Goal: Use online tool/utility: Utilize a website feature to perform a specific function

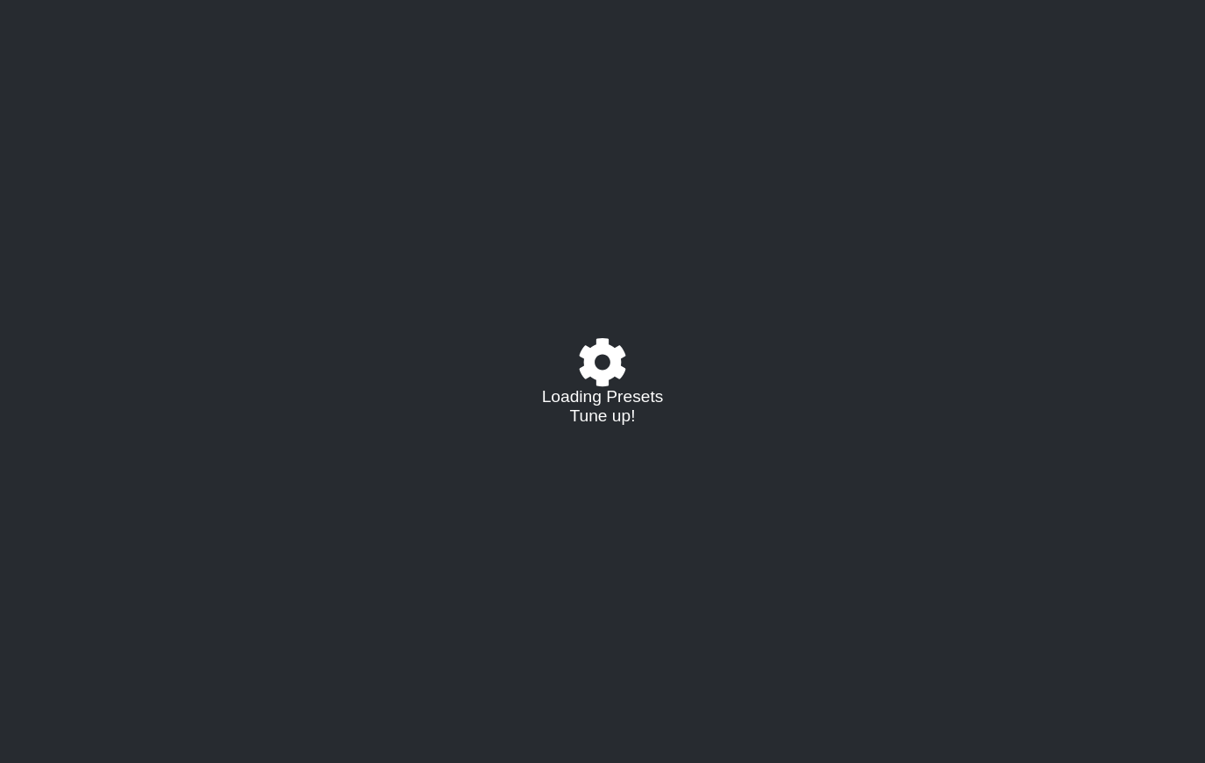
select select "/022EF8BK2"
select select "C"
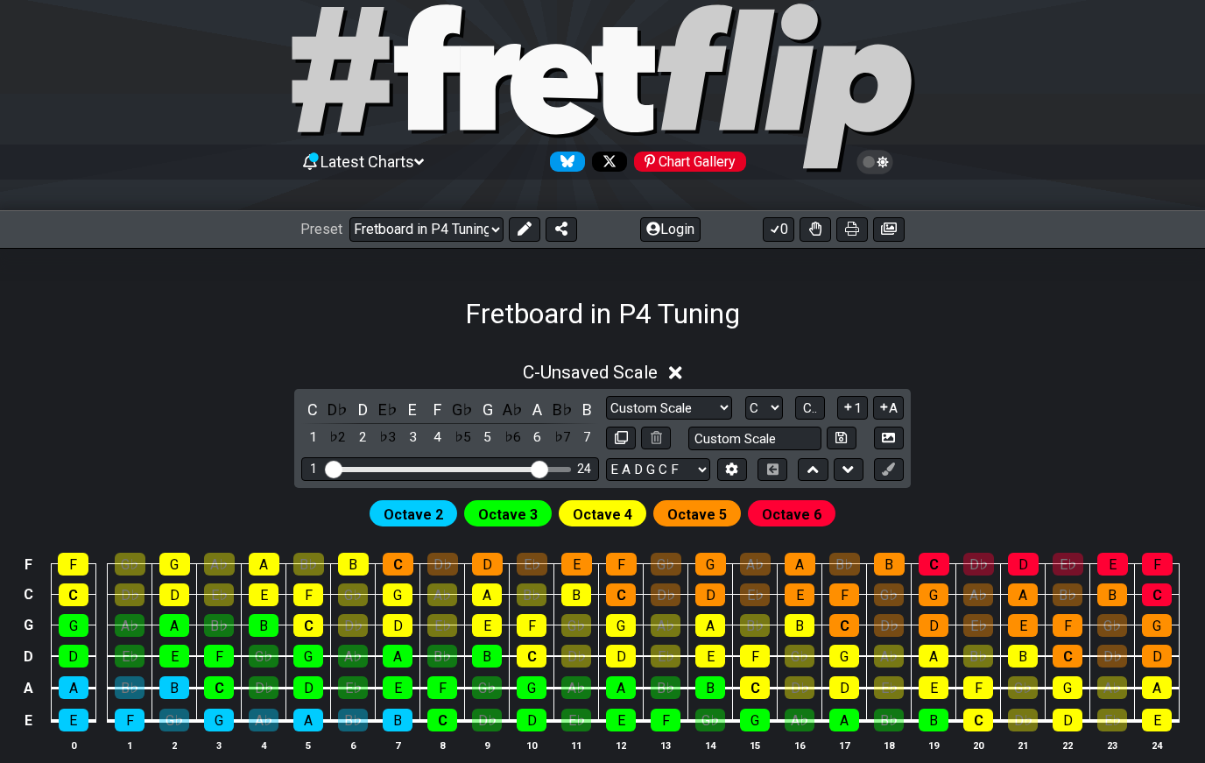
scroll to position [86, 0]
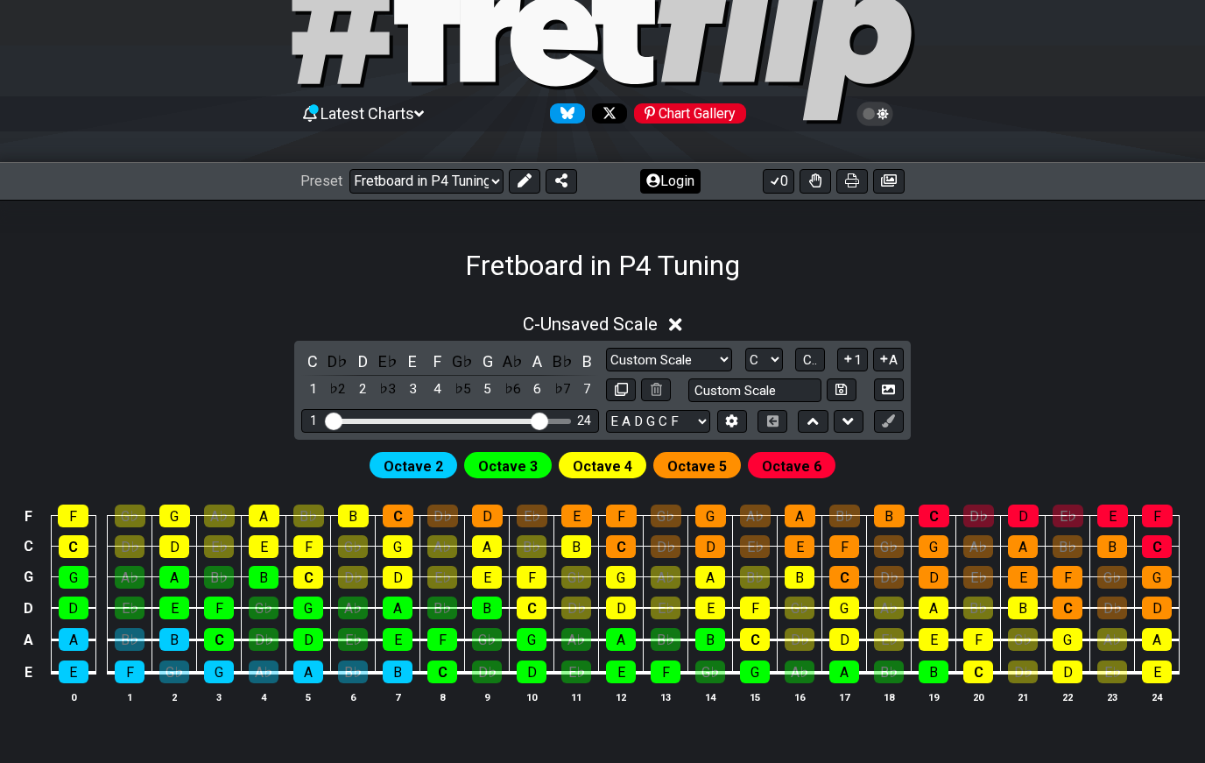
click at [670, 180] on button "Login" at bounding box center [670, 181] width 60 height 25
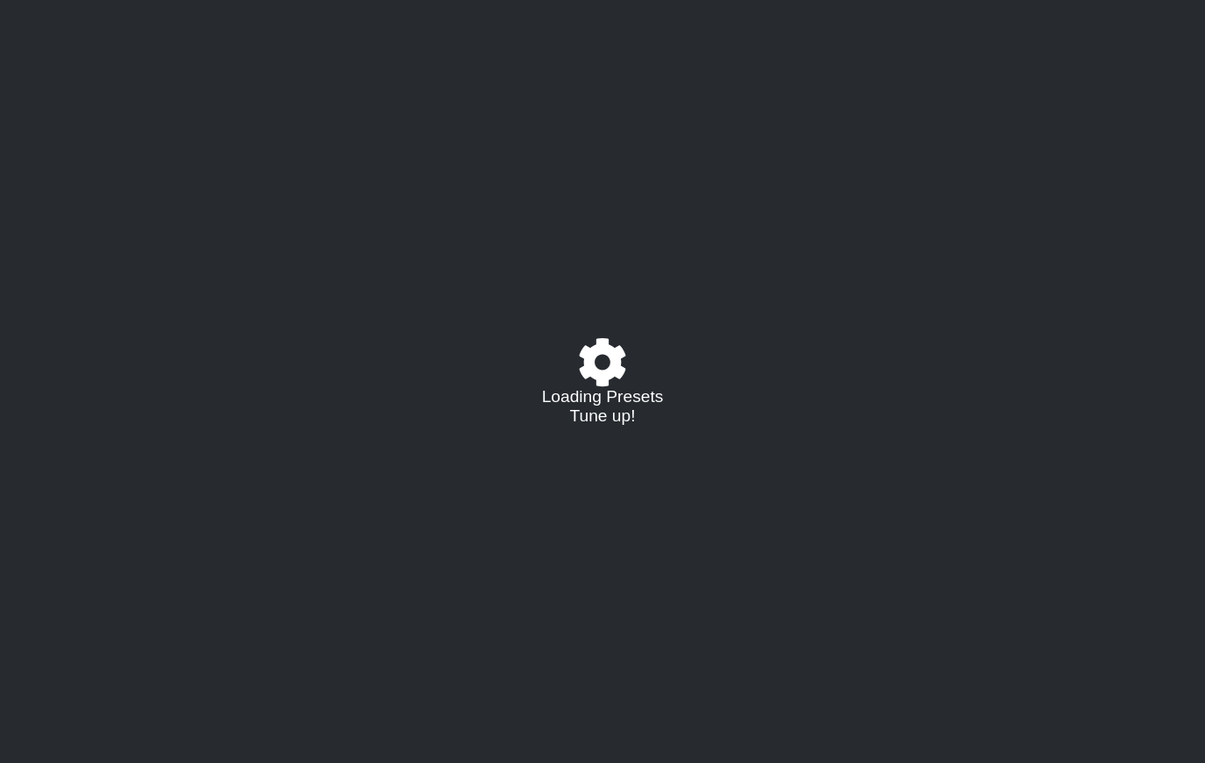
select select "/022EF8BK2"
select select "C"
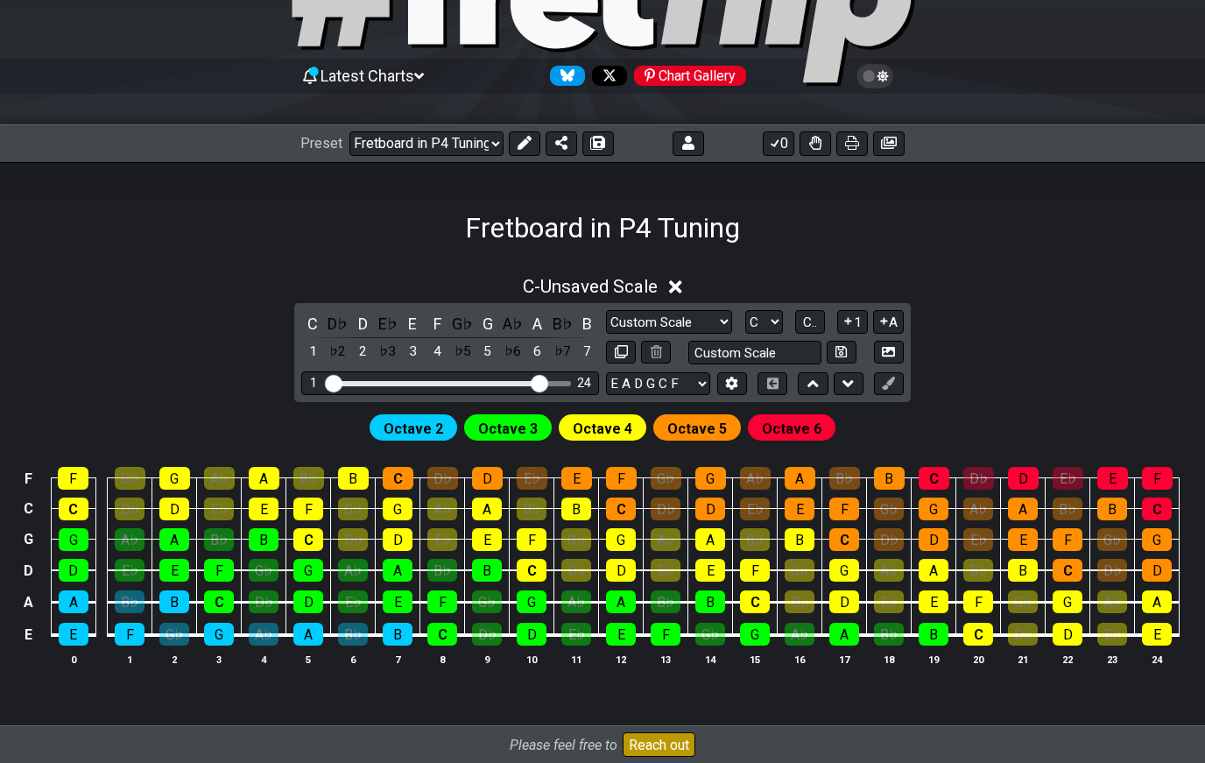
scroll to position [144, 0]
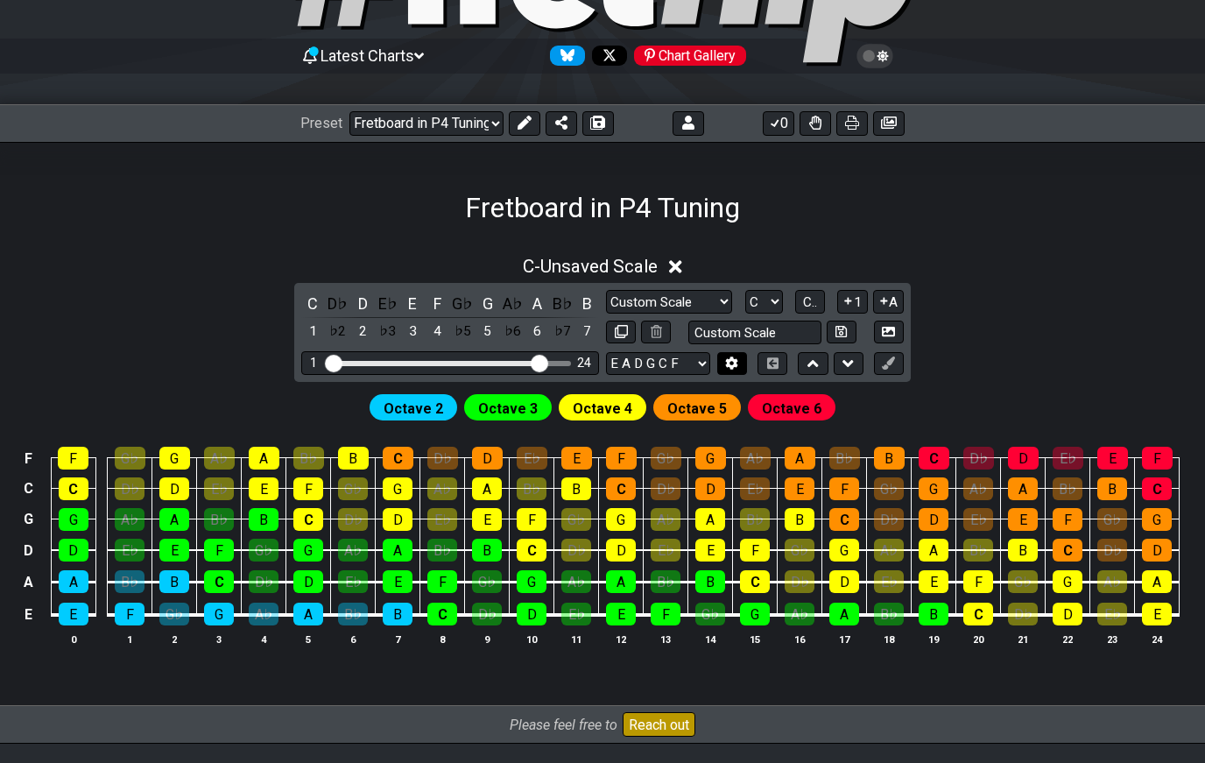
click at [726, 364] on icon at bounding box center [731, 362] width 13 height 13
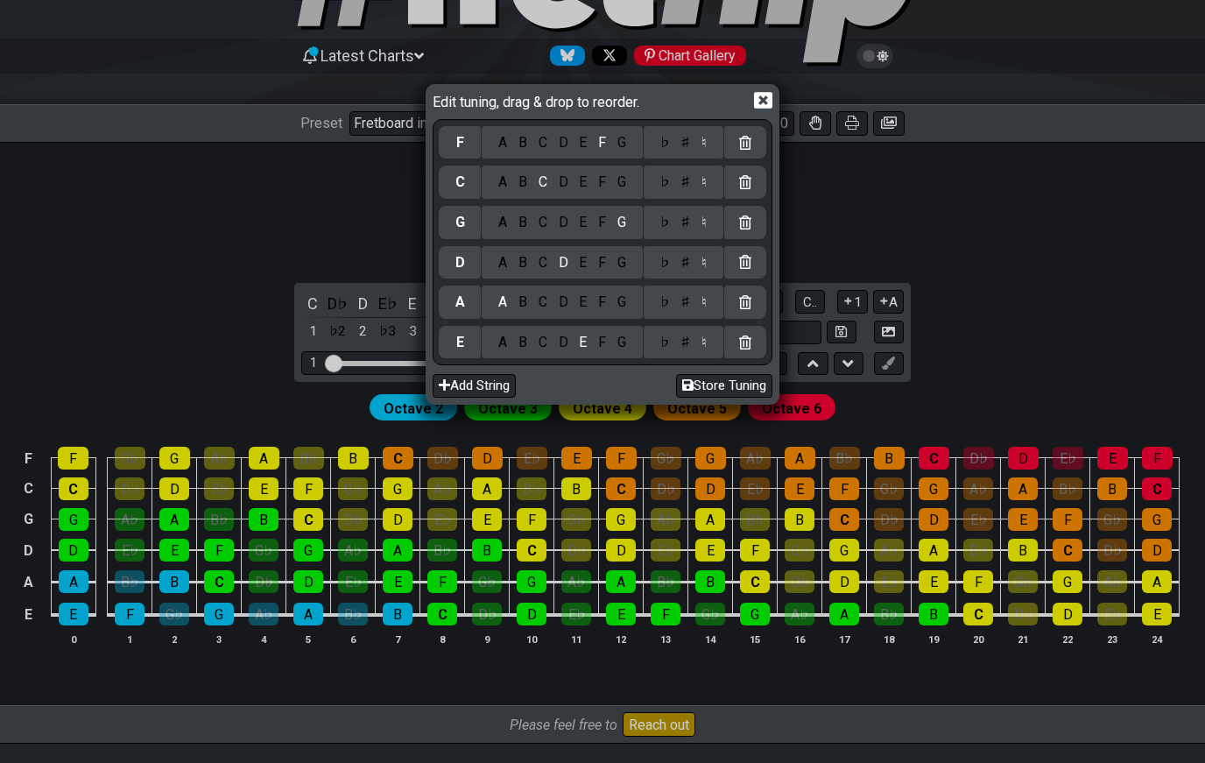
click at [447, 388] on button "Add String" at bounding box center [474, 386] width 83 height 24
select select "B E A D G C F"
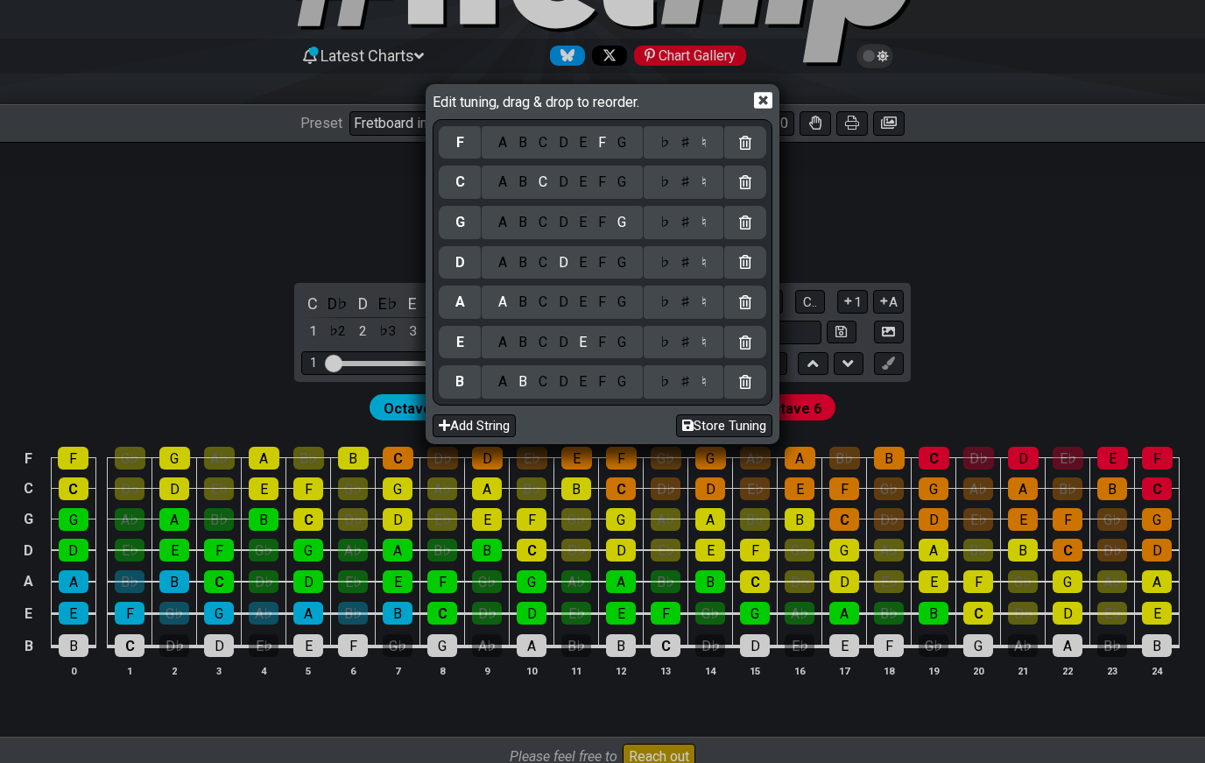
click at [764, 109] on icon at bounding box center [763, 101] width 18 height 17
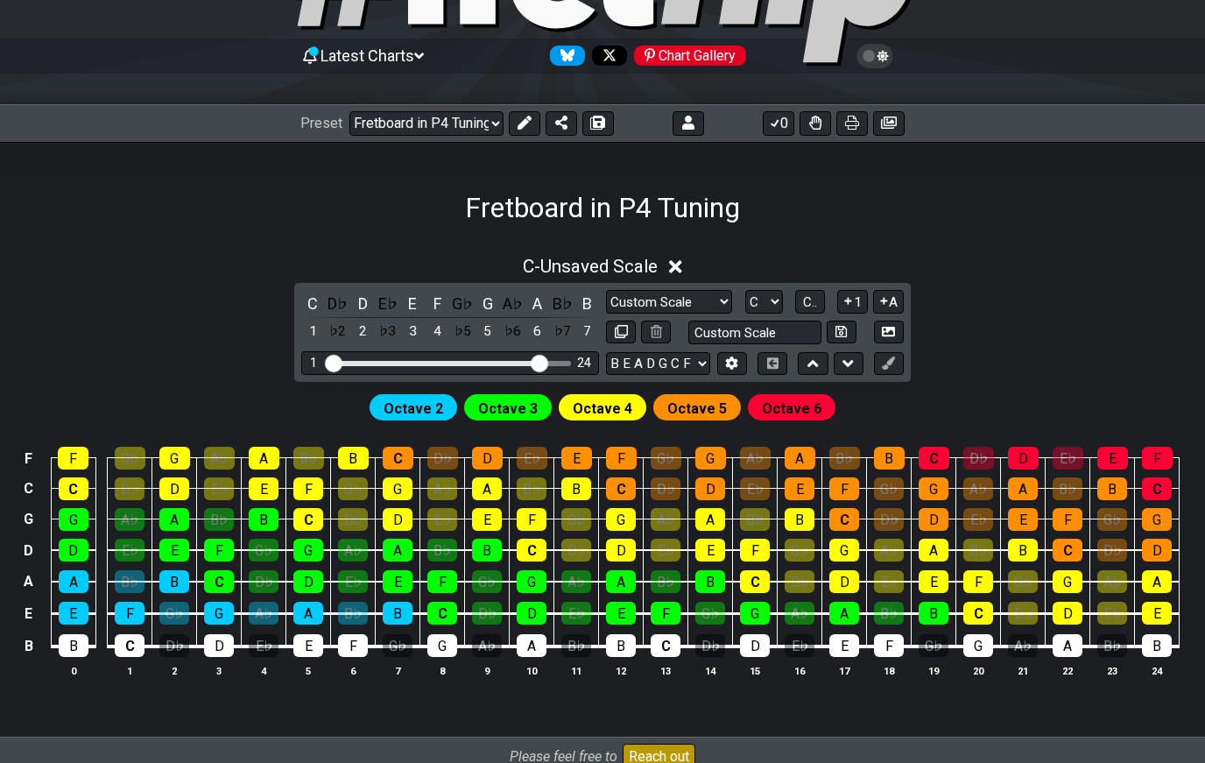
click at [891, 368] on icon at bounding box center [888, 362] width 13 height 13
click at [413, 401] on span "Octave 2" at bounding box center [414, 408] width 60 height 25
click at [416, 406] on span "Octave 2" at bounding box center [414, 408] width 60 height 25
click at [414, 405] on span "Octave 2" at bounding box center [414, 408] width 60 height 25
click at [130, 651] on div "C" at bounding box center [130, 645] width 30 height 23
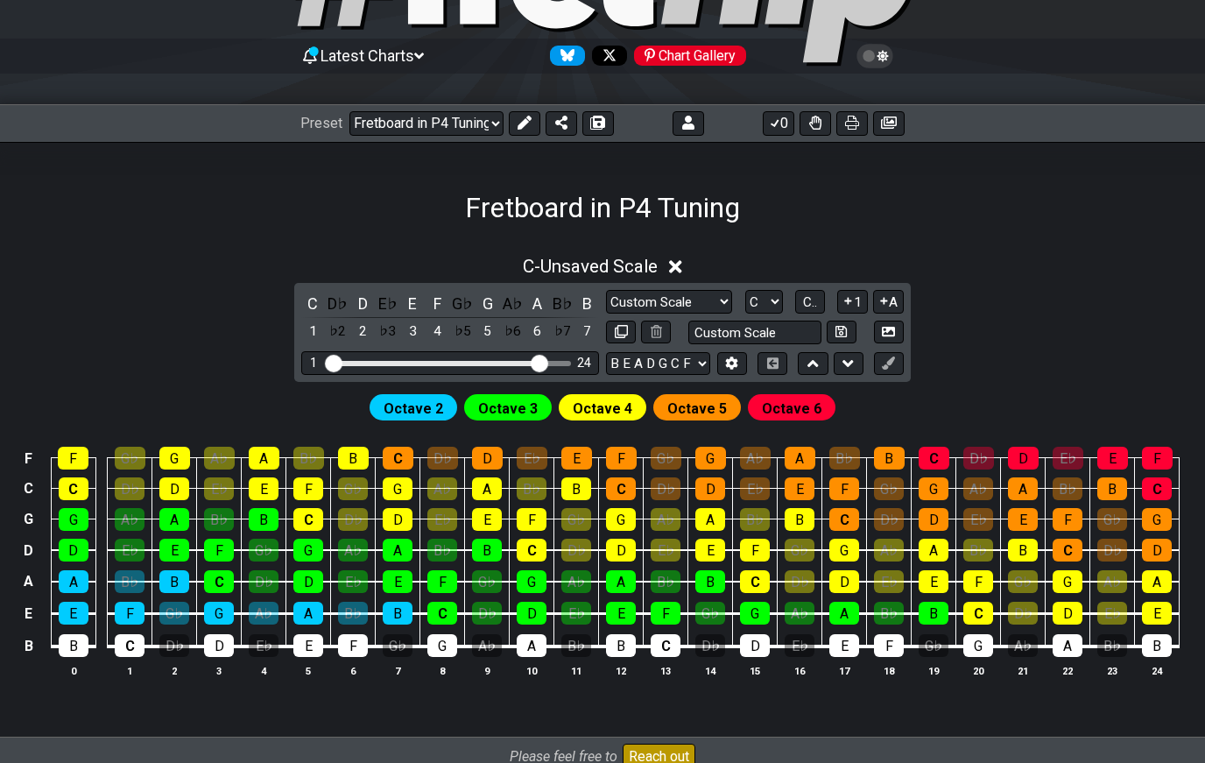
click at [402, 402] on span "Octave 2" at bounding box center [414, 408] width 60 height 25
click at [722, 366] on button at bounding box center [732, 364] width 30 height 24
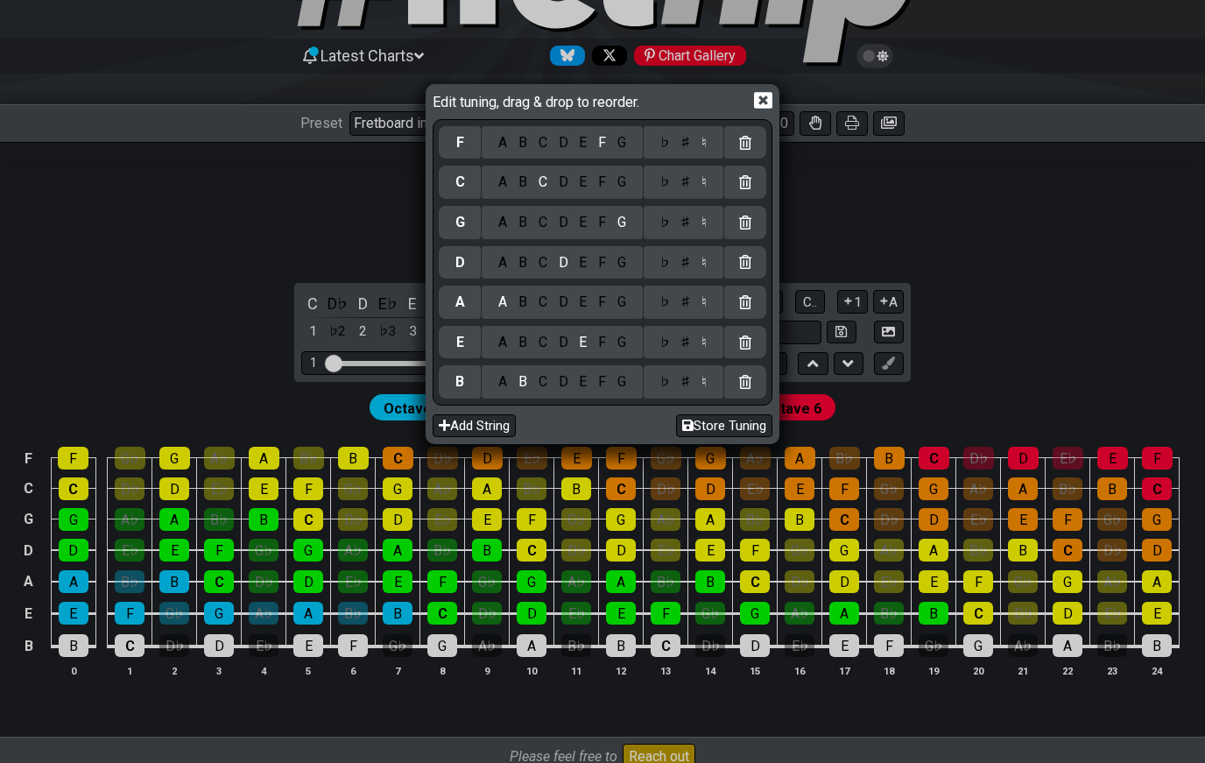
click at [768, 109] on icon at bounding box center [763, 101] width 18 height 17
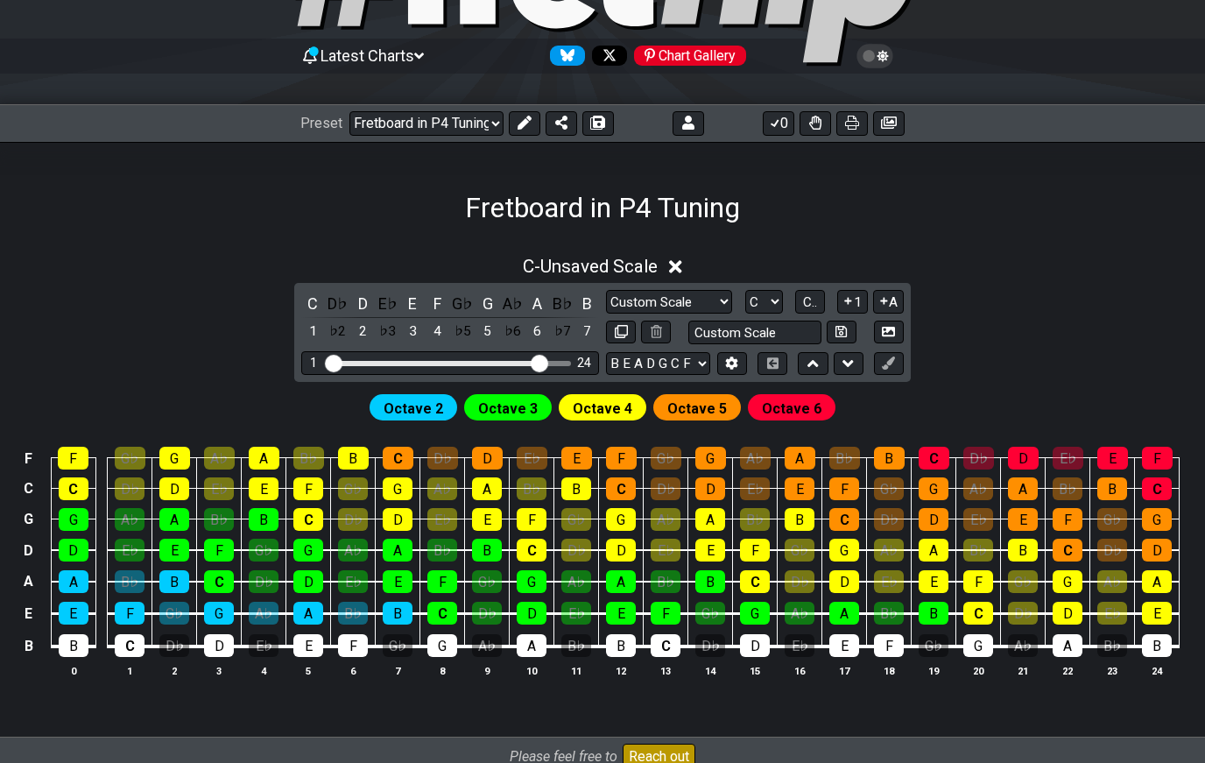
click at [884, 365] on icon at bounding box center [888, 362] width 13 height 13
click at [506, 405] on span "Octave 3" at bounding box center [508, 408] width 60 height 25
click at [513, 129] on button at bounding box center [525, 123] width 32 height 25
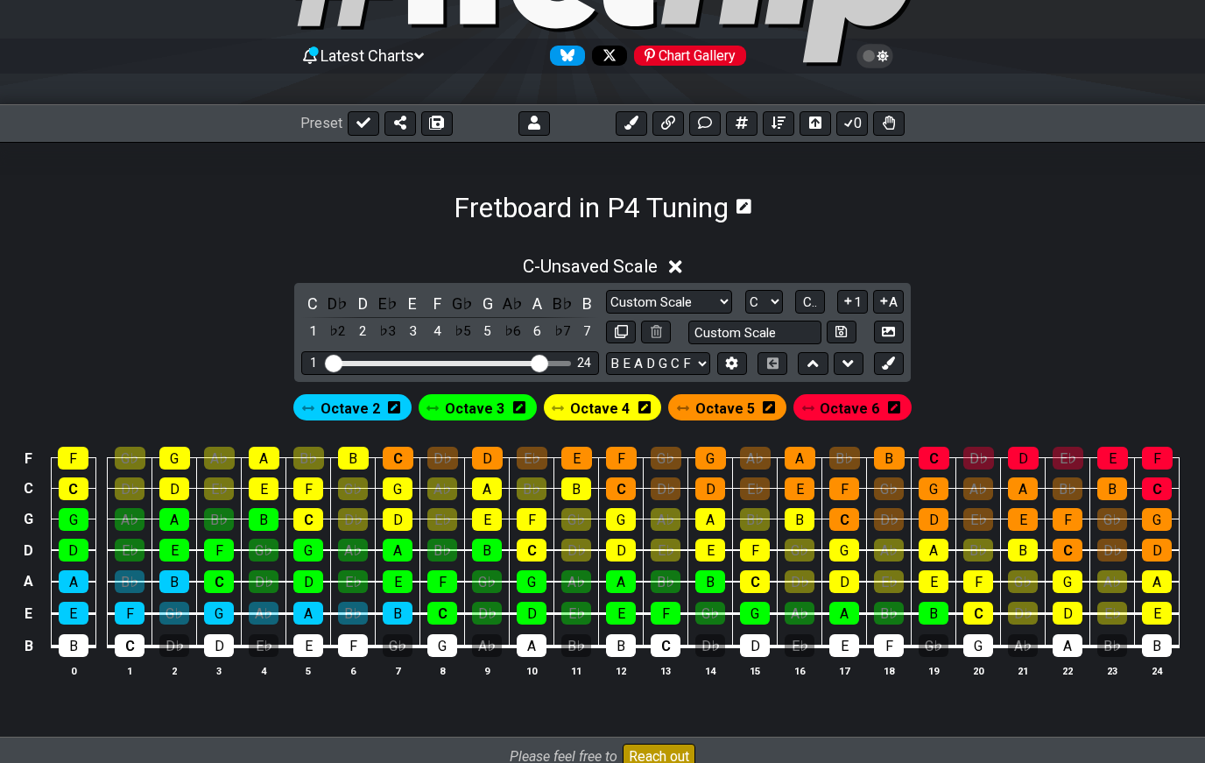
click at [338, 414] on span "Octave 2" at bounding box center [351, 408] width 60 height 25
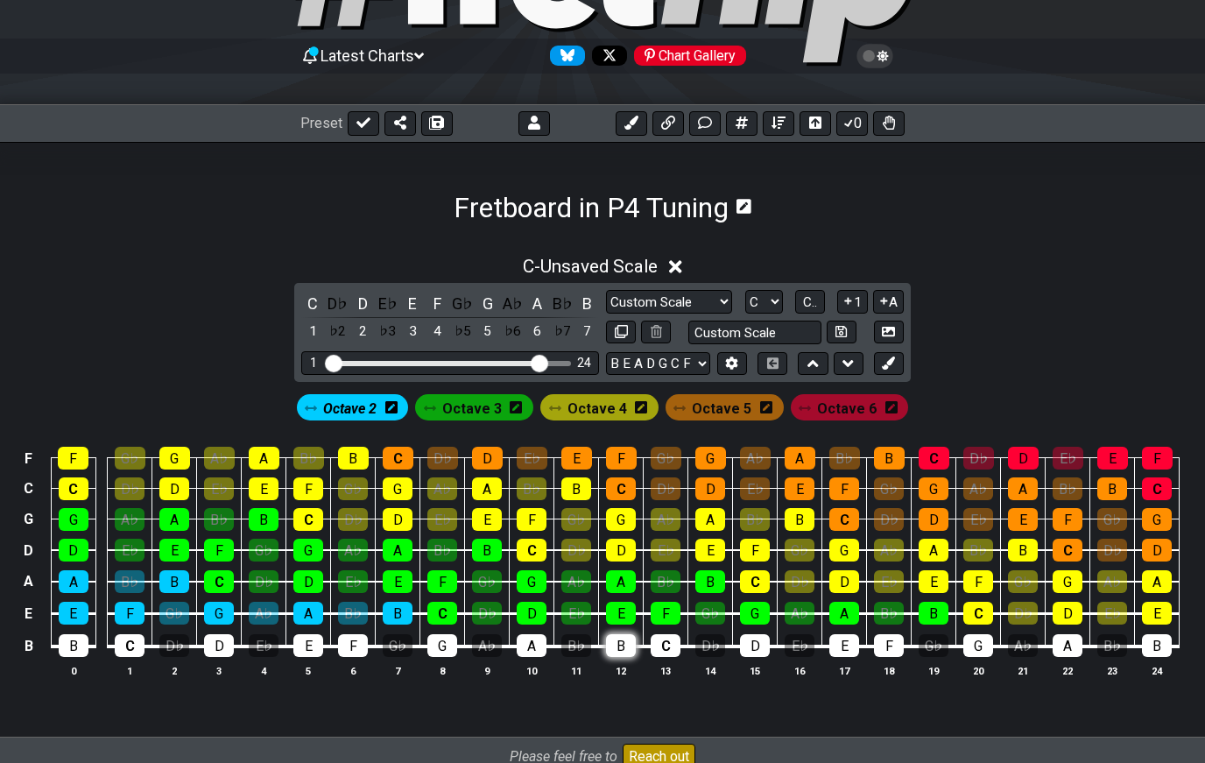
click at [614, 645] on div "B" at bounding box center [621, 645] width 30 height 23
click at [532, 648] on div "A" at bounding box center [532, 645] width 30 height 23
click at [435, 650] on div "G" at bounding box center [442, 645] width 30 height 23
click at [340, 648] on div "F" at bounding box center [353, 645] width 30 height 23
click at [299, 643] on div "E" at bounding box center [308, 645] width 30 height 23
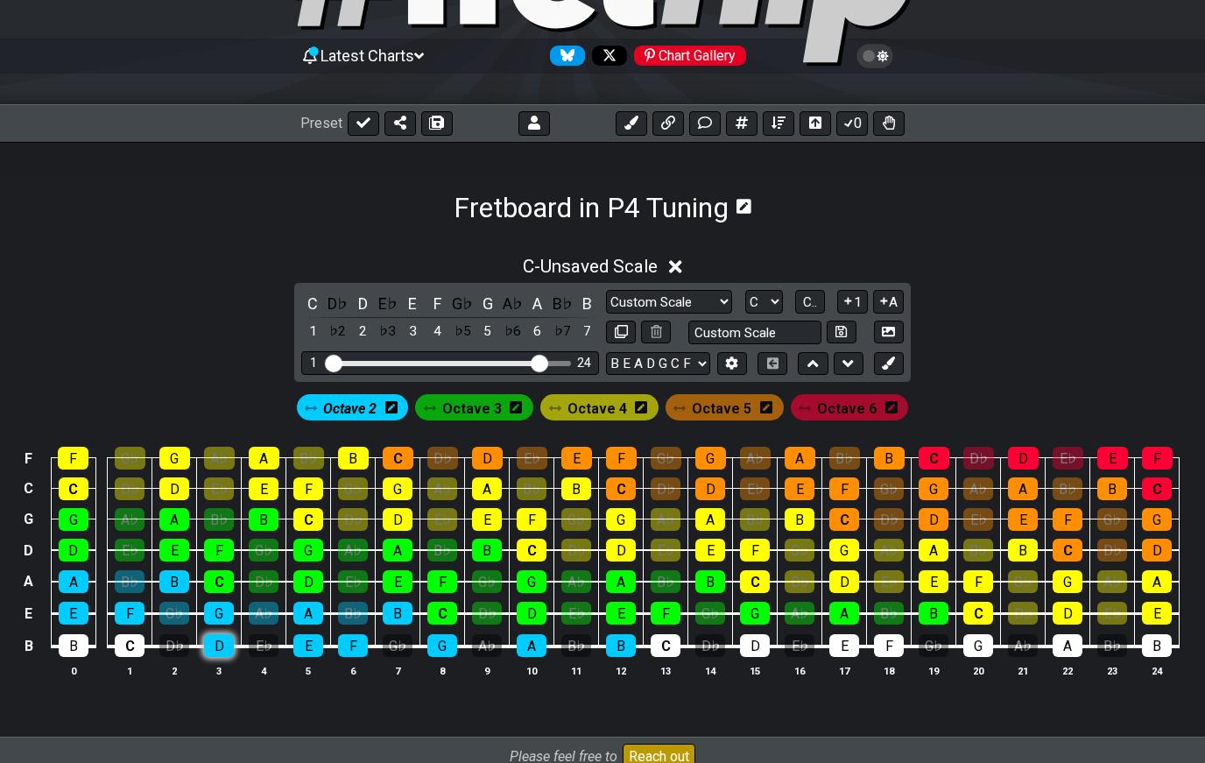
click at [217, 644] on div "D" at bounding box center [219, 645] width 30 height 23
click at [121, 639] on div "C" at bounding box center [130, 645] width 30 height 23
click at [174, 650] on div "D♭" at bounding box center [174, 645] width 30 height 23
click at [257, 648] on div "E♭" at bounding box center [264, 645] width 30 height 23
click at [388, 650] on div "G♭" at bounding box center [398, 645] width 30 height 23
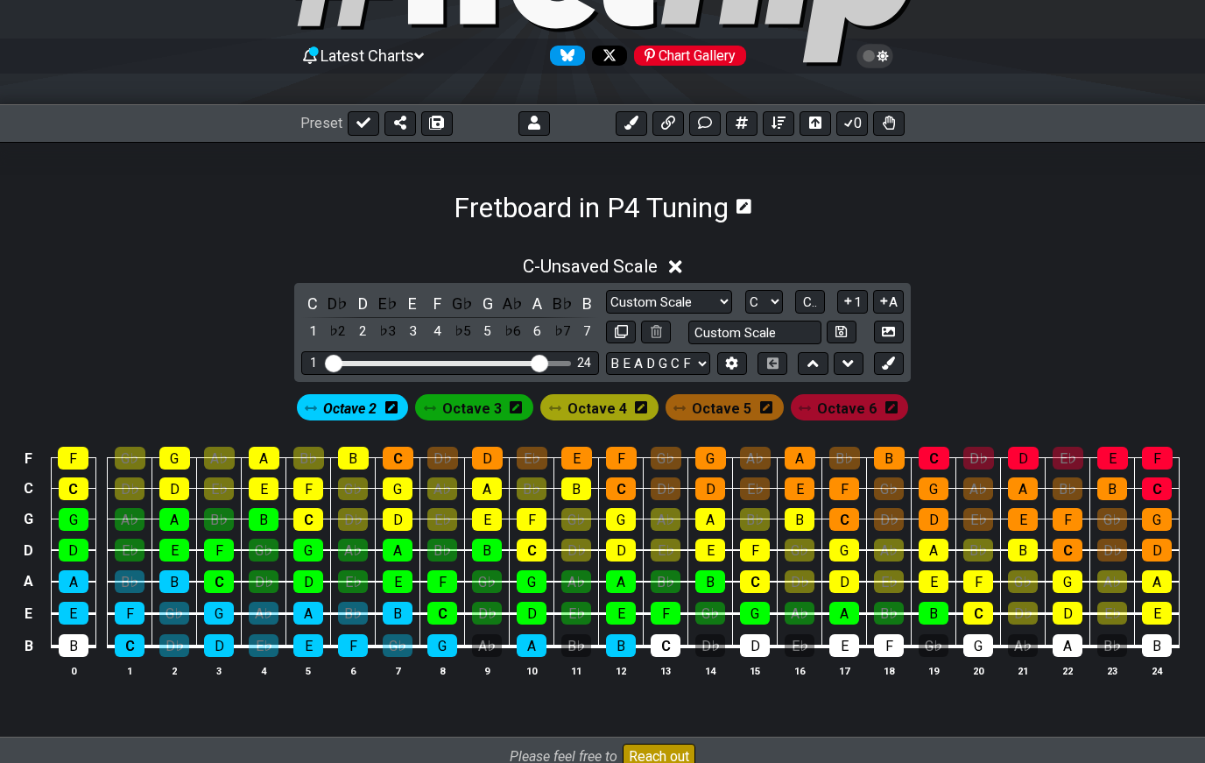
click at [487, 661] on th "9" at bounding box center [487, 670] width 45 height 18
click at [491, 652] on div "A♭" at bounding box center [487, 645] width 30 height 23
click at [573, 652] on div "B♭" at bounding box center [576, 645] width 30 height 23
click at [460, 411] on span "Octave 3" at bounding box center [472, 408] width 60 height 25
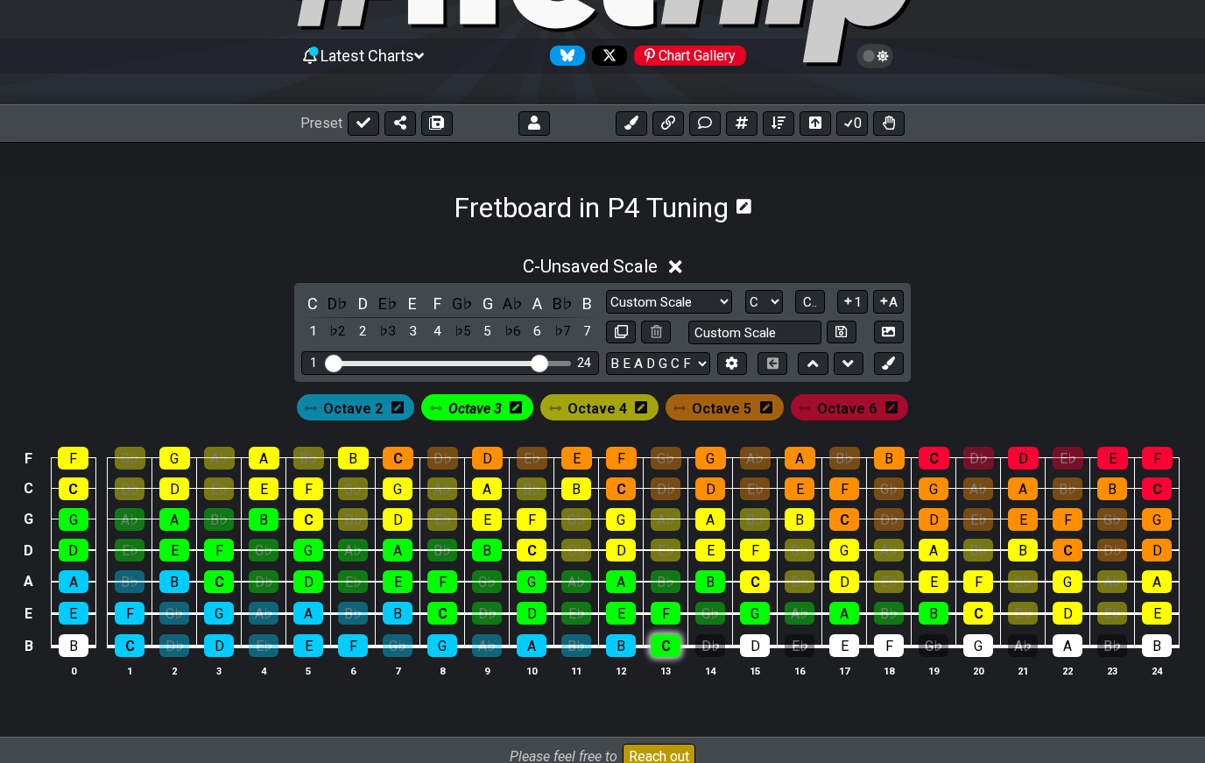
click at [660, 648] on div "C" at bounding box center [666, 645] width 30 height 23
click at [708, 651] on div "D♭" at bounding box center [710, 645] width 30 height 23
click at [747, 645] on div "D" at bounding box center [755, 645] width 30 height 23
click at [793, 647] on div "E♭" at bounding box center [800, 645] width 30 height 23
click at [829, 649] on div "E" at bounding box center [844, 645] width 30 height 23
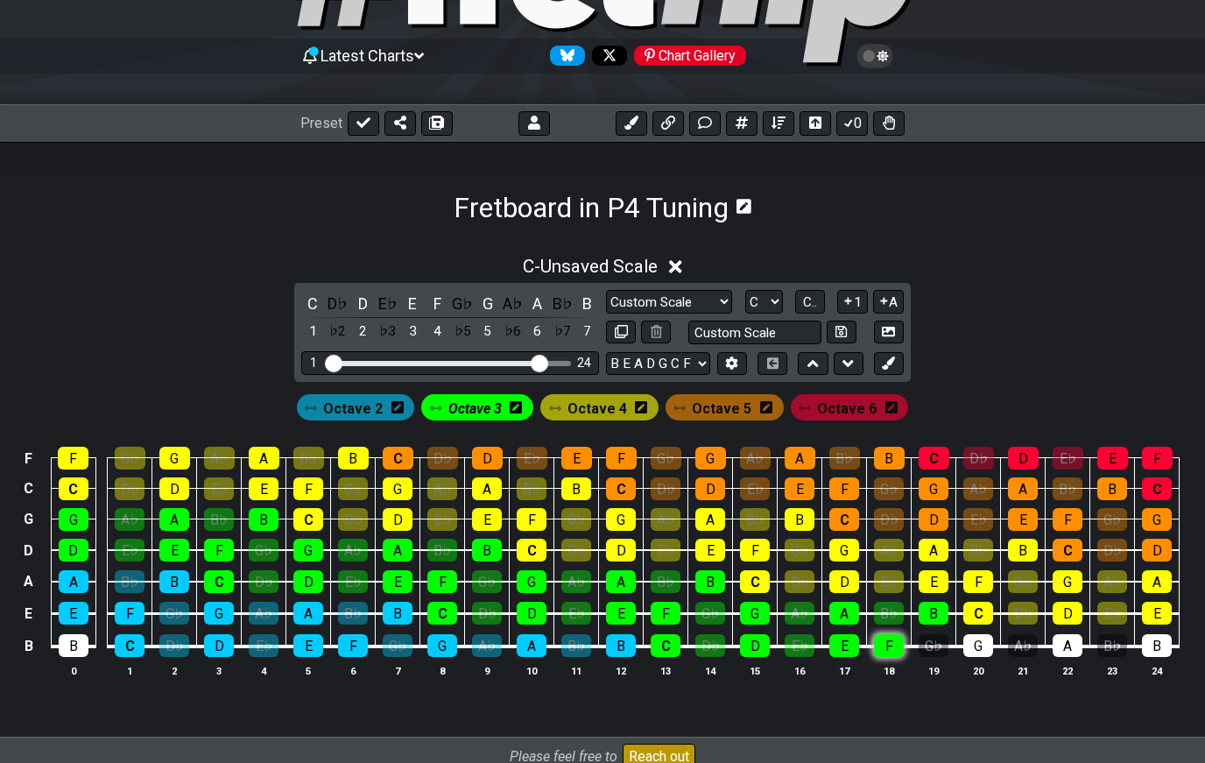
click at [877, 654] on div "F" at bounding box center [889, 645] width 30 height 23
click at [919, 648] on div "G♭" at bounding box center [934, 645] width 30 height 23
click at [973, 653] on div "G" at bounding box center [978, 645] width 30 height 23
click at [1012, 651] on div "A♭" at bounding box center [1023, 645] width 30 height 23
click at [1062, 652] on div "A" at bounding box center [1068, 645] width 30 height 23
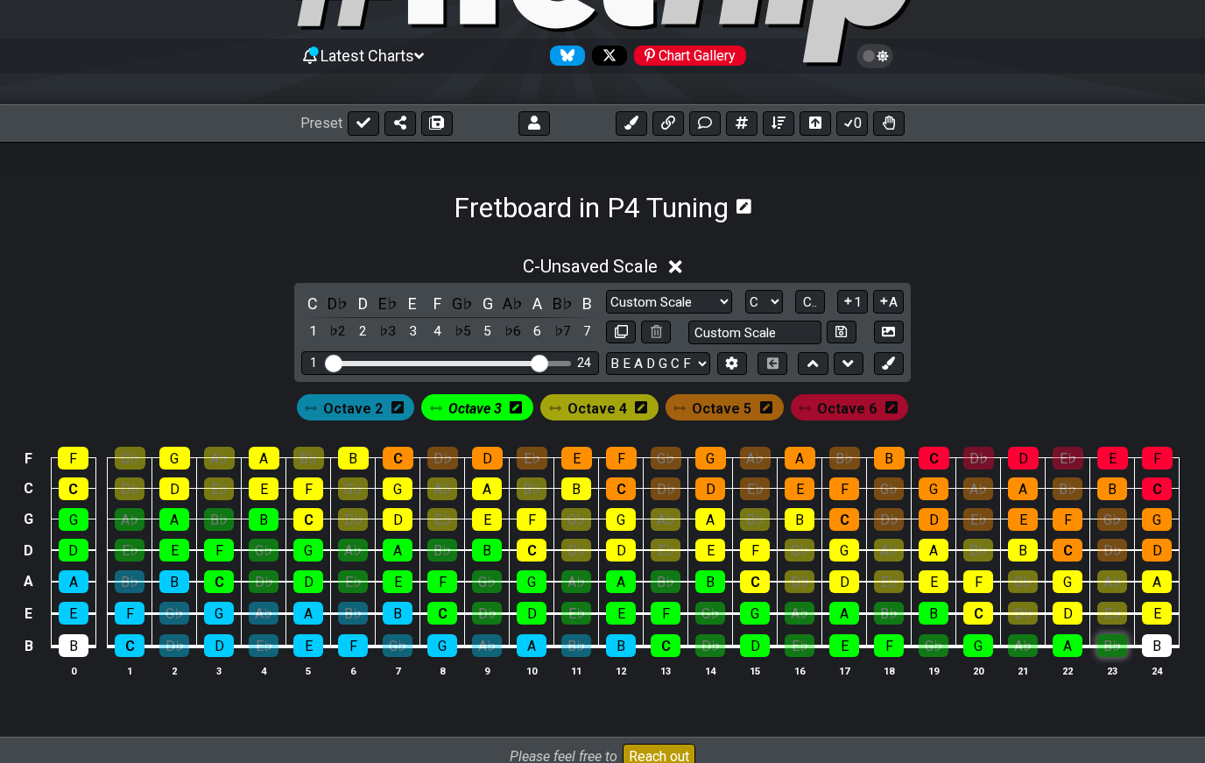
click at [1109, 650] on div "B♭" at bounding box center [1112, 645] width 30 height 23
click at [1168, 665] on th "24" at bounding box center [1157, 670] width 45 height 18
click at [1148, 644] on div "B" at bounding box center [1157, 645] width 30 height 23
click at [1041, 355] on div "C - Unsaved Scale C D♭ D E♭ E F G♭ G A♭ A B♭ B 1 ♭2 2 ♭3 3 4 ♭5 5 ♭6 6 ♭7 7 Cus…" at bounding box center [602, 473] width 1205 height 457
click at [840, 337] on icon at bounding box center [840, 331] width 11 height 11
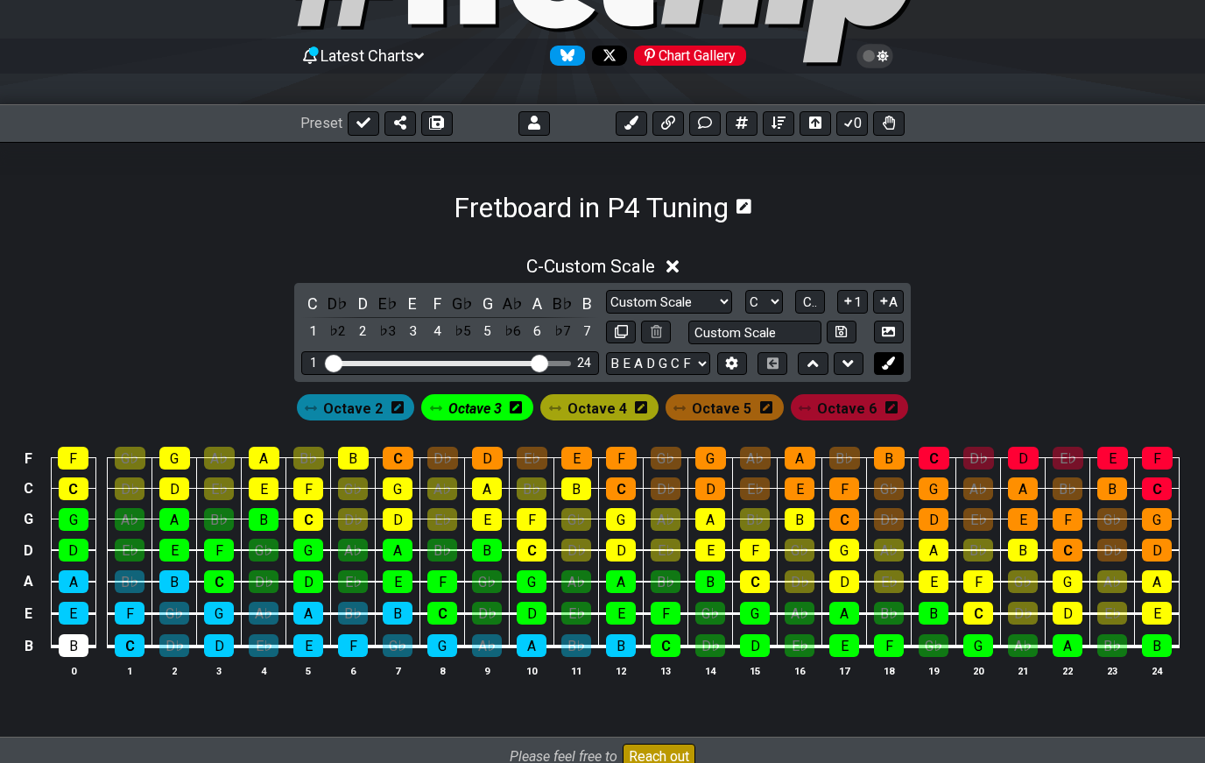
click at [890, 367] on icon at bounding box center [888, 362] width 13 height 13
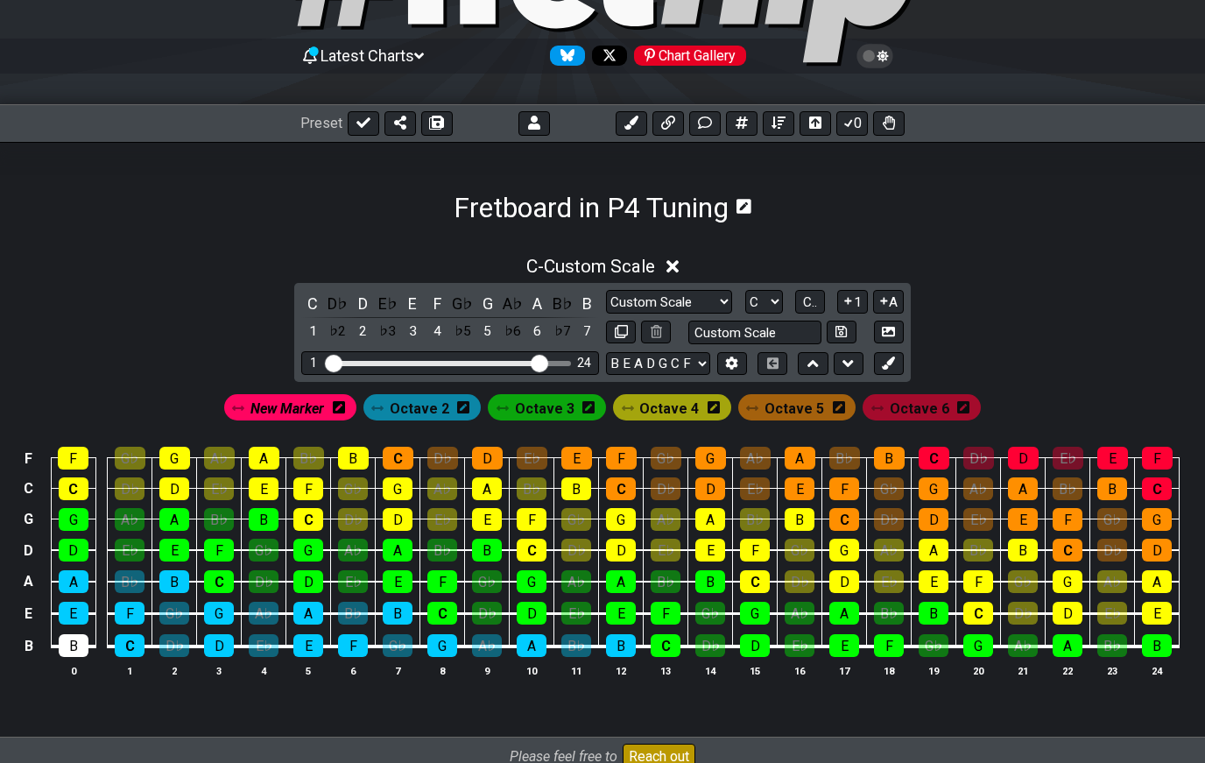
click at [286, 405] on span "New Marker" at bounding box center [287, 408] width 74 height 25
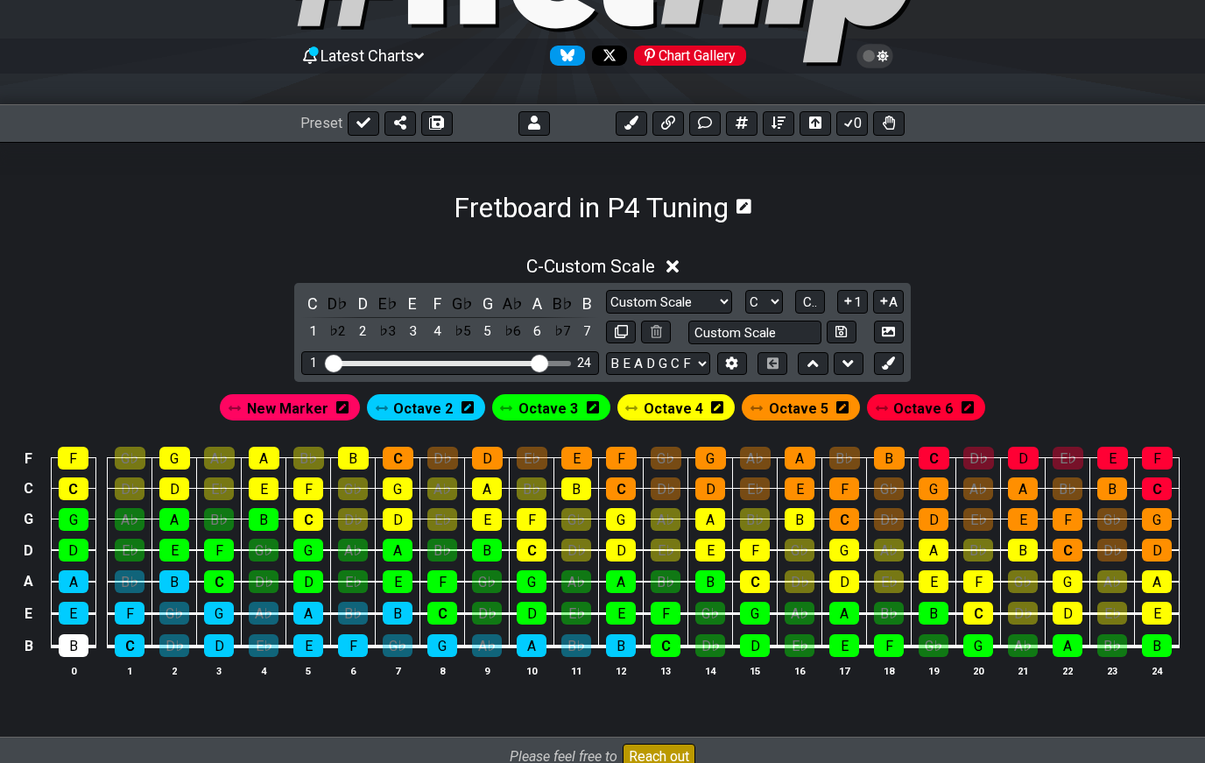
click at [328, 406] on span "New Marker" at bounding box center [287, 408] width 81 height 25
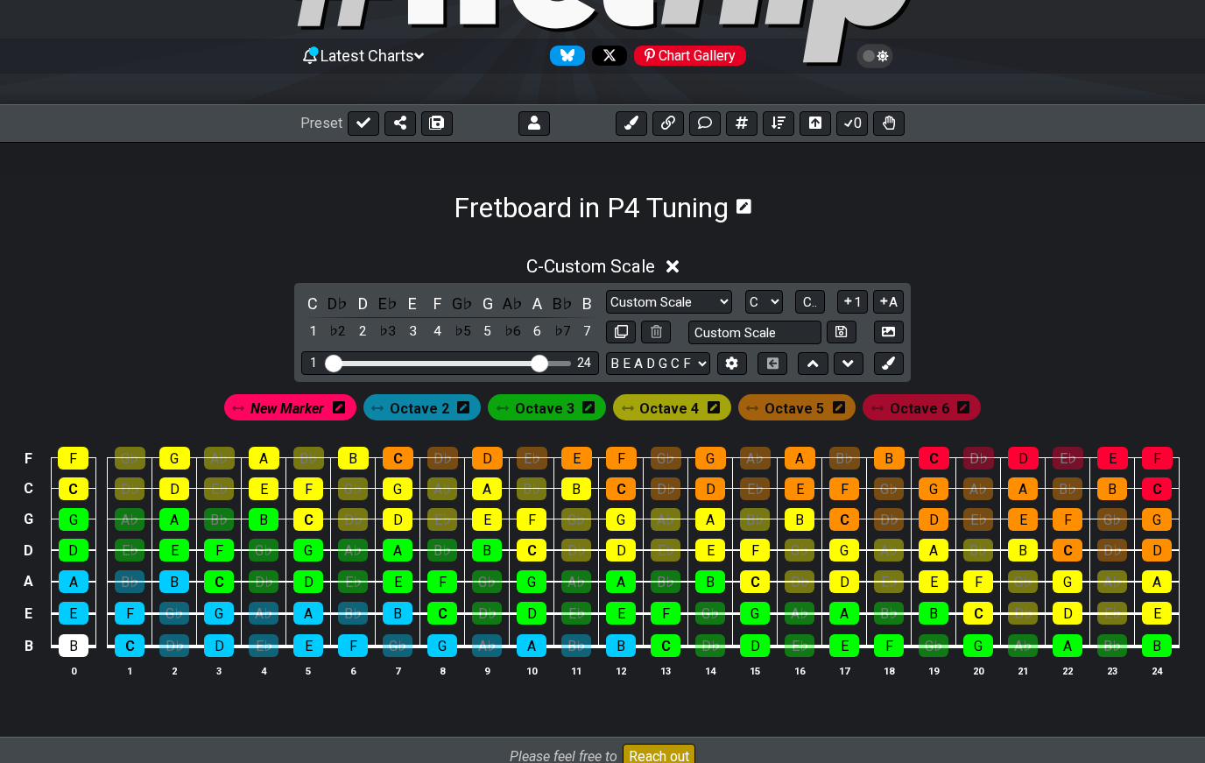
click at [345, 413] on icon at bounding box center [339, 407] width 12 height 12
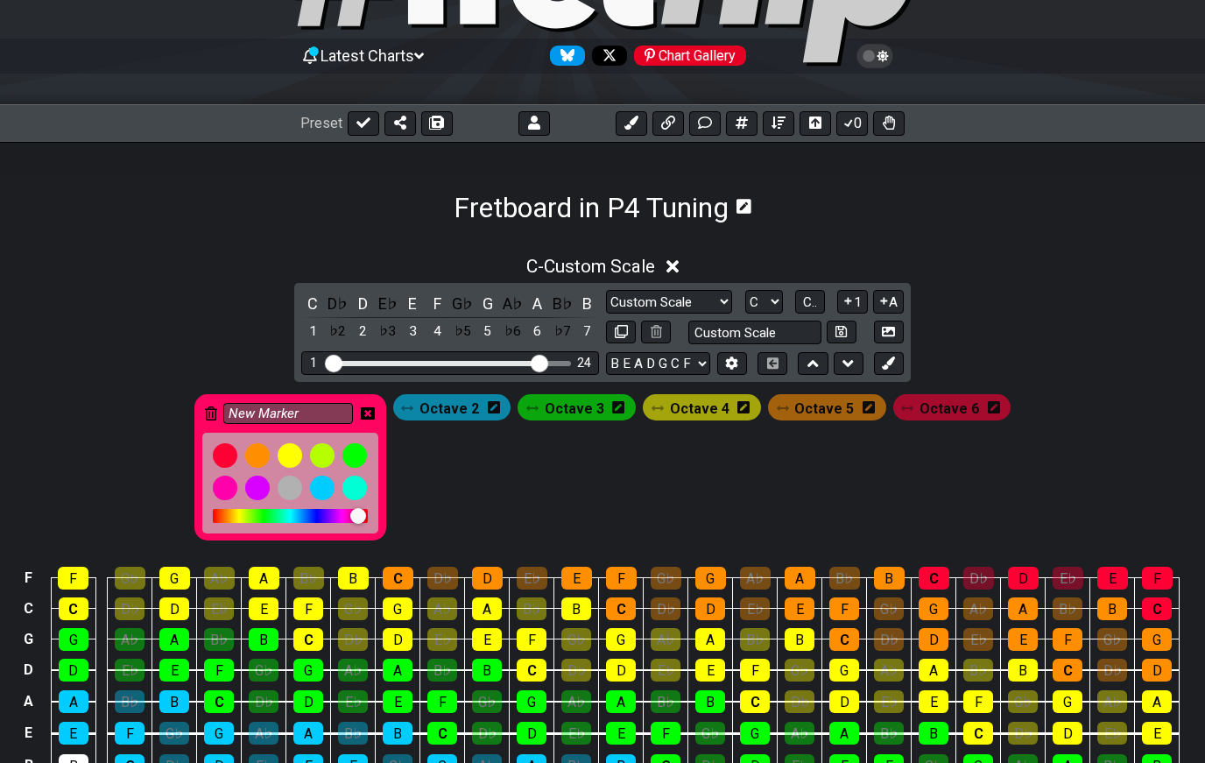
click at [268, 488] on div at bounding box center [257, 488] width 25 height 25
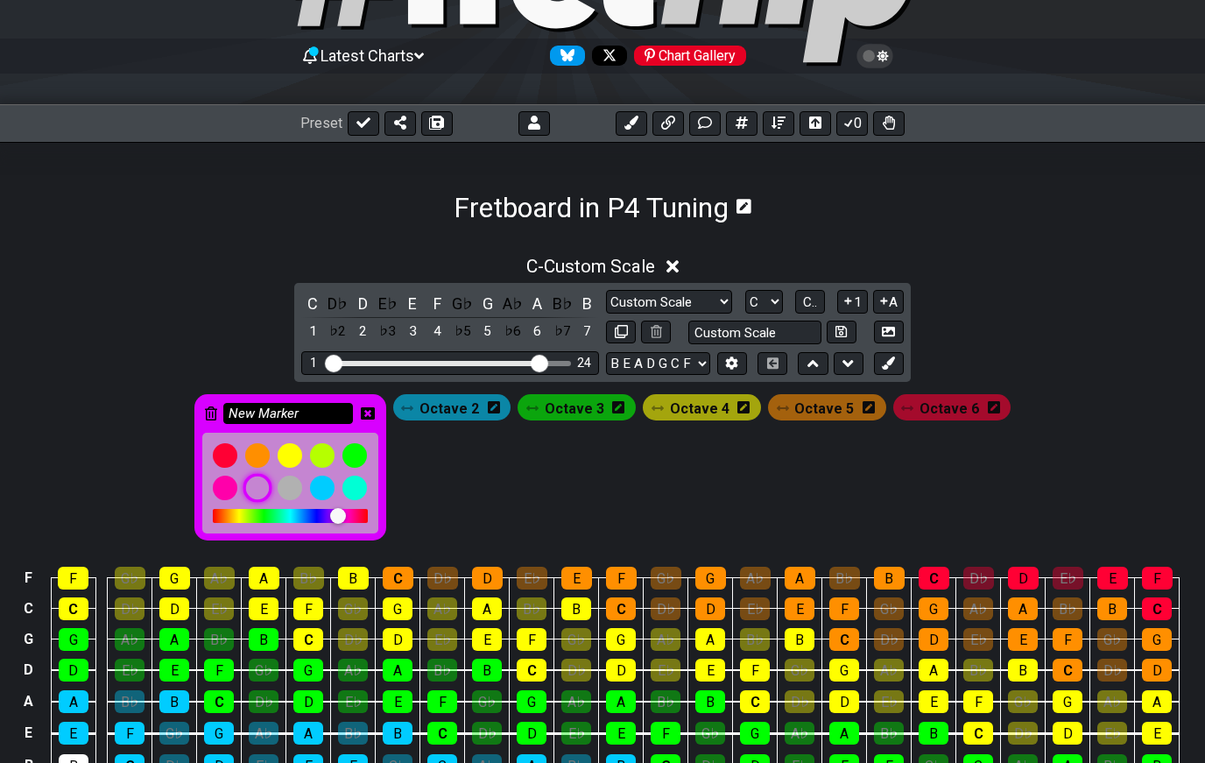
click at [296, 412] on input "New Marker" at bounding box center [288, 414] width 130 height 22
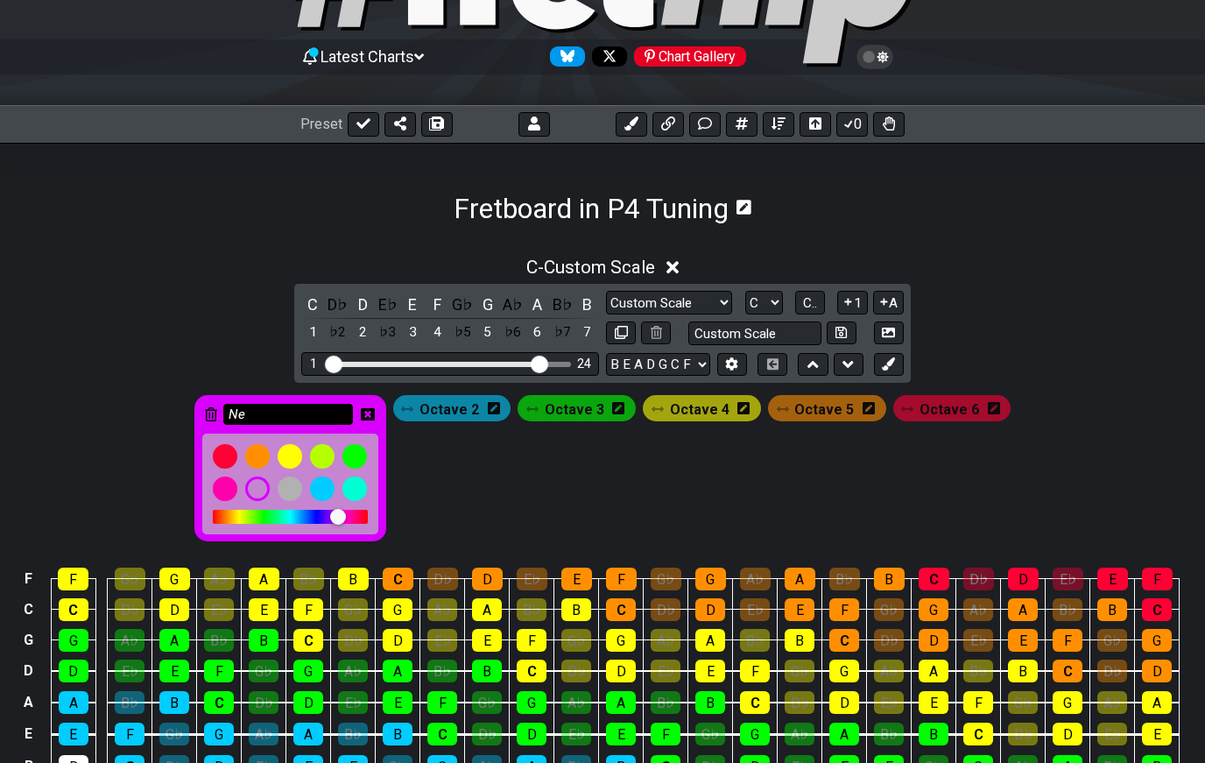
type input "N"
type input "I"
type input "Octave 1"
click at [508, 498] on div "Octave 1 Octave 2 Octave 3 Octave 4 Octave 5 Octave 6" at bounding box center [603, 467] width 824 height 153
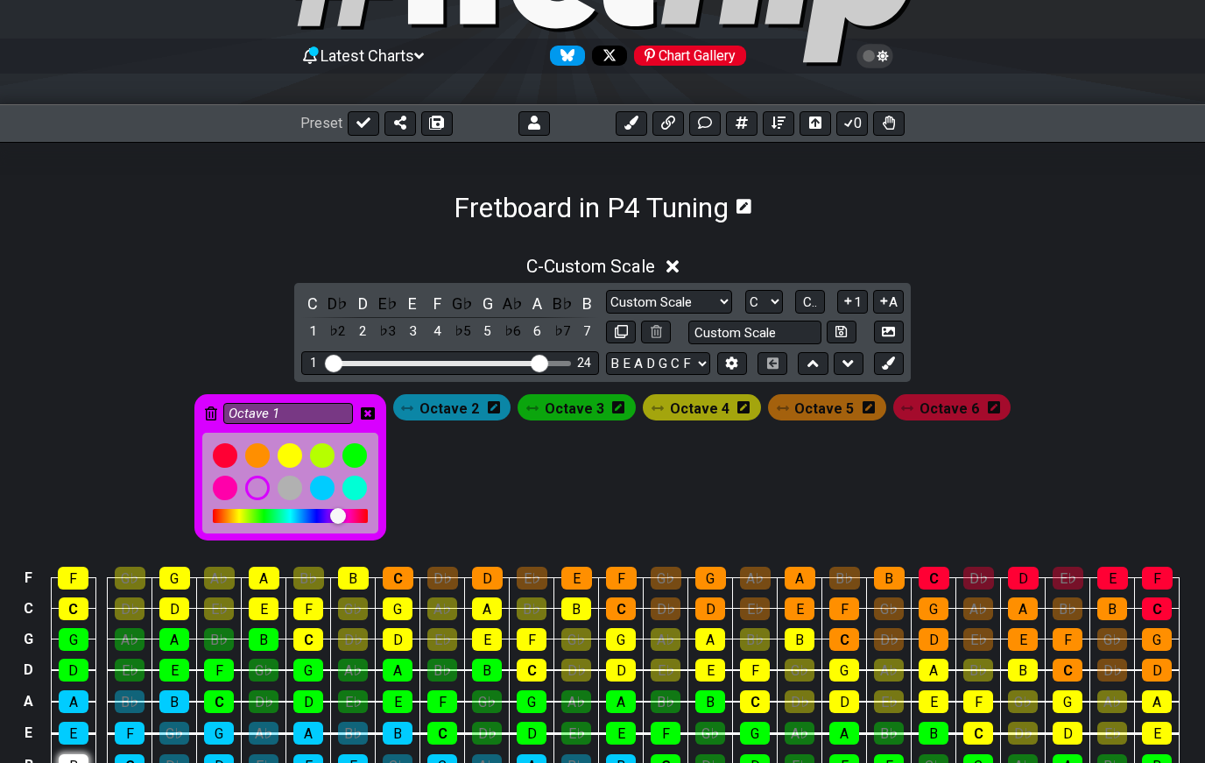
click at [82, 762] on div "B" at bounding box center [74, 765] width 30 height 23
click at [615, 492] on div "Octave 1 Octave 2 Octave 3 Octave 4 Octave 5 Octave 6" at bounding box center [603, 467] width 824 height 153
click at [237, 493] on div at bounding box center [225, 488] width 25 height 25
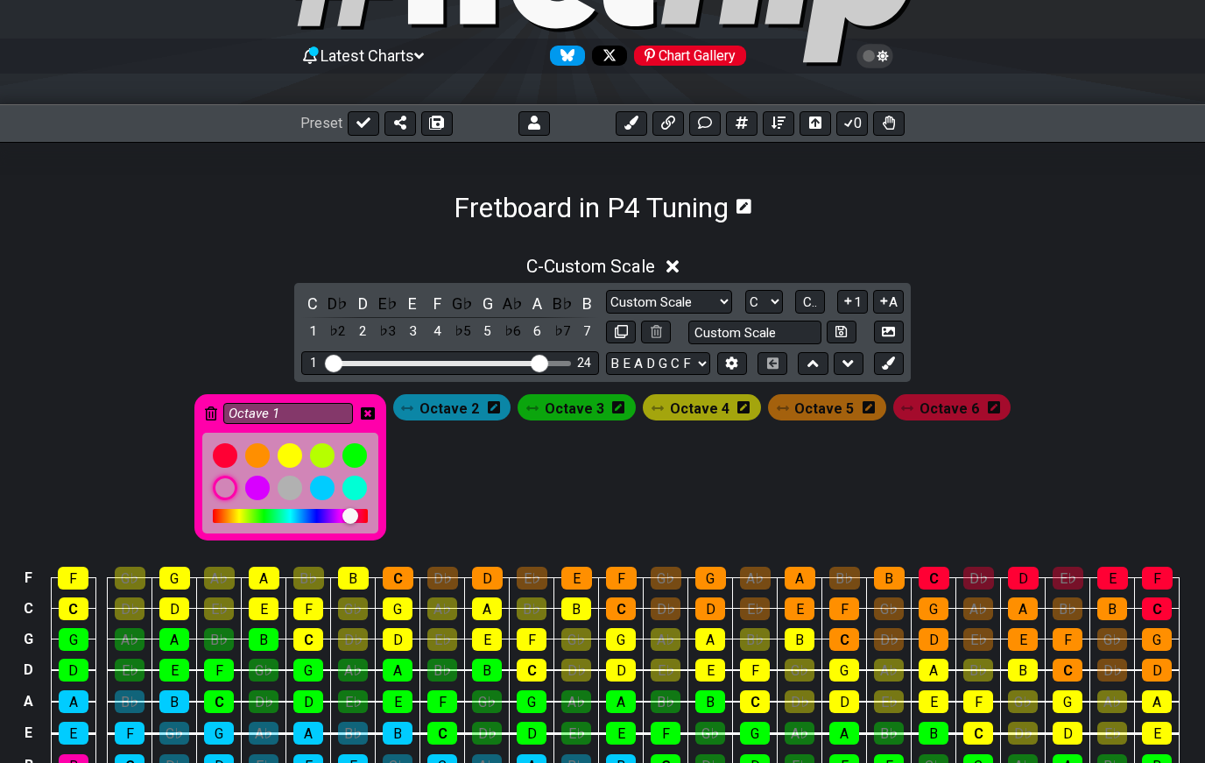
click at [535, 489] on div "Octave 1 Octave 2 Octave 3 Octave 4 Octave 5 Octave 6" at bounding box center [603, 467] width 824 height 153
click at [302, 485] on div at bounding box center [290, 488] width 25 height 25
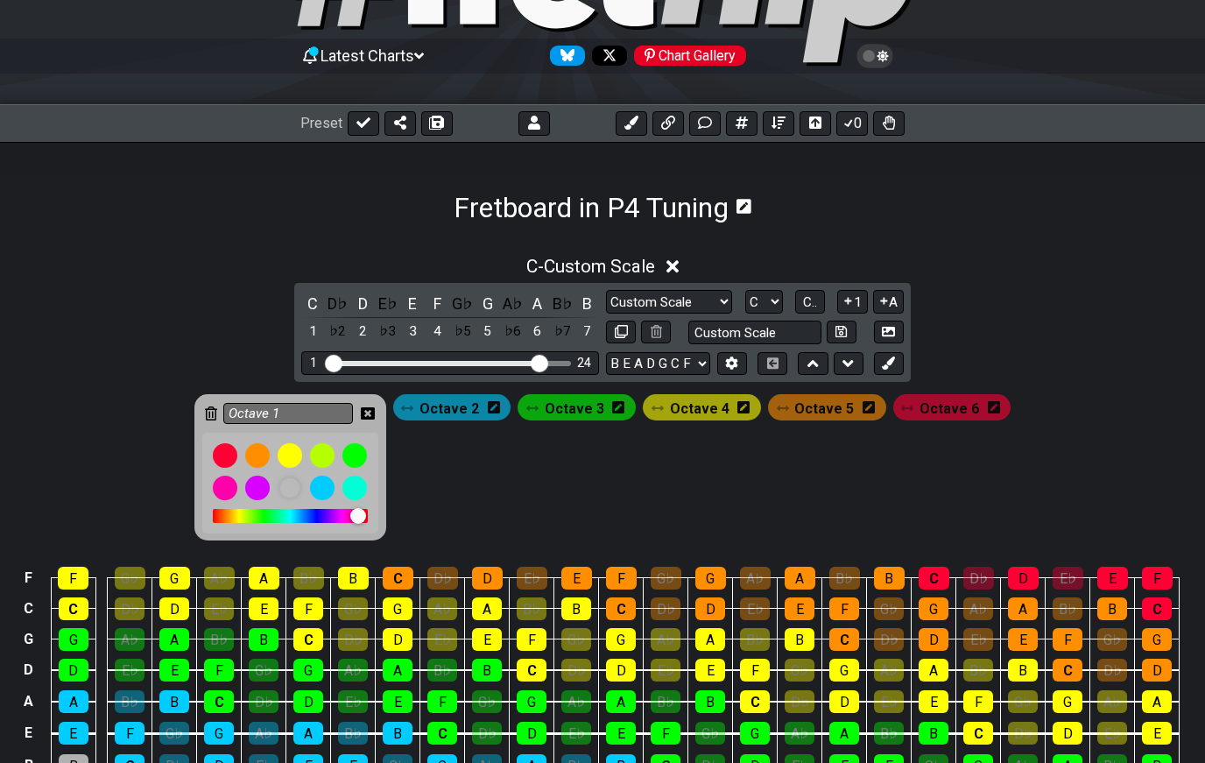
click at [602, 490] on div "Octave 1 Octave 2 Octave 3 Octave 4 Octave 5 Octave 6" at bounding box center [603, 467] width 824 height 153
click at [477, 475] on div "Octave 1 Octave 2 Octave 3 Octave 4 Octave 5 Octave 6" at bounding box center [603, 467] width 824 height 153
click at [375, 410] on icon at bounding box center [368, 413] width 14 height 12
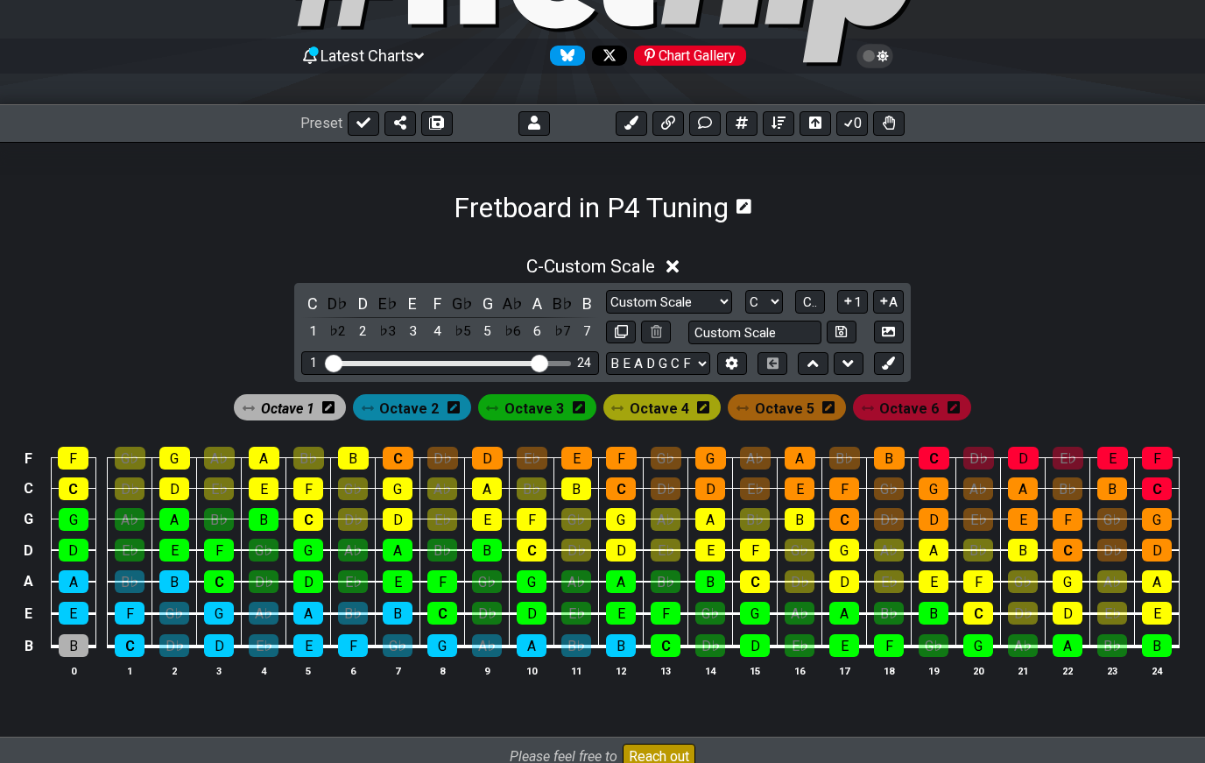
click at [851, 328] on button at bounding box center [842, 333] width 30 height 24
click at [870, 53] on icon at bounding box center [875, 56] width 16 height 16
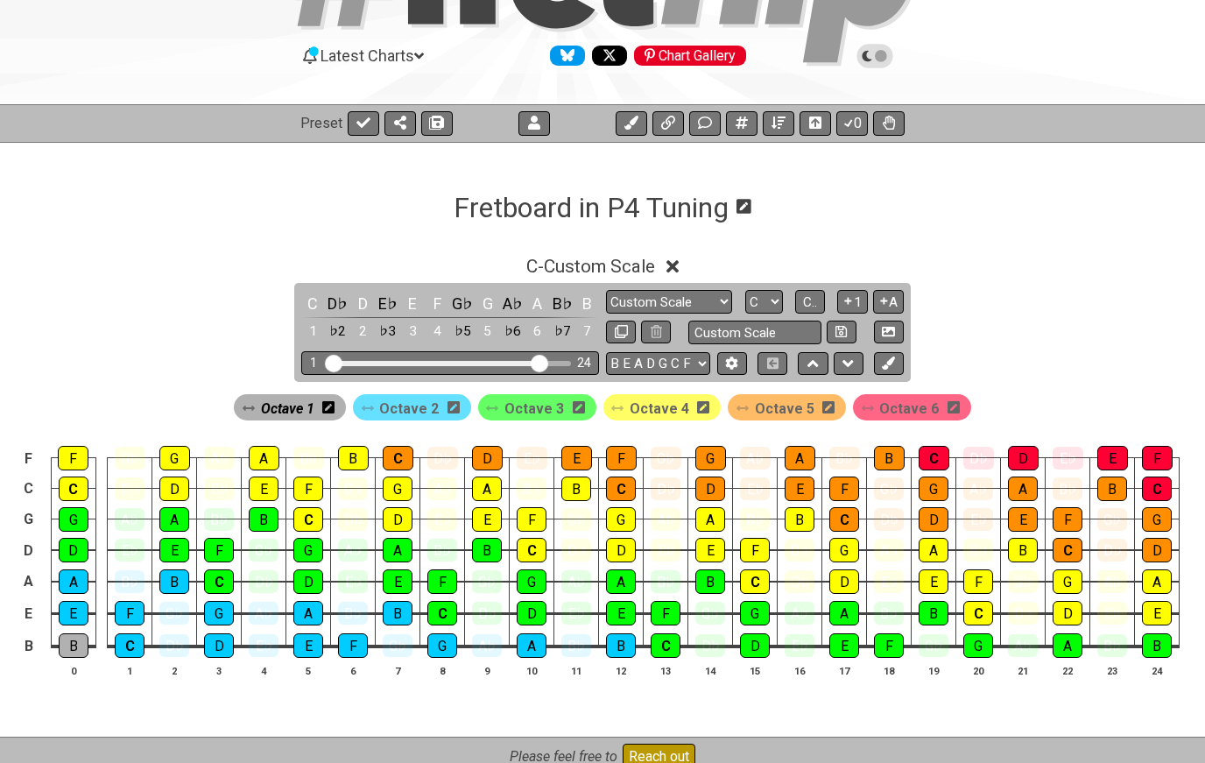
click at [1110, 277] on div "C - Custom Scale" at bounding box center [602, 261] width 1205 height 32
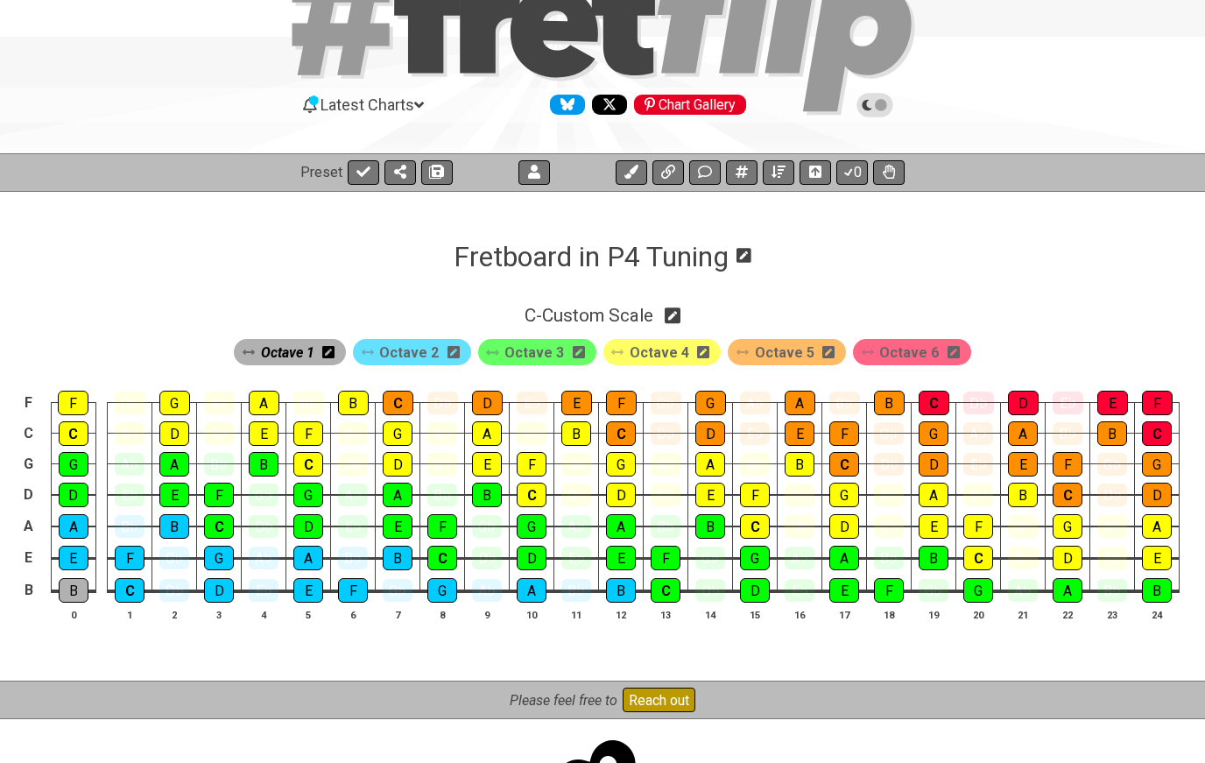
click at [1028, 270] on section "Fretboard in P4 Tuning" at bounding box center [602, 232] width 1205 height 82
click at [751, 249] on icon at bounding box center [743, 255] width 15 height 15
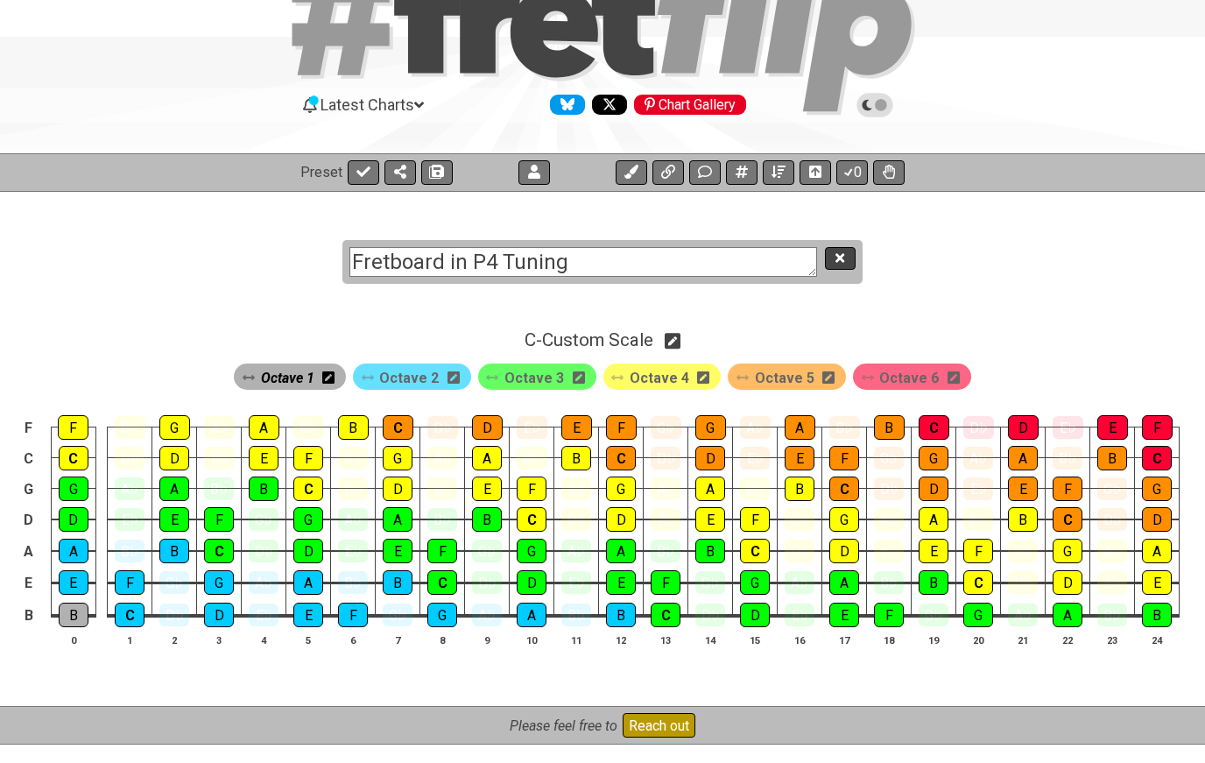
click at [855, 262] on button at bounding box center [840, 259] width 30 height 24
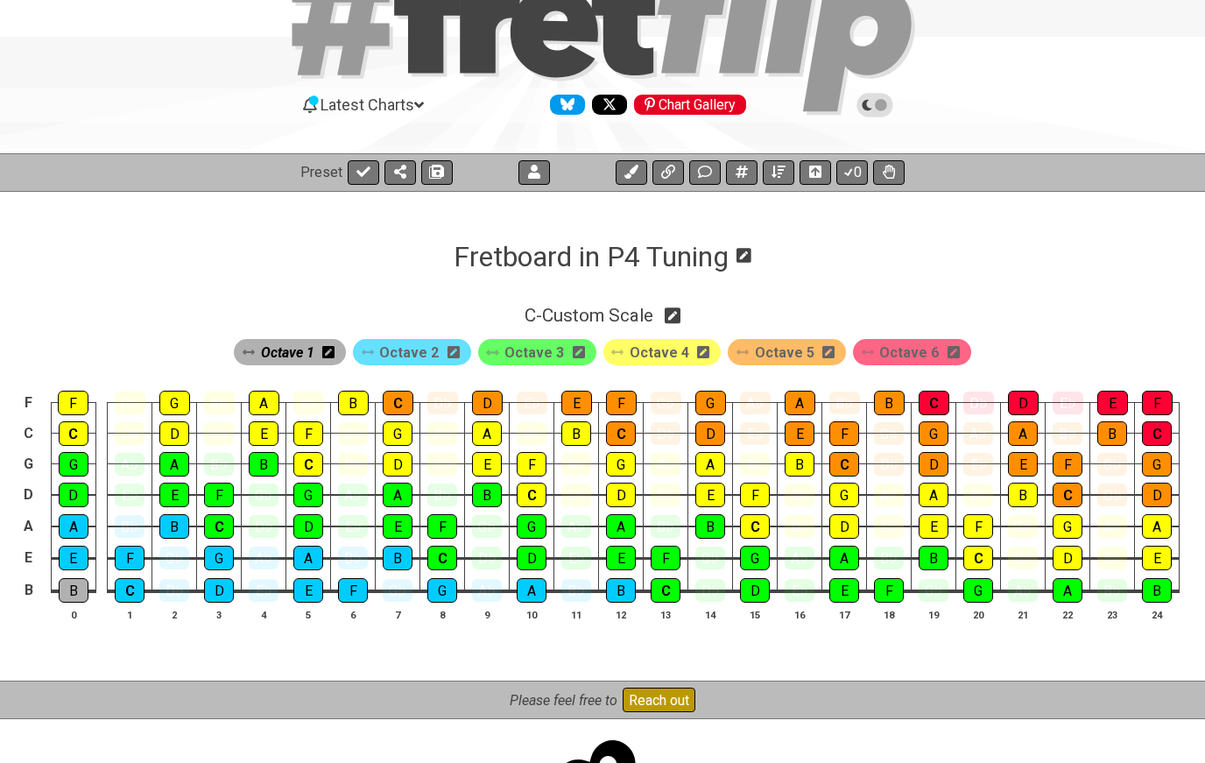
click at [680, 319] on icon at bounding box center [673, 315] width 17 height 17
select select "C"
select select "B E A D G C F"
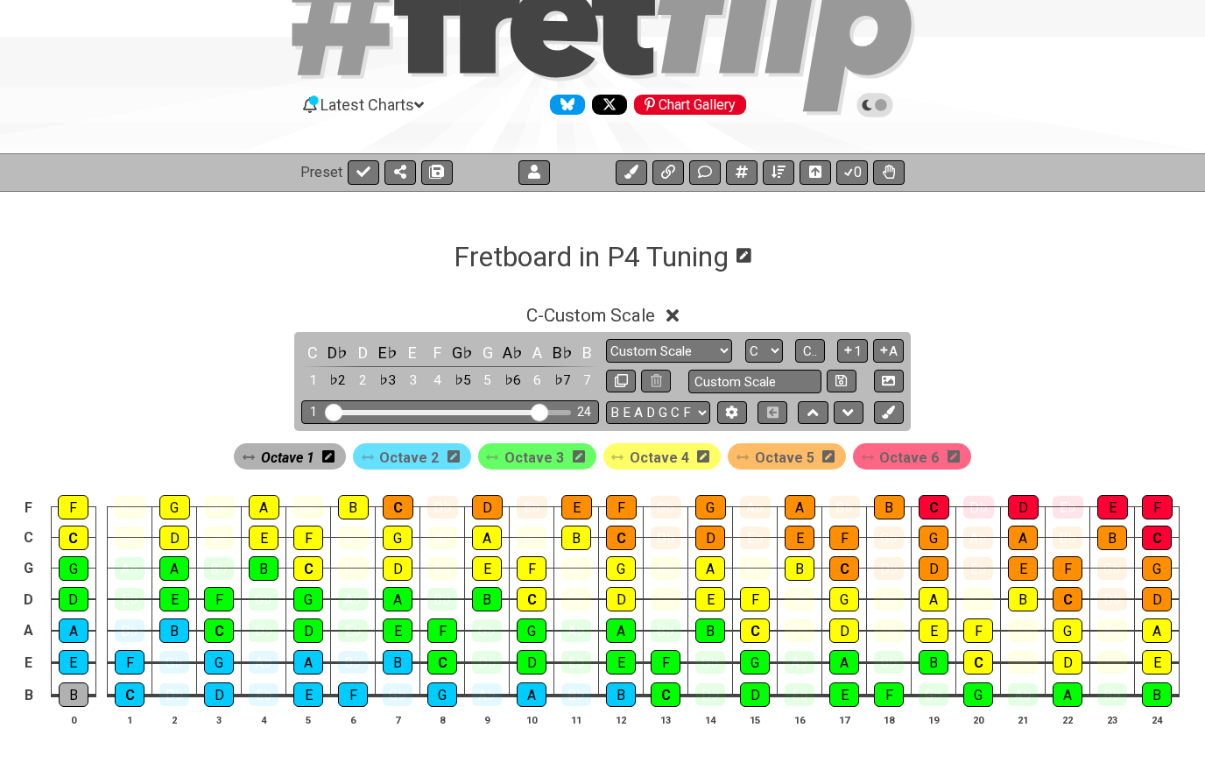
click at [680, 321] on icon at bounding box center [672, 315] width 13 height 13
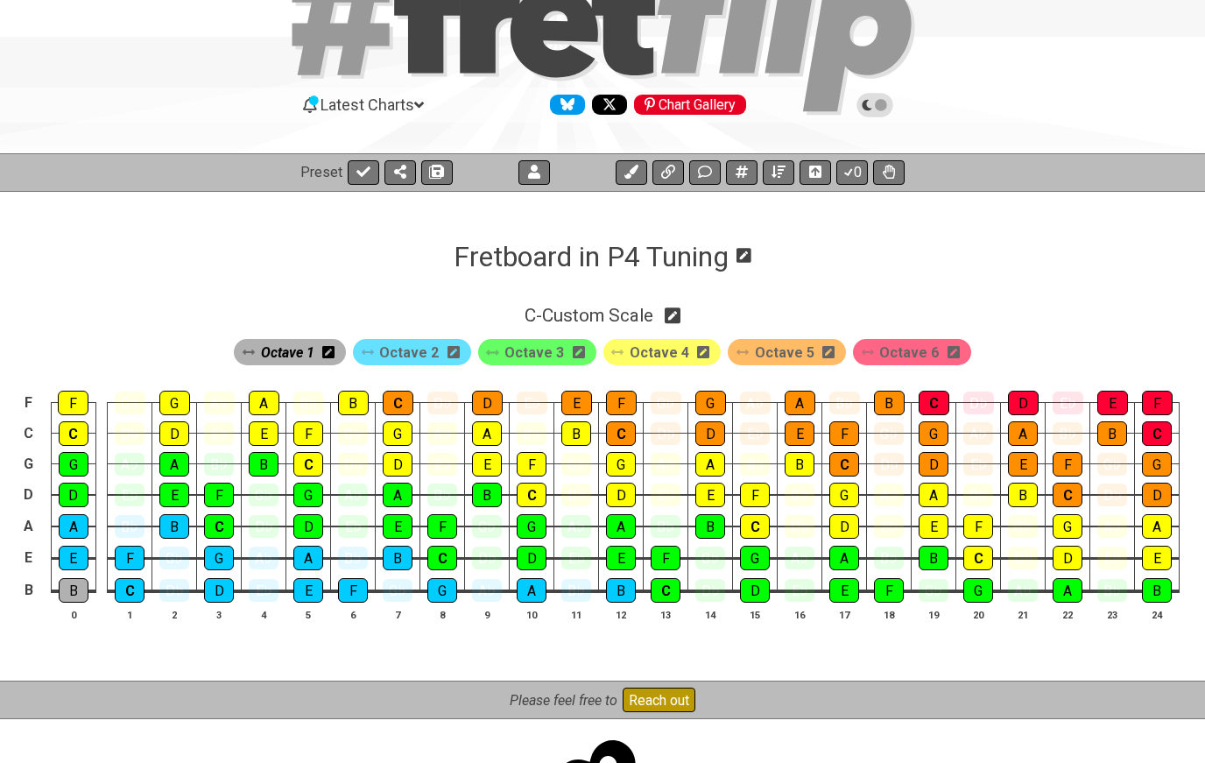
click at [790, 354] on span "Octave 5" at bounding box center [785, 352] width 60 height 25
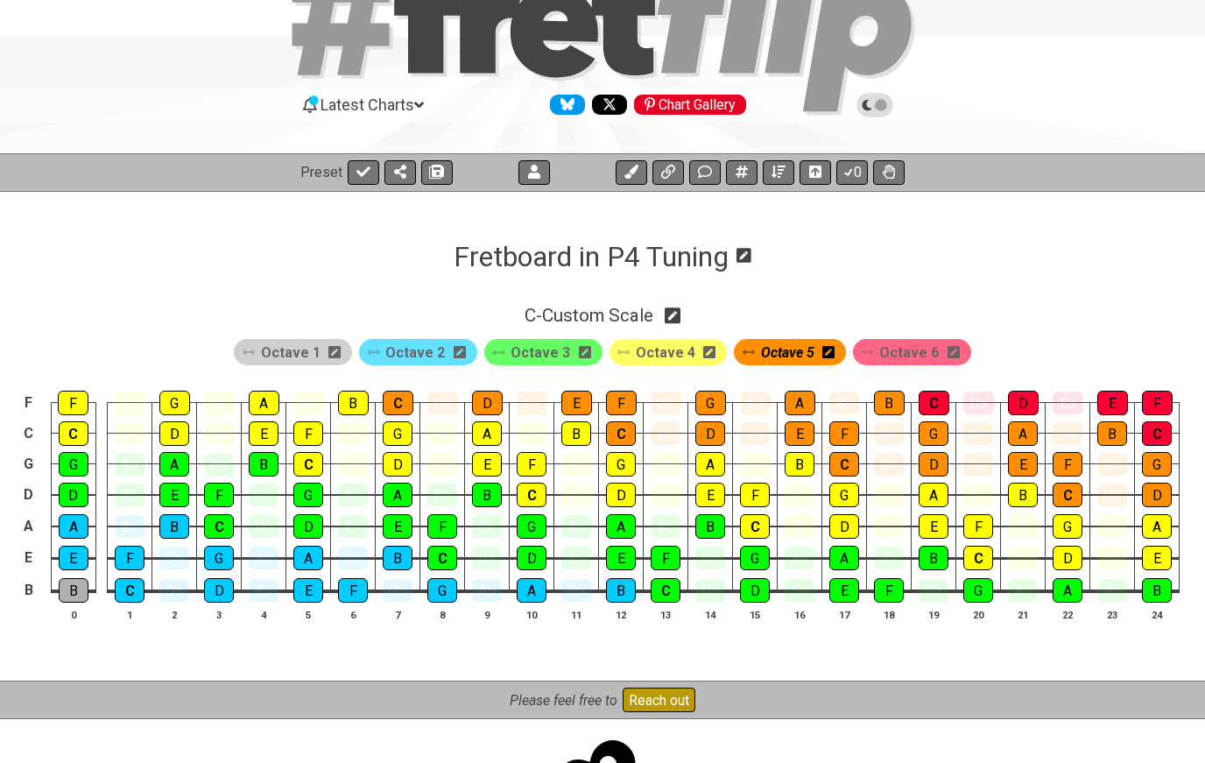
click at [815, 306] on div "C - Custom Scale" at bounding box center [602, 310] width 1205 height 32
select select "C"
select select "B E A D G C F"
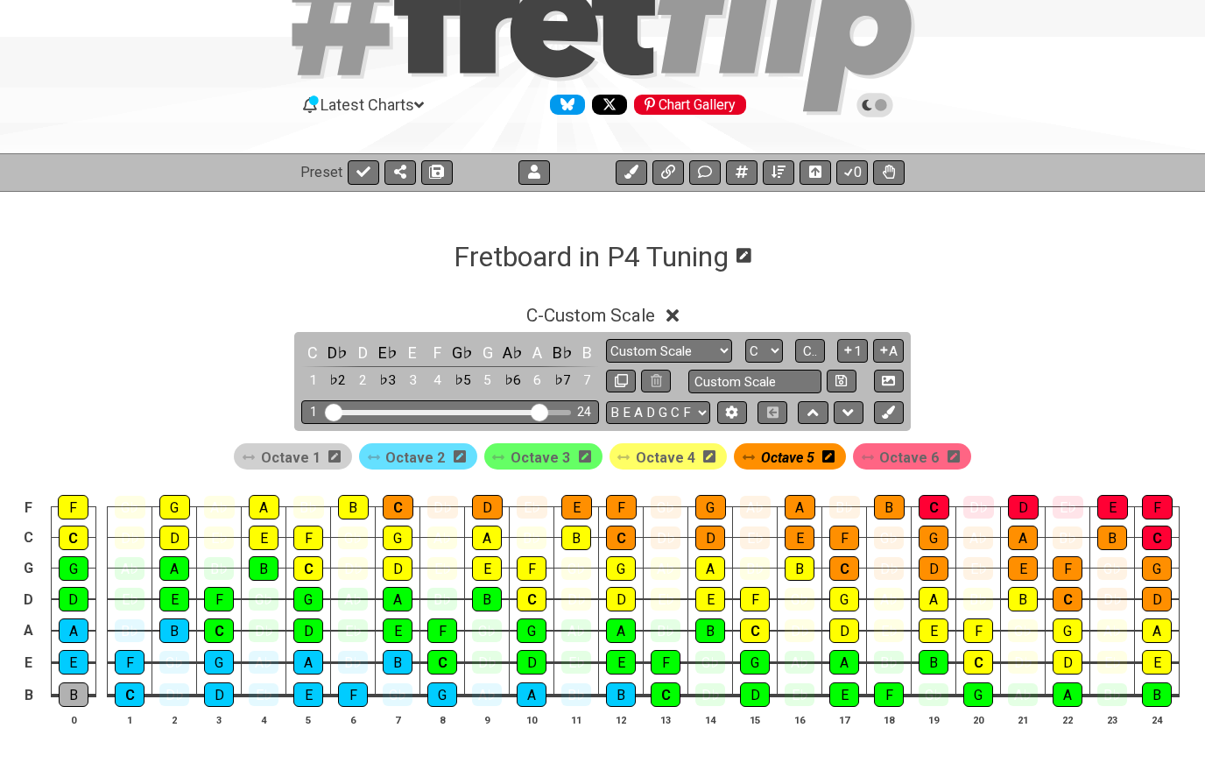
click at [1029, 395] on div "C - Custom Scale C D♭ D E♭ E F G♭ G A♭ A B♭ B 1 ♭2 2 ♭3 3 4 ♭5 5 ♭6 6 ♭7 7 Cust…" at bounding box center [602, 522] width 1205 height 457
click at [697, 312] on div "C - Custom Scale" at bounding box center [602, 310] width 1205 height 32
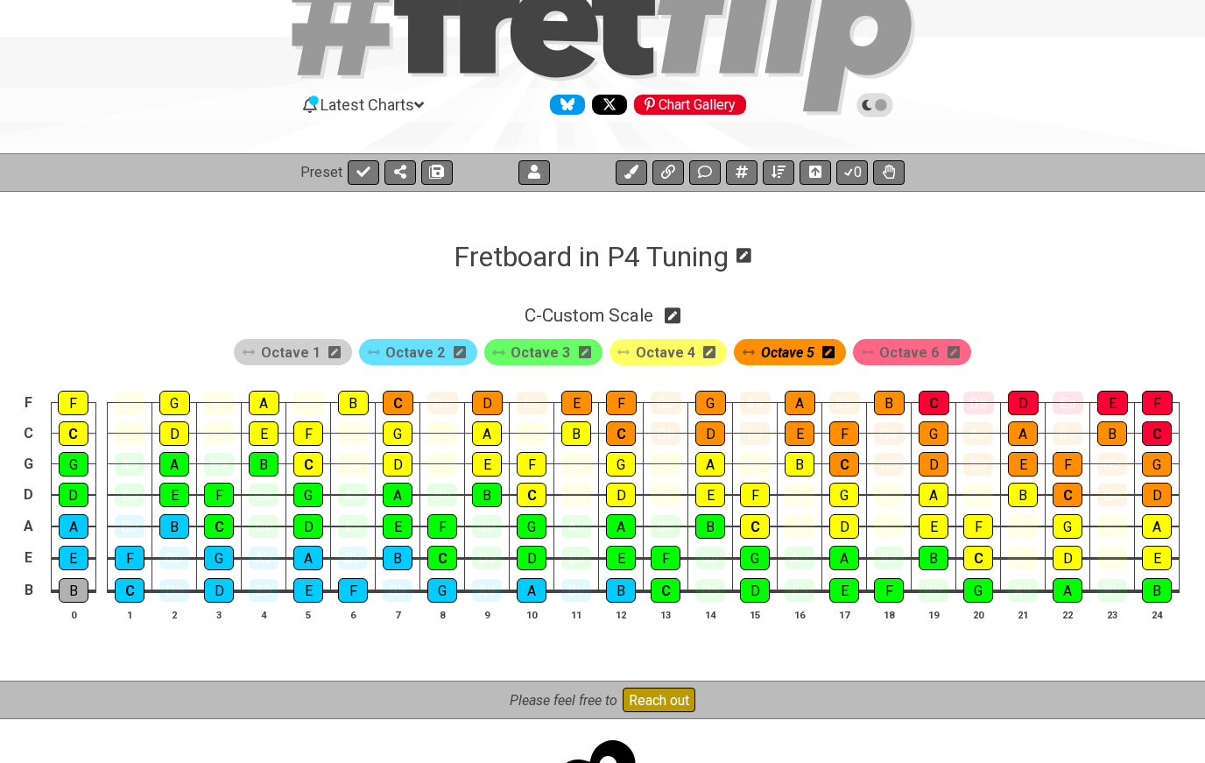
click at [1083, 309] on div "C - Custom Scale" at bounding box center [602, 310] width 1205 height 32
select select "C"
select select "B E A D G C F"
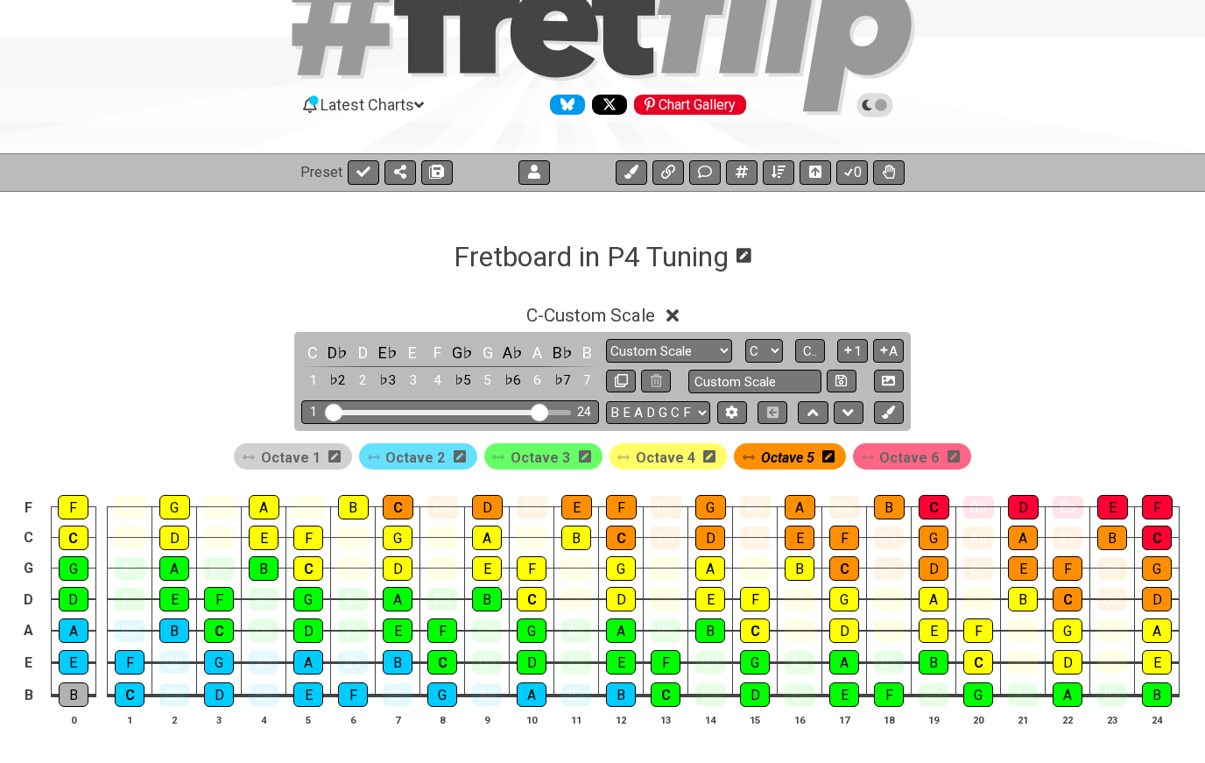
click at [1057, 326] on div "C - Custom Scale" at bounding box center [602, 310] width 1205 height 32
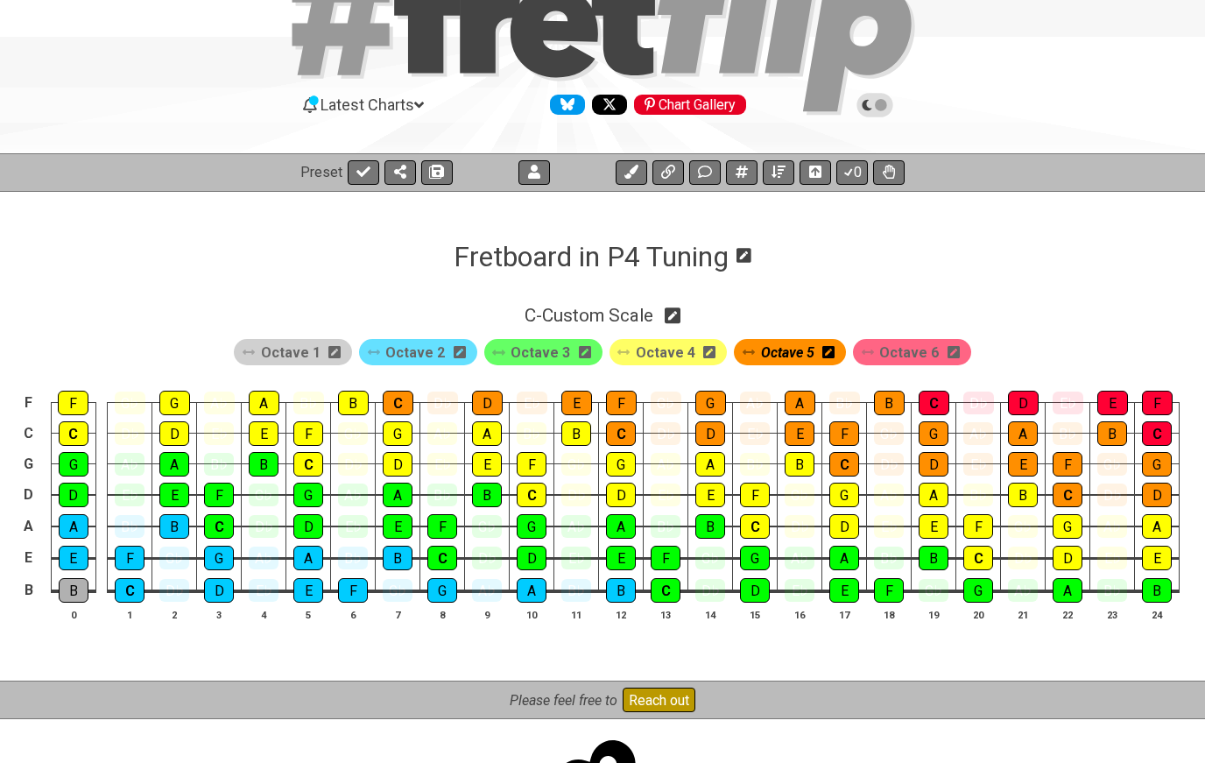
click at [674, 351] on span "Octave 4" at bounding box center [666, 352] width 60 height 25
click at [1078, 285] on div "C - Custom Scale Octave 1 Octave 2 Octave 3 Octave 4 Octave 5 Octave 6 F F G♭ G…" at bounding box center [602, 477] width 1205 height 409
click at [352, 166] on button at bounding box center [364, 172] width 32 height 25
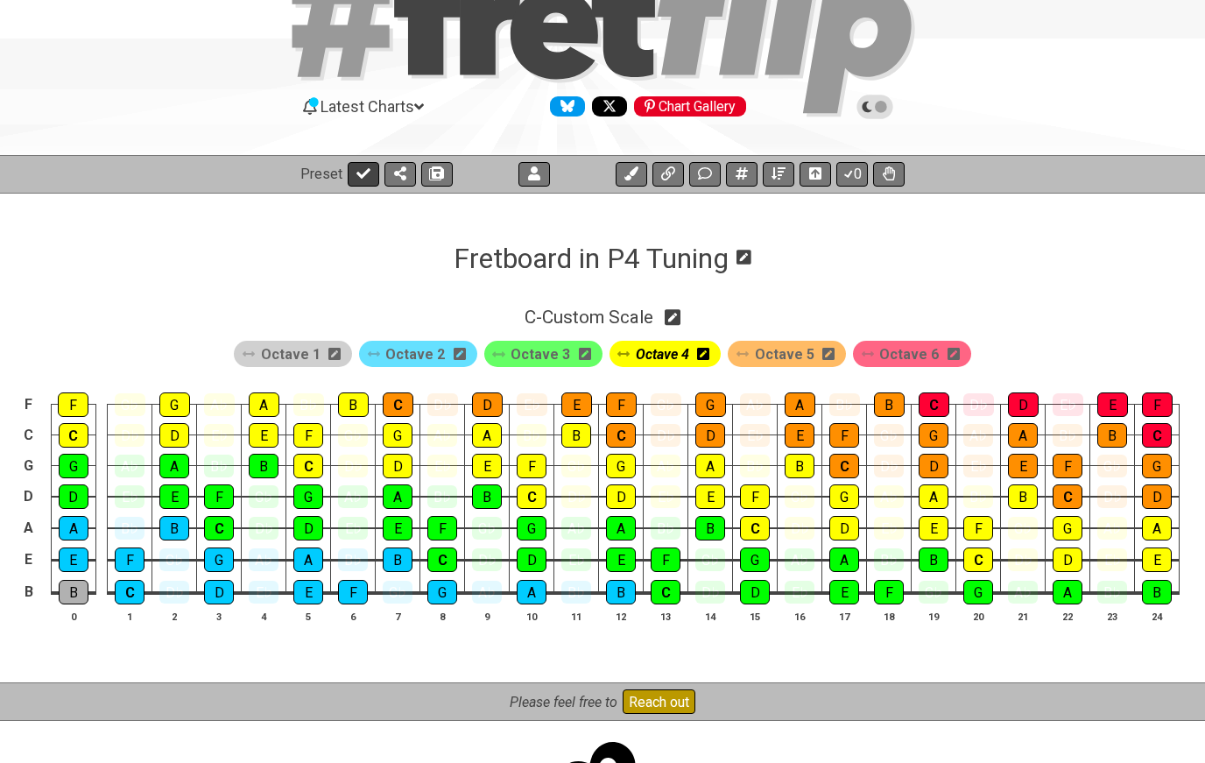
select select "/022EF8BK2"
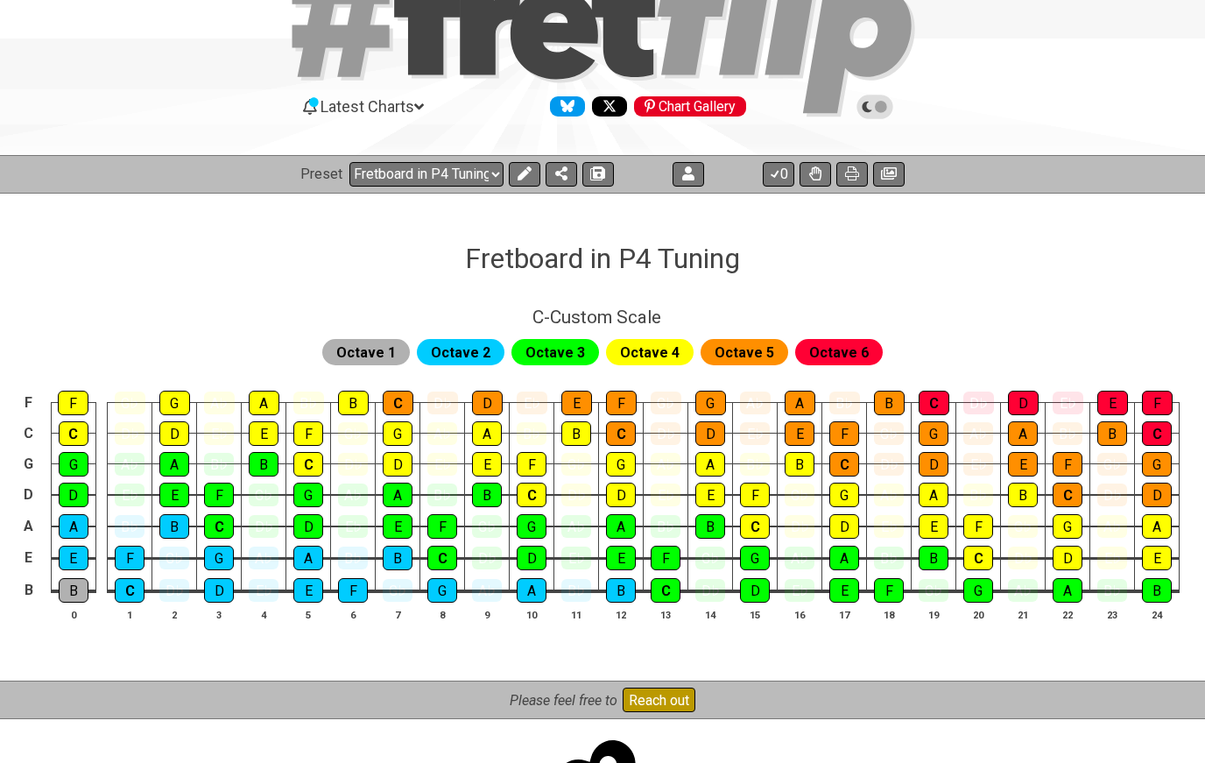
click at [884, 104] on icon at bounding box center [881, 107] width 12 height 12
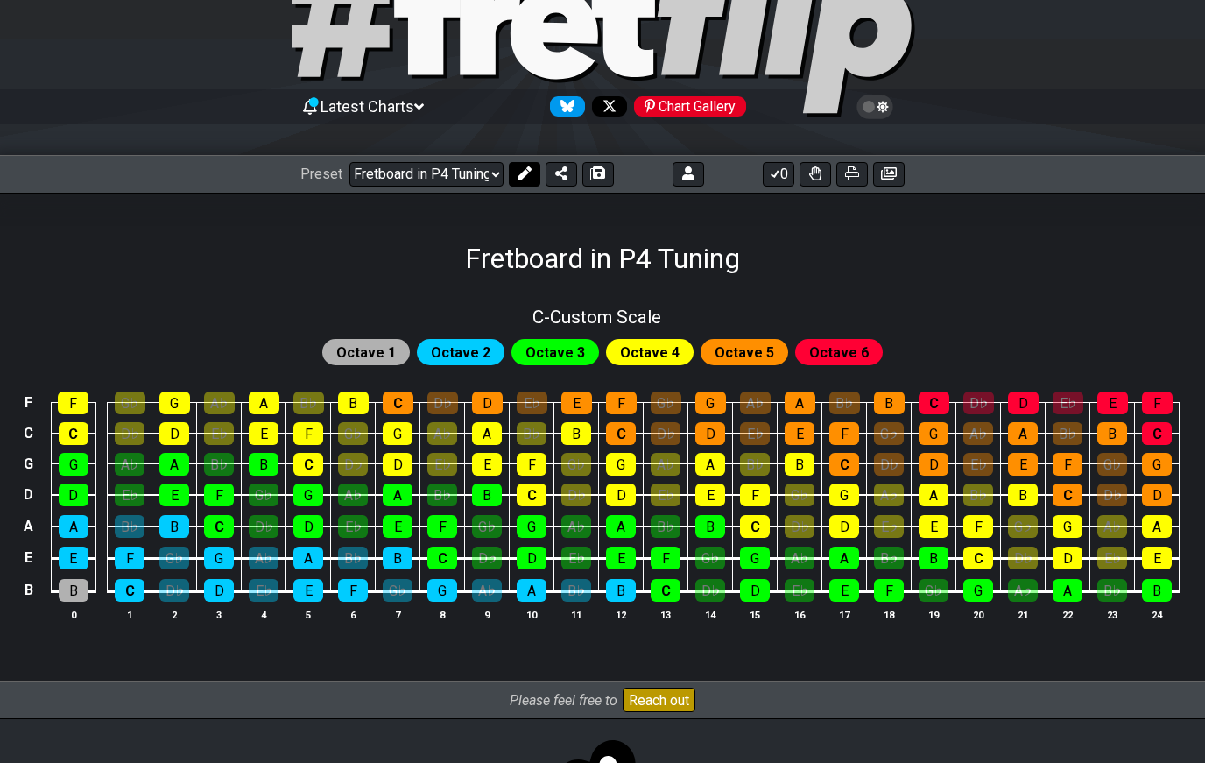
click at [532, 181] on button at bounding box center [525, 174] width 32 height 25
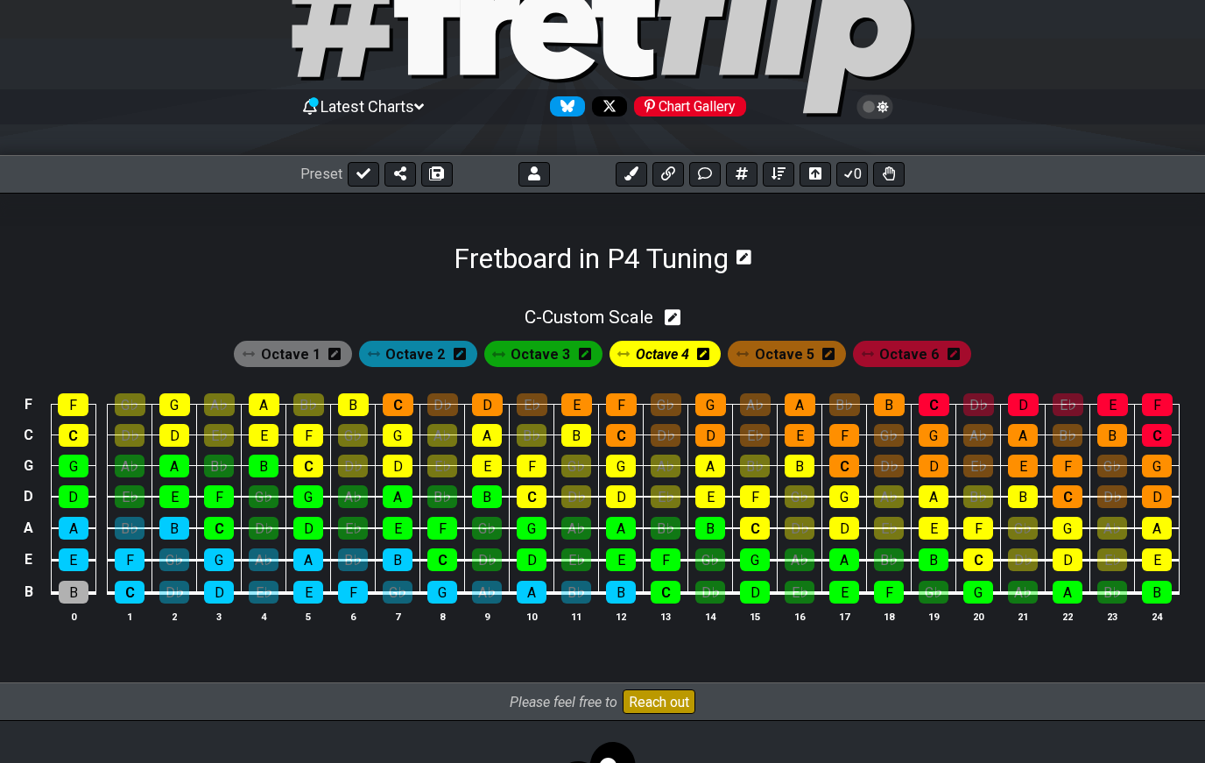
click at [681, 322] on icon at bounding box center [673, 317] width 17 height 17
select select "C"
select select "B E A D G C F"
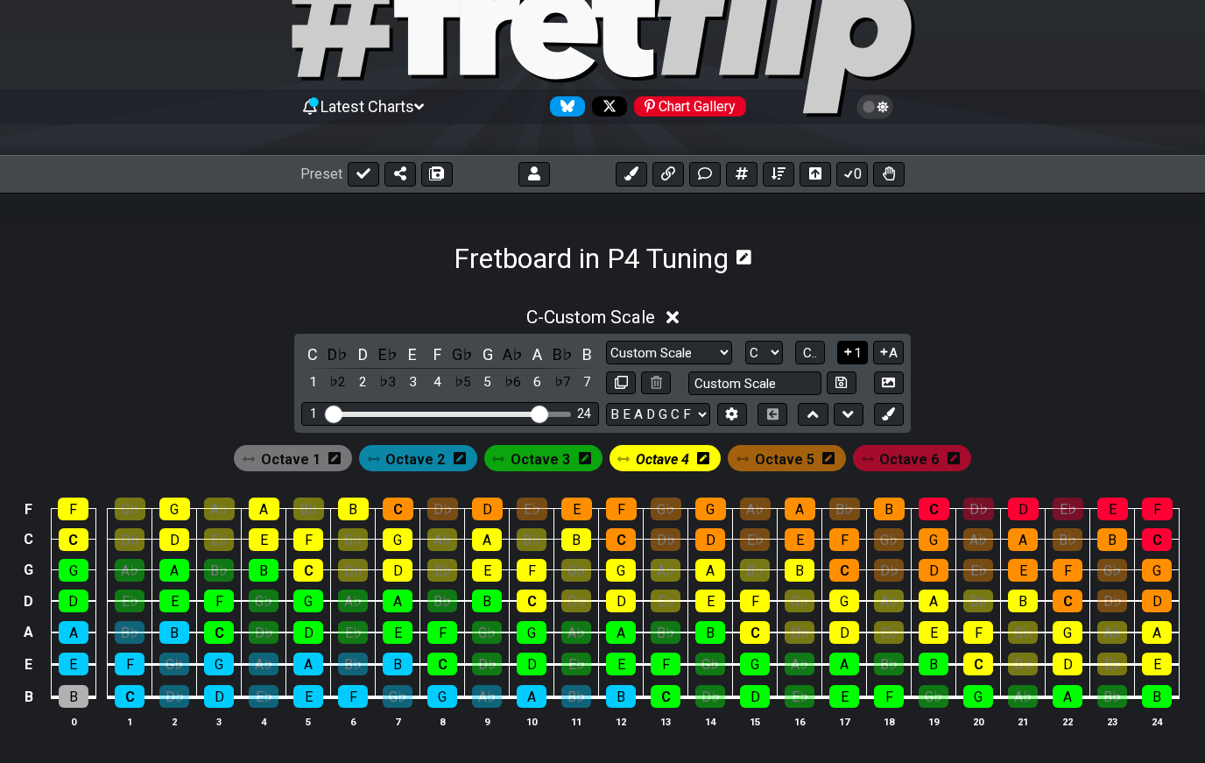
click at [855, 353] on button "1" at bounding box center [852, 353] width 30 height 24
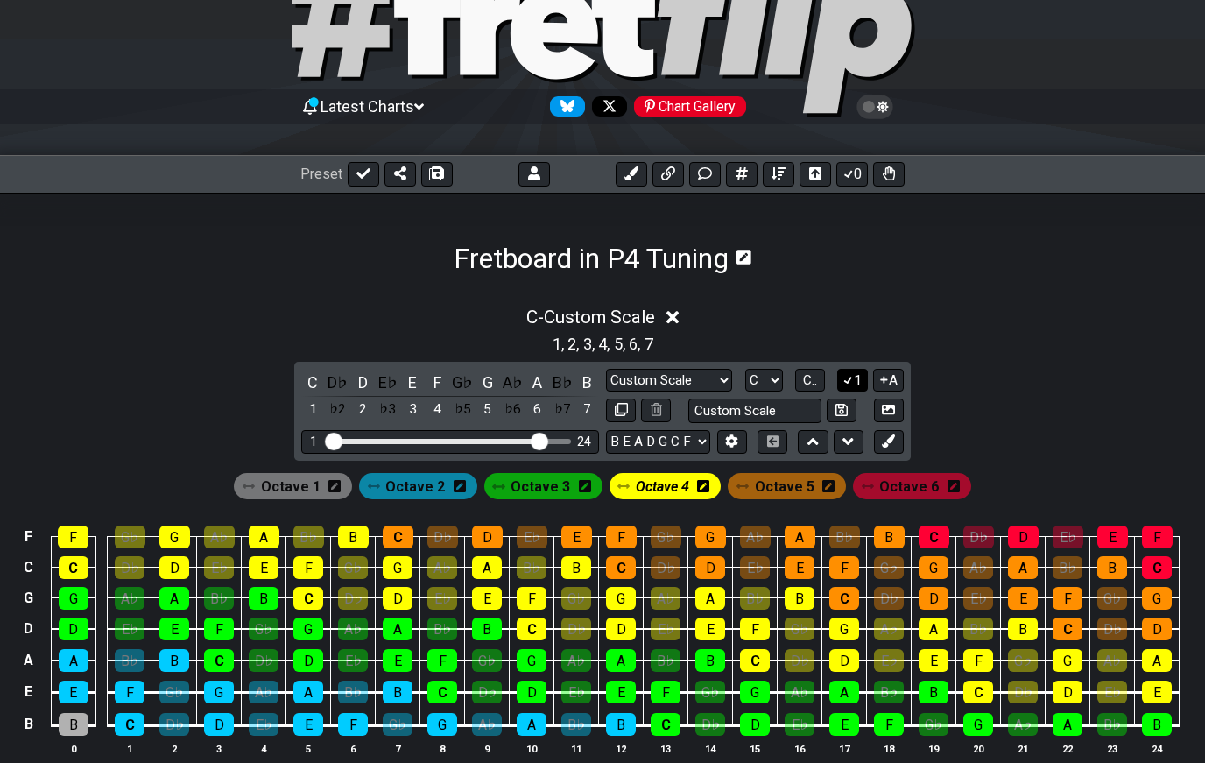
click at [837, 373] on button "1" at bounding box center [852, 381] width 30 height 24
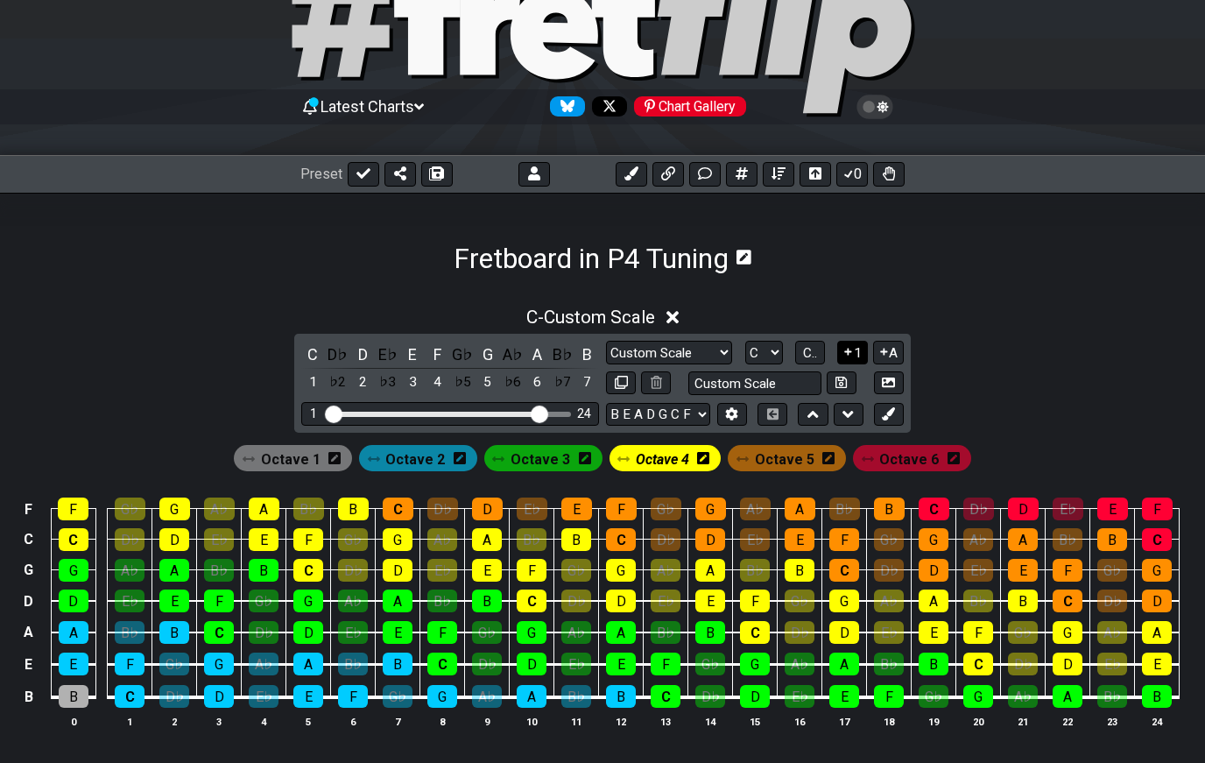
click at [860, 342] on button "1" at bounding box center [852, 353] width 30 height 24
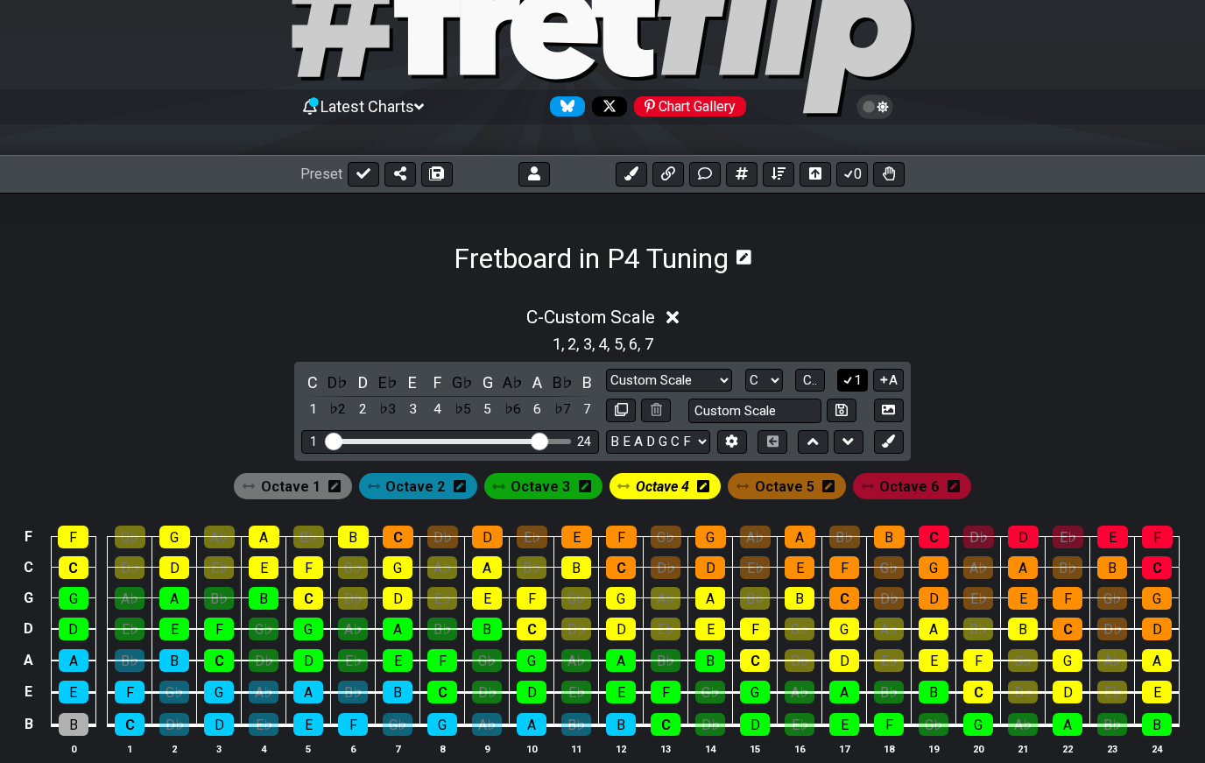
click at [859, 378] on button "1" at bounding box center [852, 381] width 30 height 24
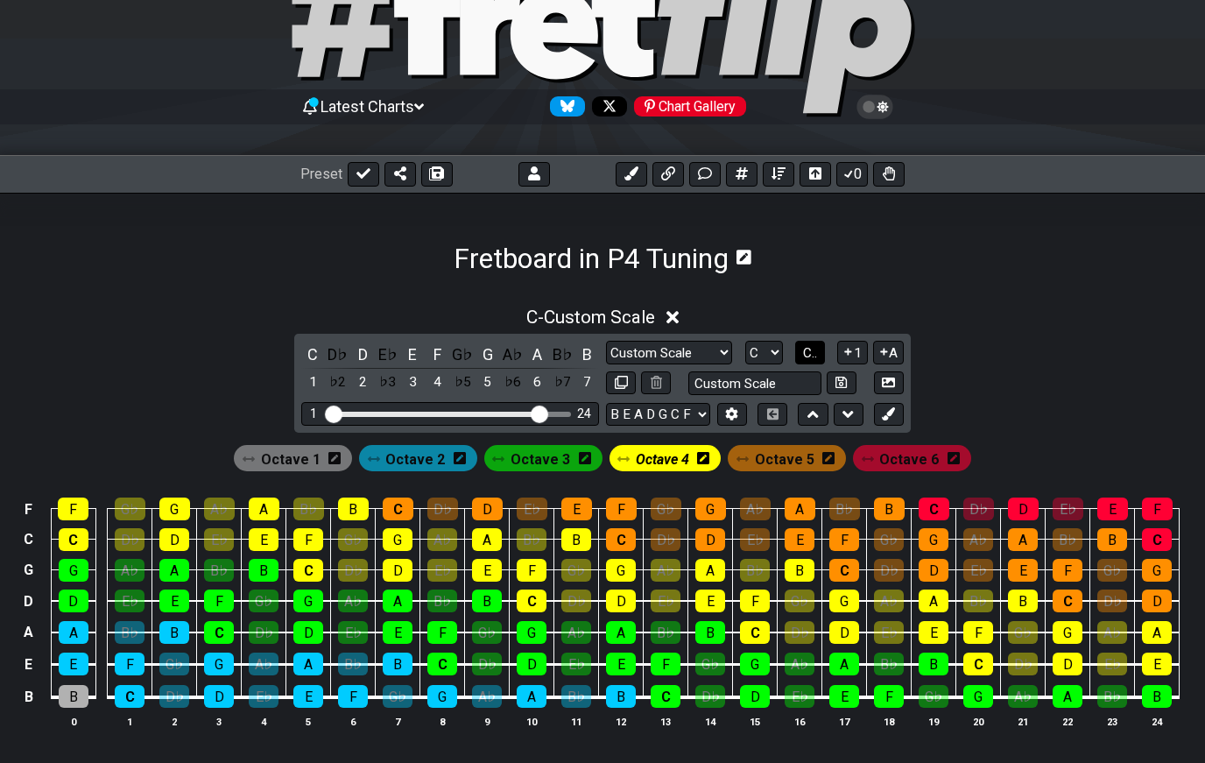
click at [813, 355] on span "C.." at bounding box center [810, 353] width 14 height 16
click at [817, 359] on span "1..7" at bounding box center [809, 353] width 21 height 16
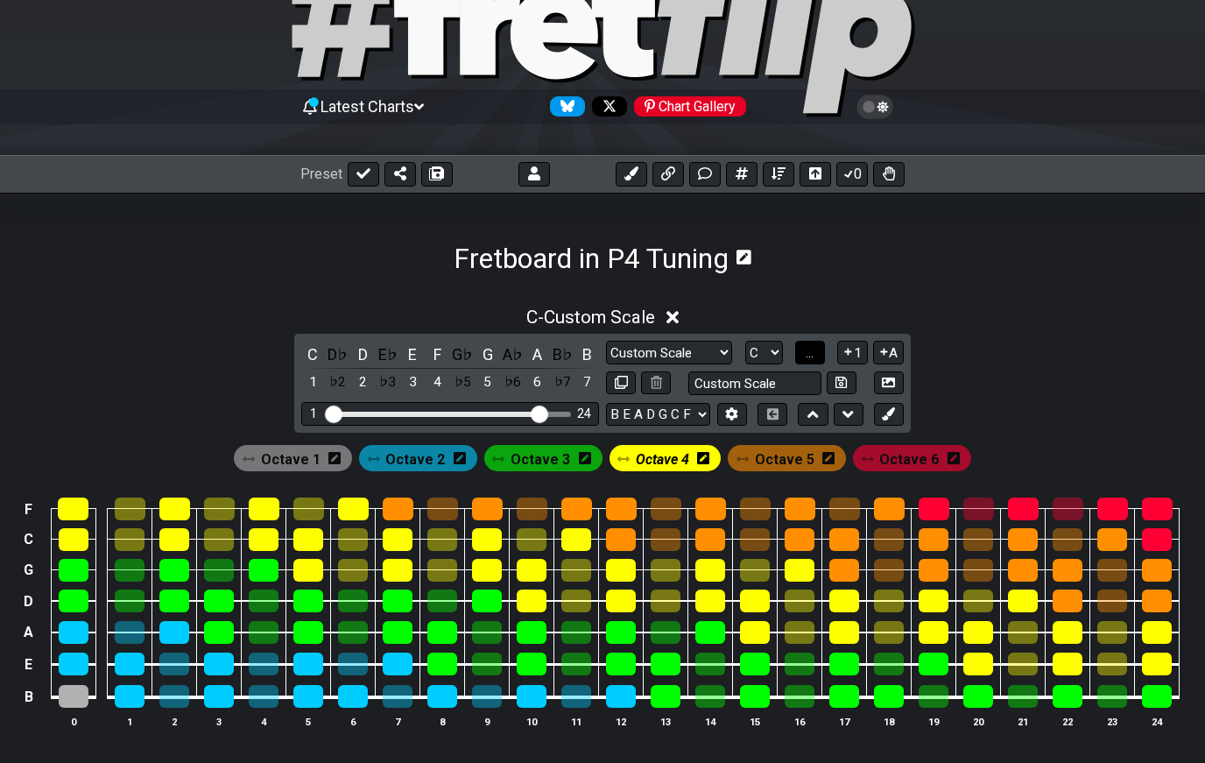
click at [814, 359] on span "..." at bounding box center [810, 353] width 8 height 16
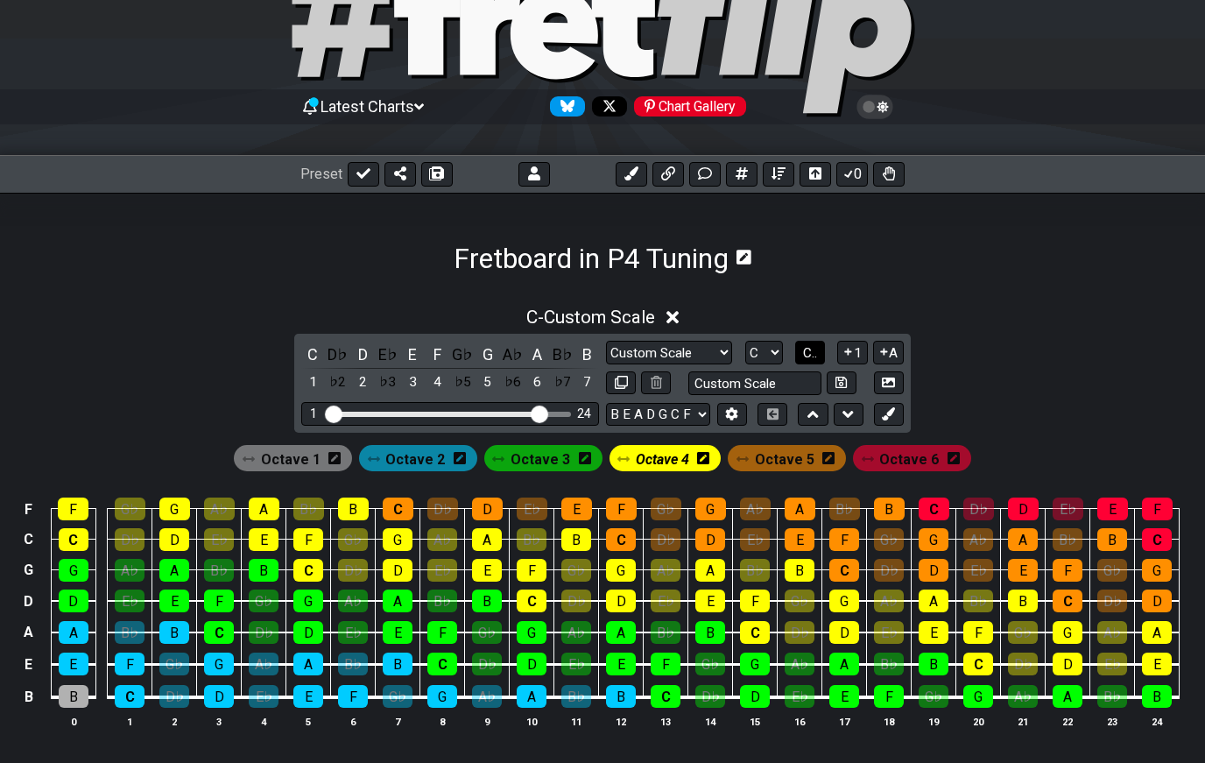
click at [809, 354] on span "C.." at bounding box center [810, 353] width 14 height 16
click at [775, 345] on select "A♭ A A♯ B♭ B C C♯ D♭ D D♯ E♭ E F F♯ G♭ G G♯" at bounding box center [762, 353] width 38 height 24
click at [846, 343] on button "1" at bounding box center [852, 353] width 30 height 24
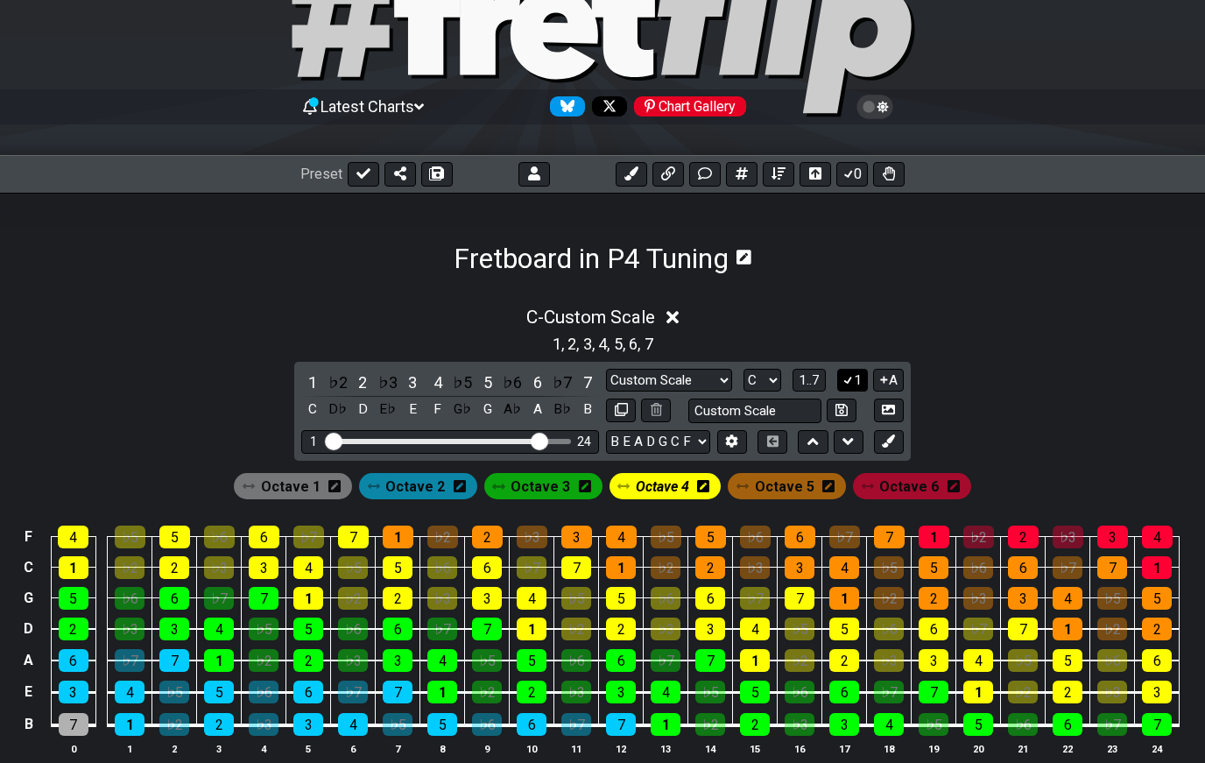
click at [891, 403] on button at bounding box center [889, 410] width 30 height 24
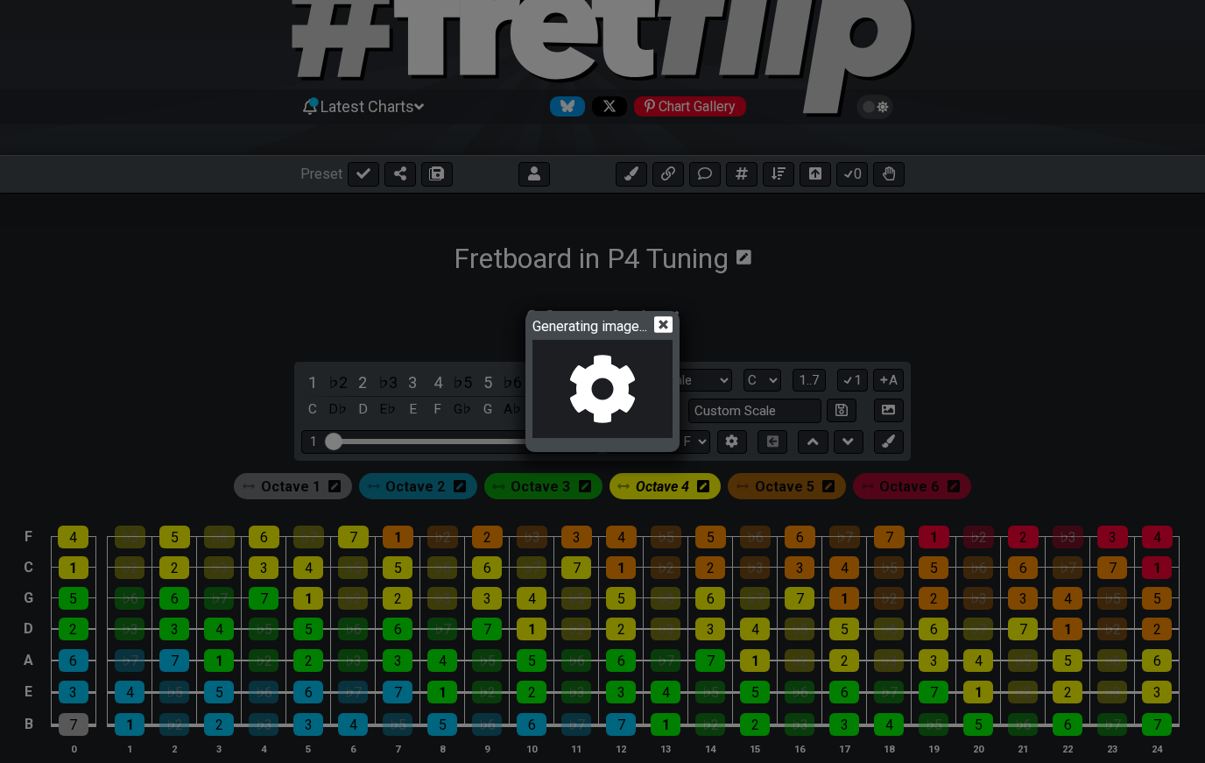
click at [887, 381] on div "Generating image..." at bounding box center [602, 381] width 1205 height 763
click at [652, 335] on span "Generating image..." at bounding box center [593, 324] width 122 height 19
click at [676, 363] on div "Generating image..." at bounding box center [602, 382] width 149 height 136
click at [673, 333] on icon at bounding box center [663, 324] width 18 height 17
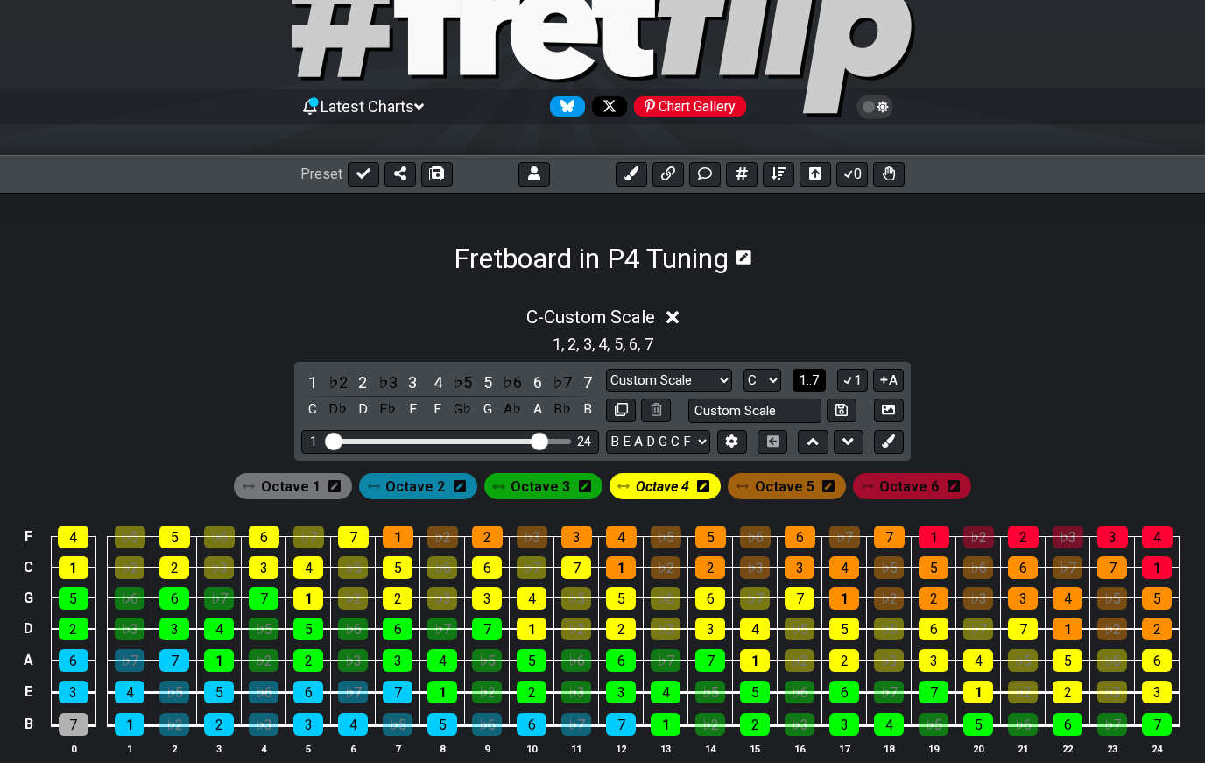
click at [806, 374] on span "1..7" at bounding box center [809, 380] width 21 height 16
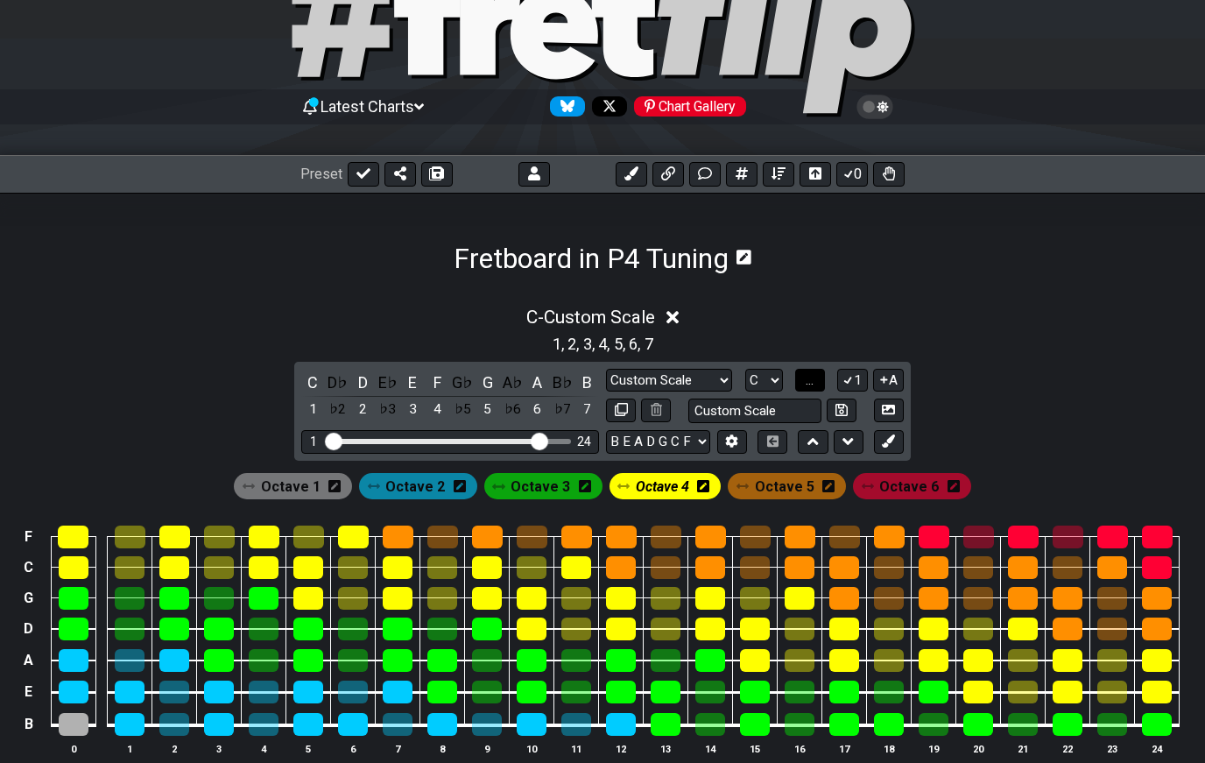
click at [814, 384] on span "..." at bounding box center [810, 380] width 8 height 16
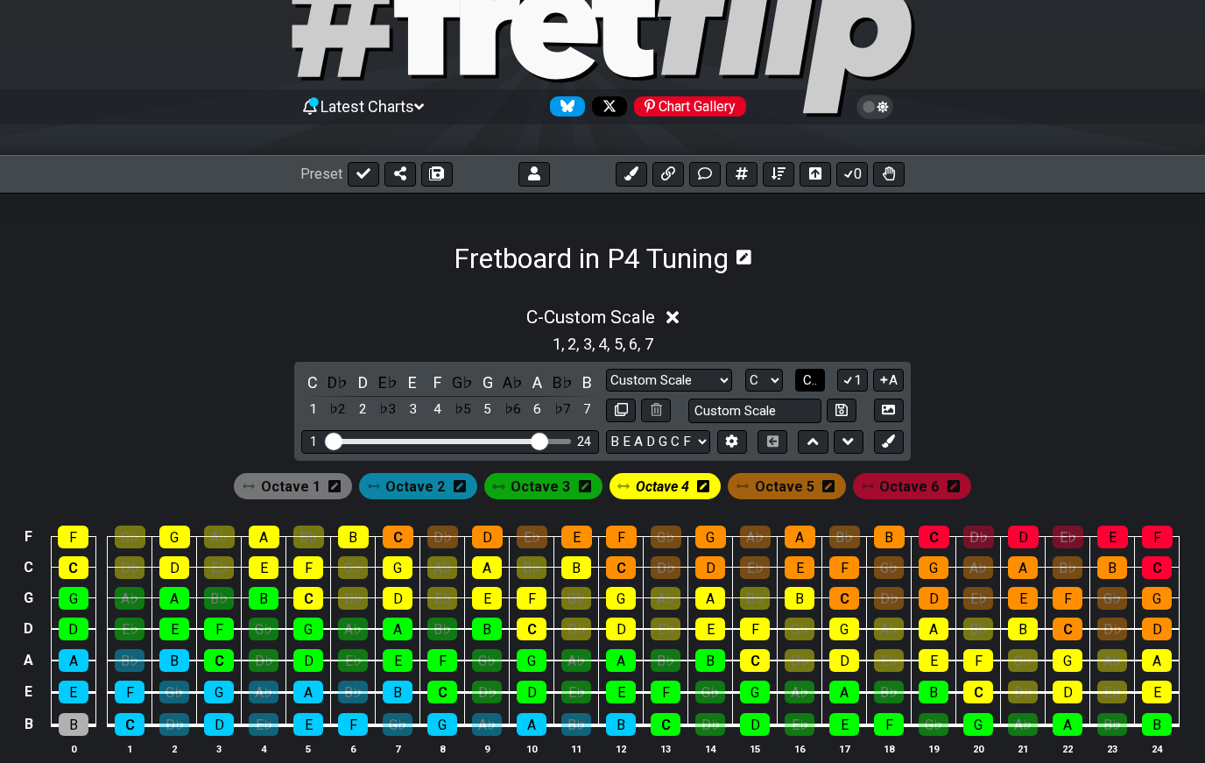
click at [809, 389] on button "C.." at bounding box center [810, 381] width 30 height 24
click at [849, 390] on button "1" at bounding box center [852, 381] width 30 height 24
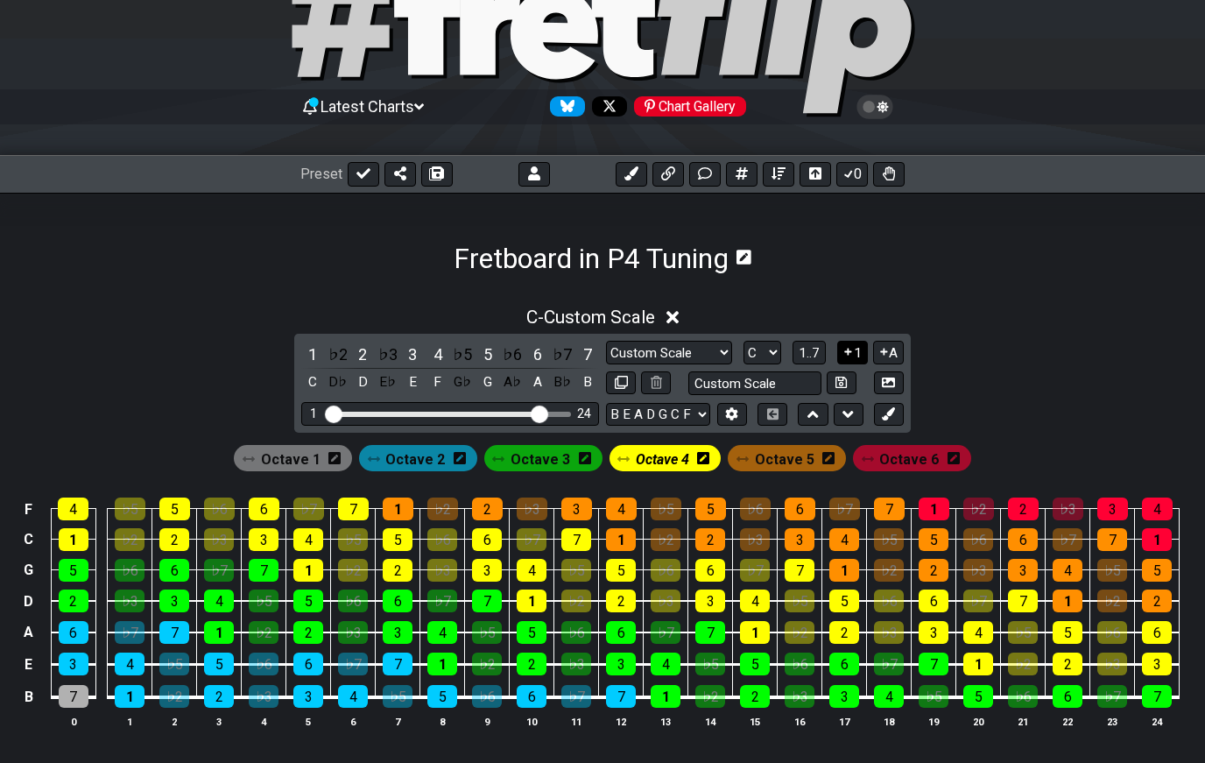
click at [852, 349] on icon at bounding box center [848, 351] width 17 height 13
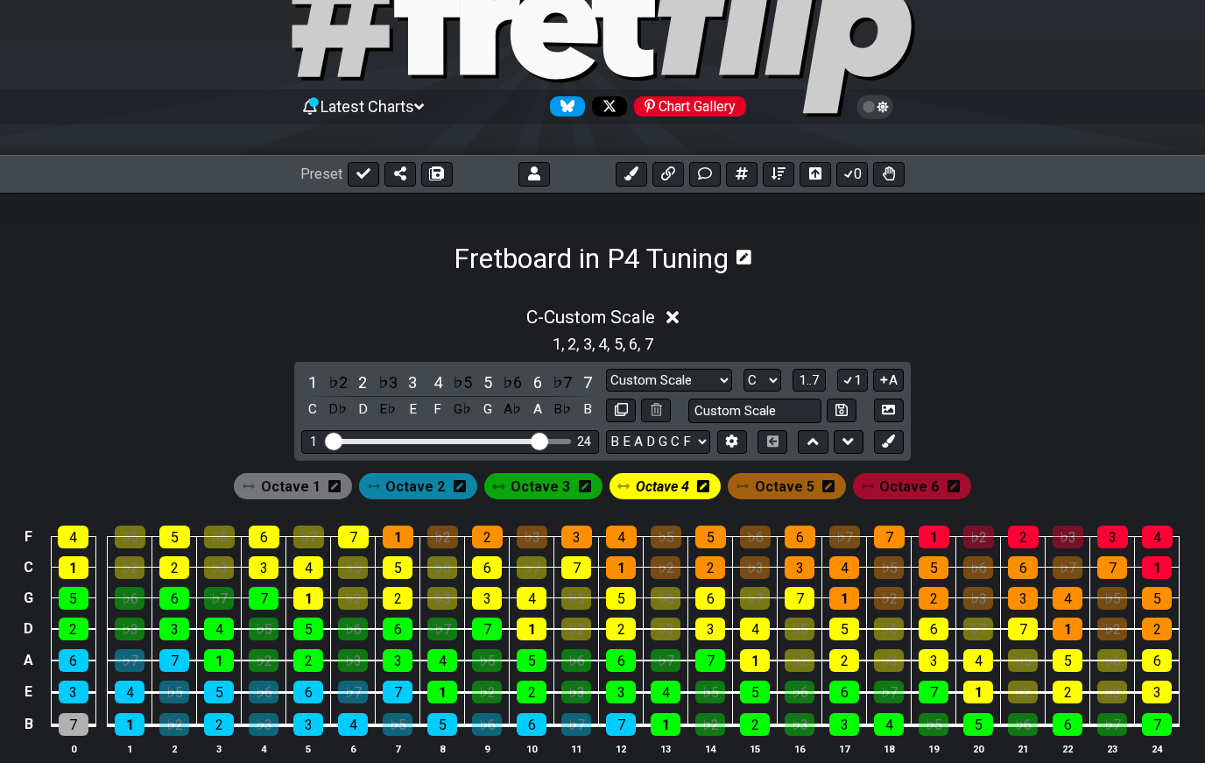
click at [850, 352] on div "1 , 2 , 3 , 4 , 5 , 6 , 7" at bounding box center [602, 342] width 1205 height 28
click at [847, 349] on div "1 , 2 , 3 , 4 , 5 , 6 , 7" at bounding box center [602, 342] width 1205 height 28
click at [849, 384] on icon at bounding box center [848, 379] width 17 height 13
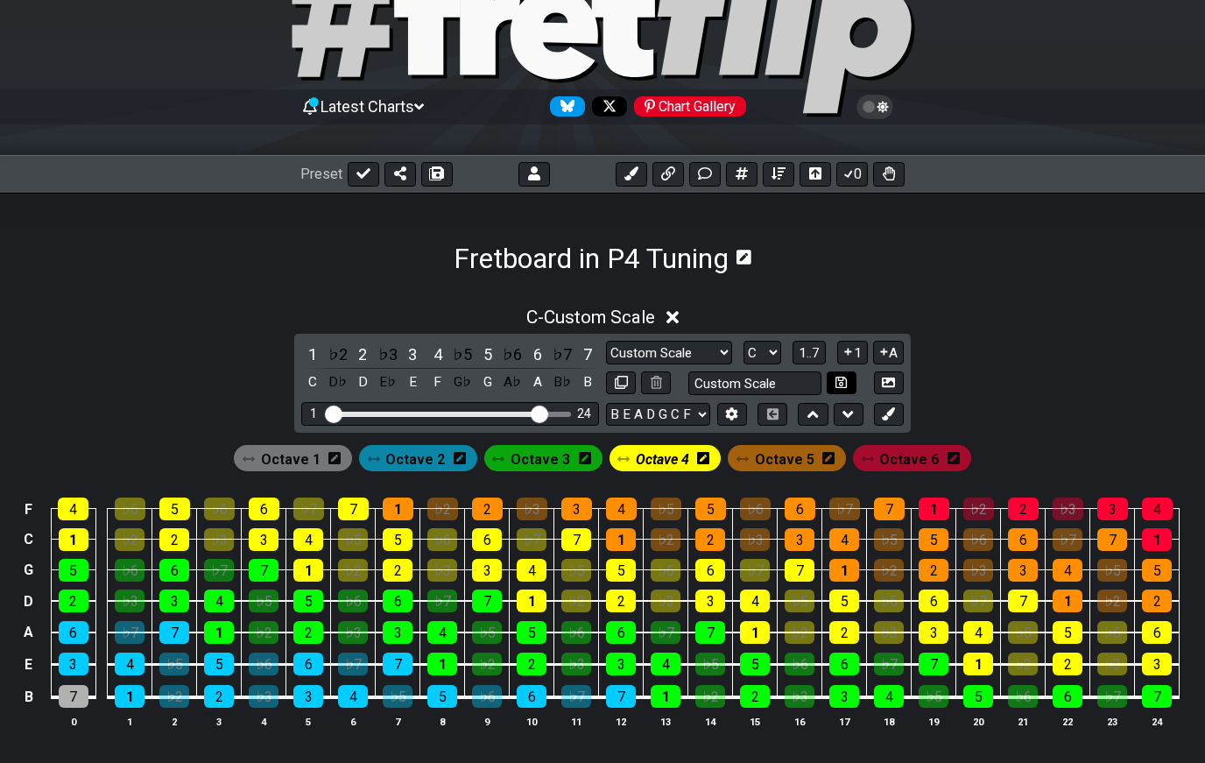
click at [853, 377] on button at bounding box center [842, 383] width 30 height 24
click at [852, 362] on button "1" at bounding box center [852, 353] width 30 height 24
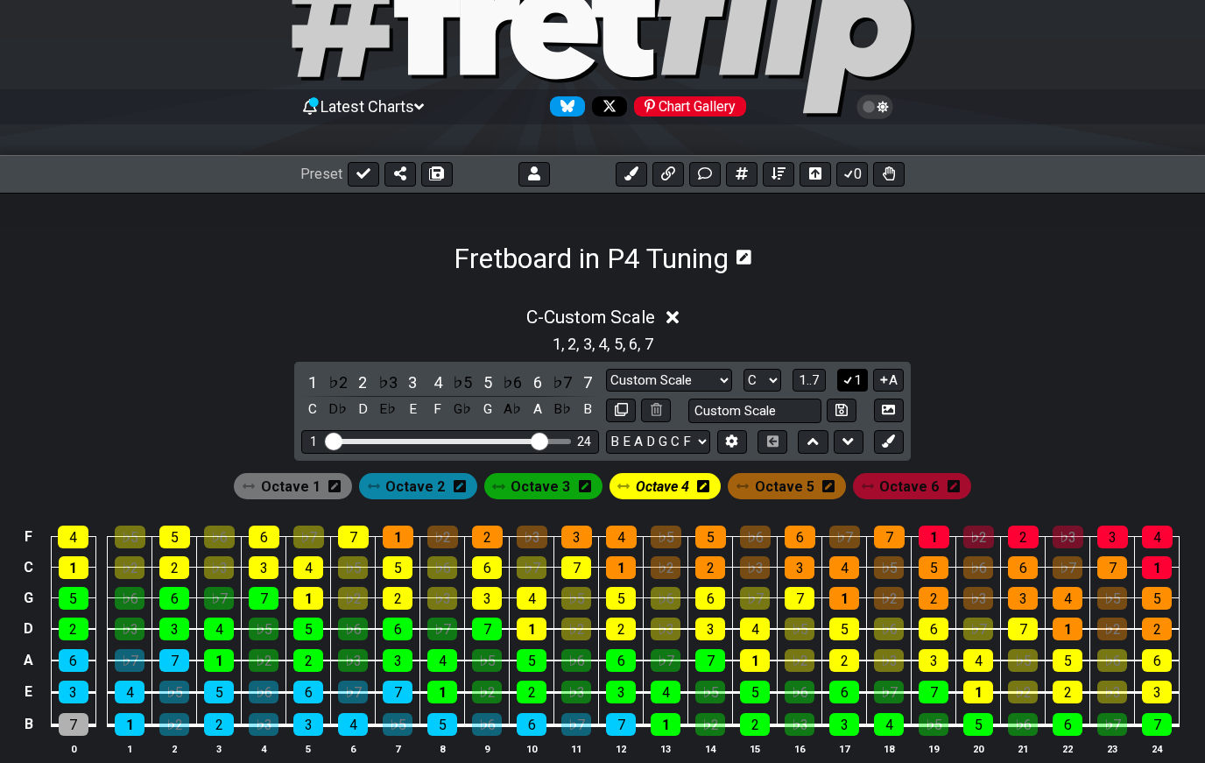
click at [854, 385] on button "1" at bounding box center [852, 381] width 30 height 24
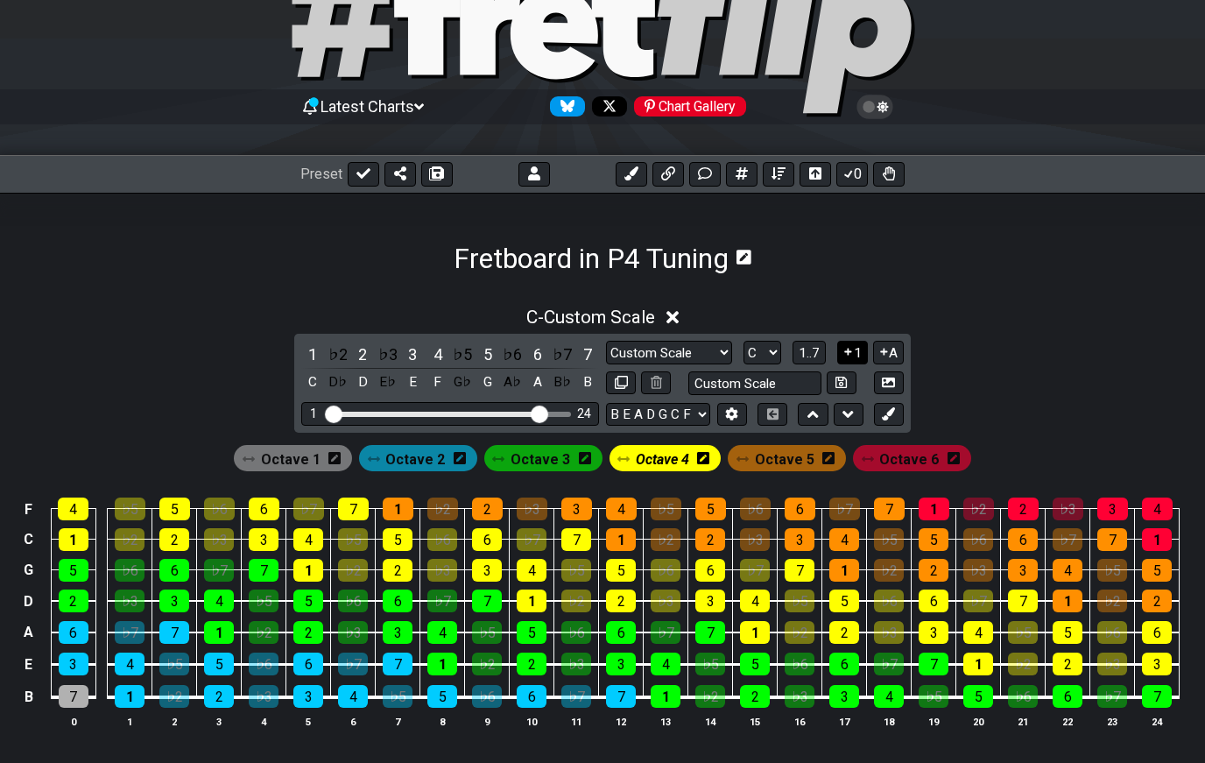
click at [856, 356] on button "1" at bounding box center [852, 353] width 30 height 24
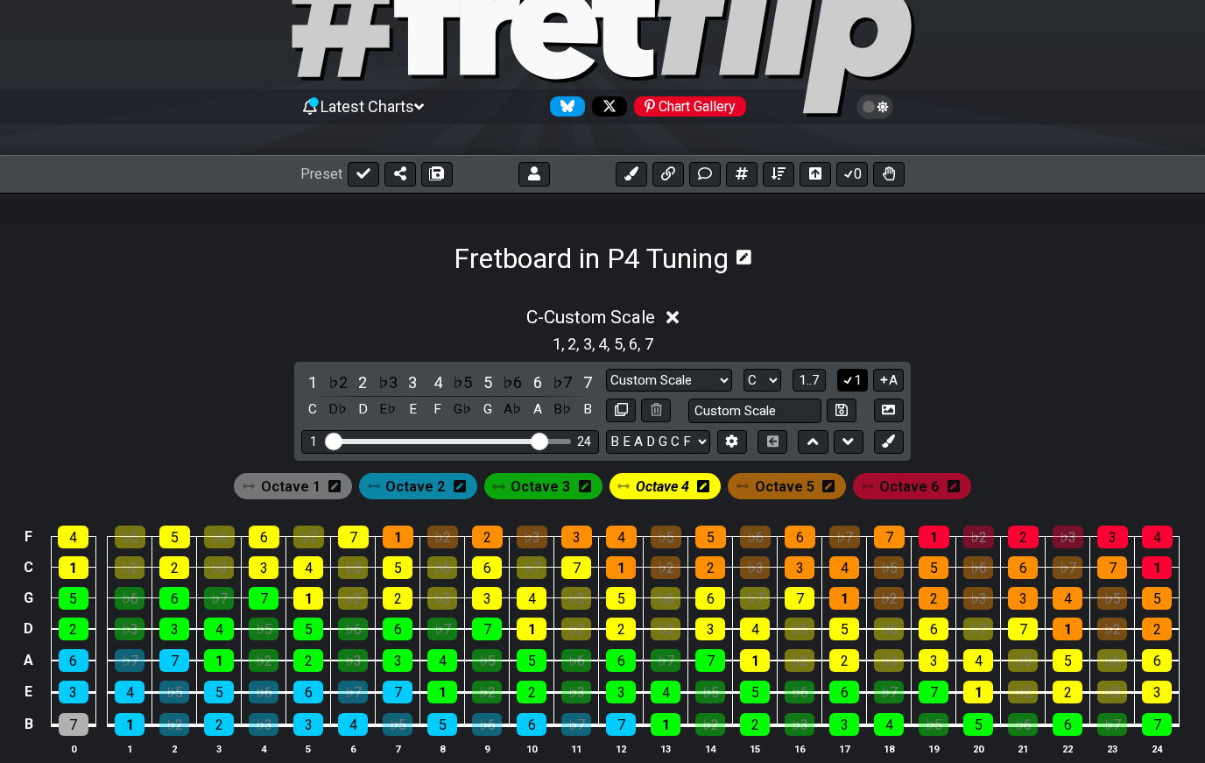
click at [859, 377] on button "1" at bounding box center [852, 381] width 30 height 24
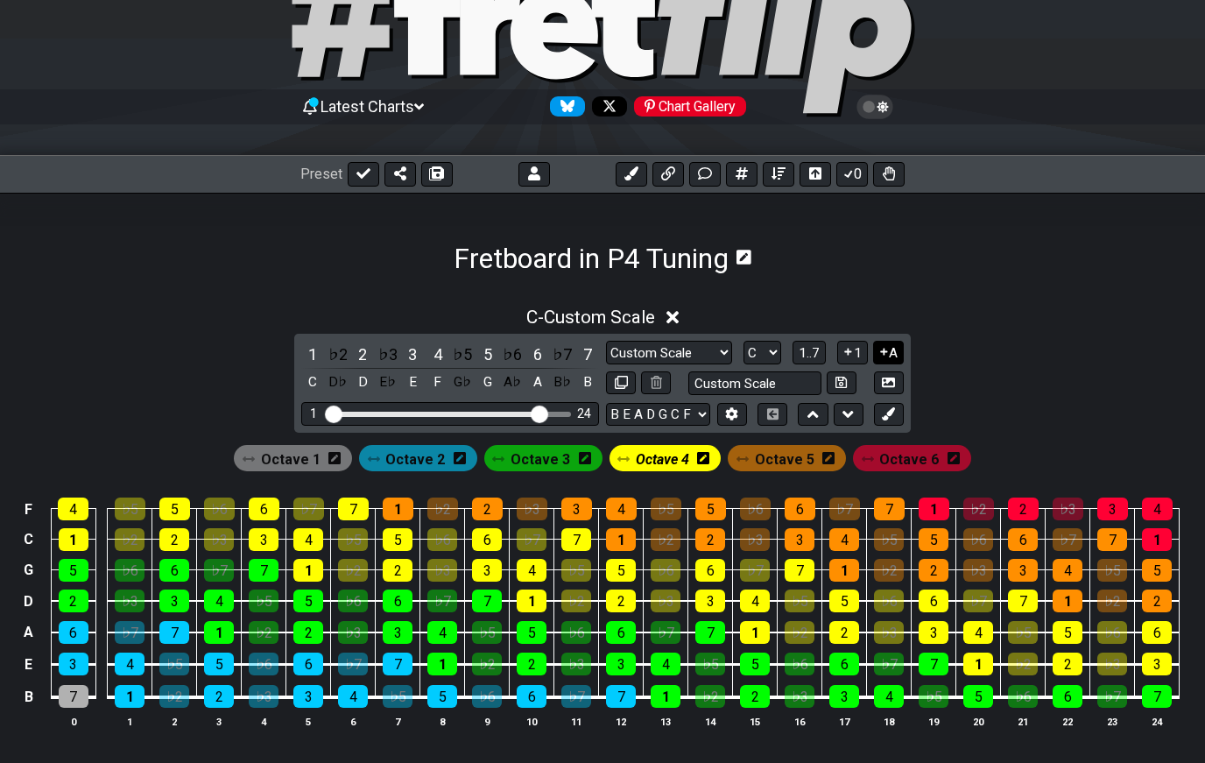
click at [899, 362] on button "A" at bounding box center [888, 353] width 31 height 24
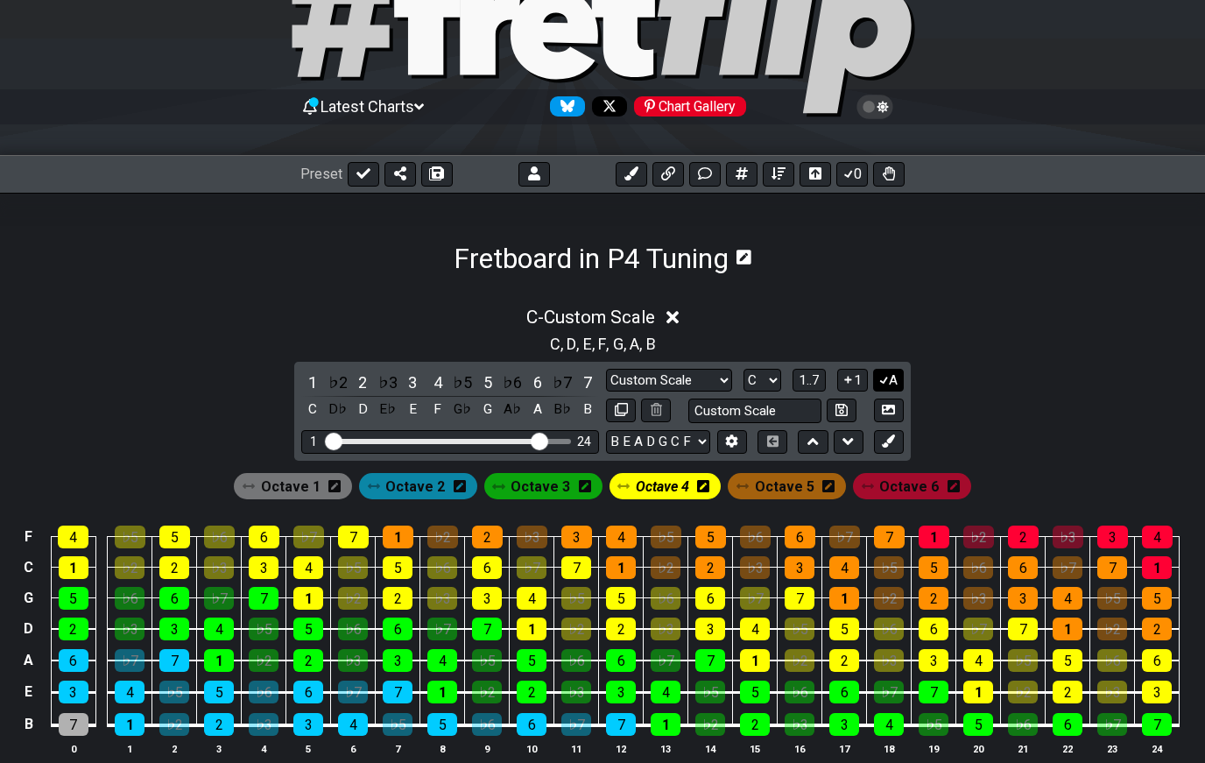
click at [891, 378] on button "A" at bounding box center [888, 381] width 31 height 24
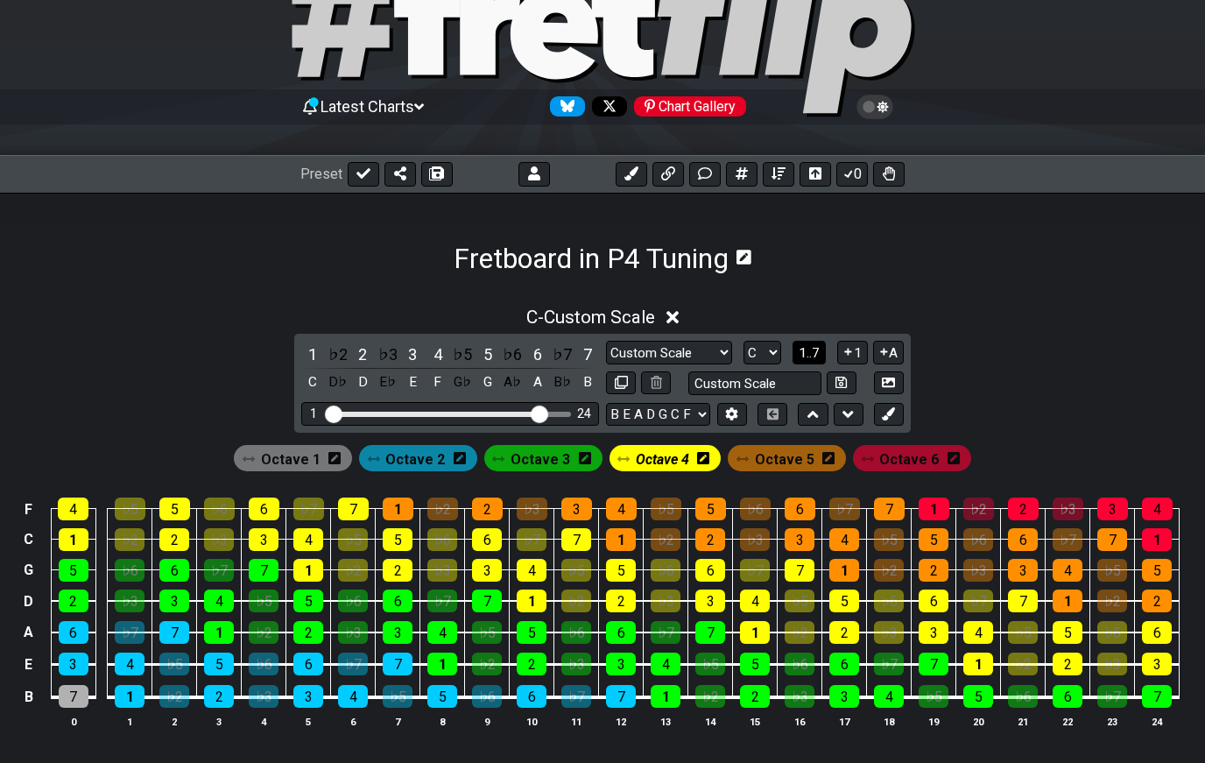
click at [813, 359] on span "1..7" at bounding box center [809, 353] width 21 height 16
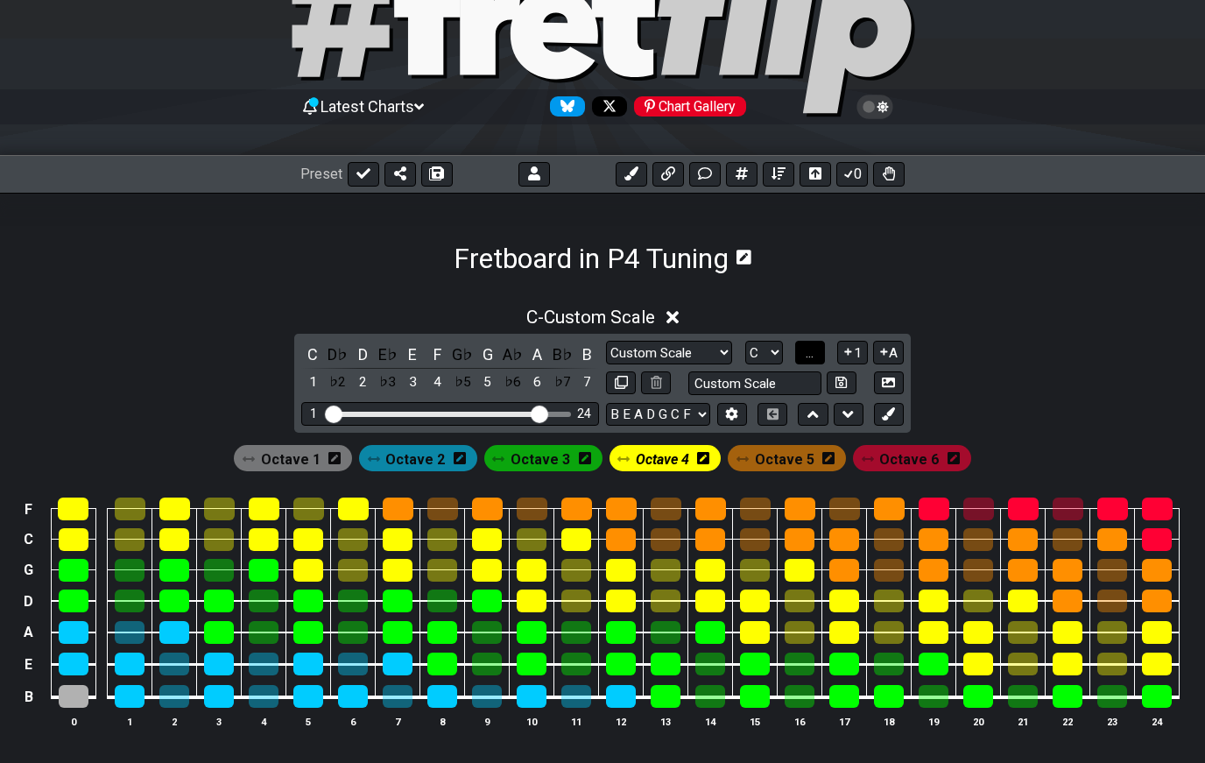
click at [812, 360] on span "..." at bounding box center [810, 353] width 8 height 16
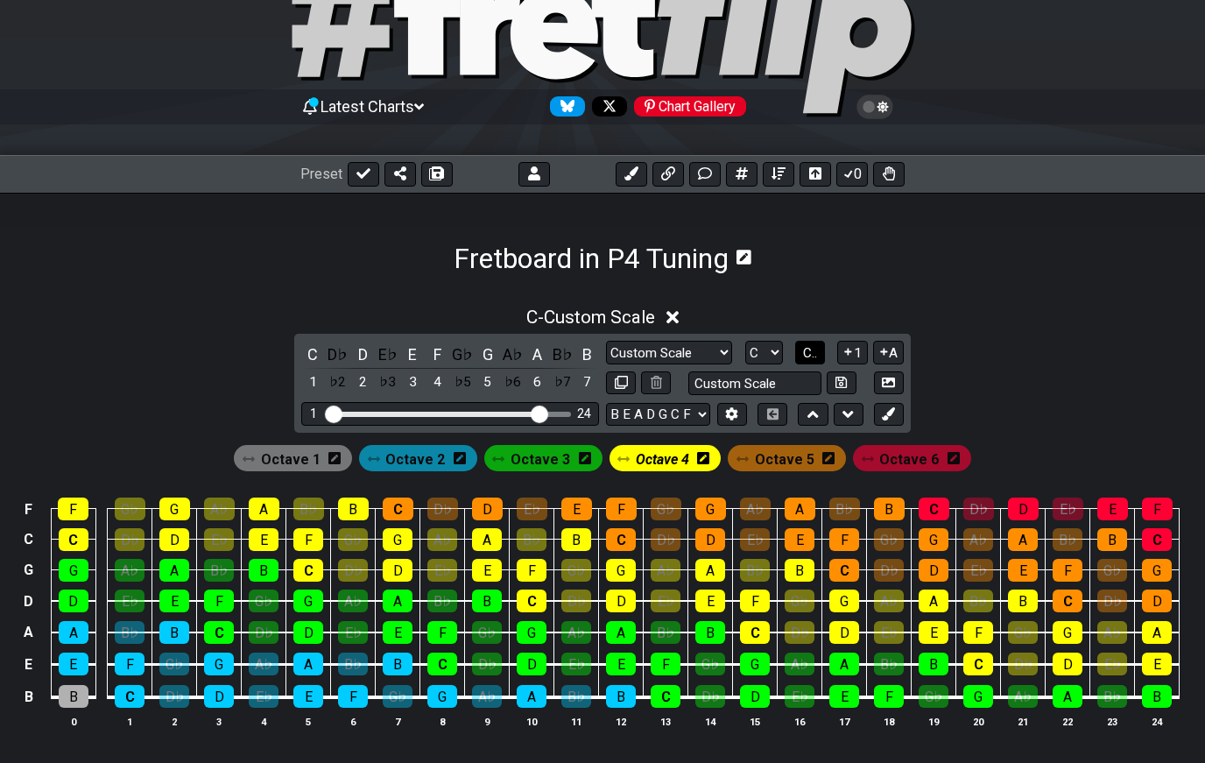
click at [816, 356] on span "C.." at bounding box center [810, 353] width 14 height 16
click at [704, 356] on select "Custom Scale Custom Scale Minor Pentatonic Major Pentatonic Minor Blues Major B…" at bounding box center [669, 353] width 126 height 24
select select "Custom Scale"
click at [322, 359] on div "1" at bounding box center [312, 354] width 23 height 24
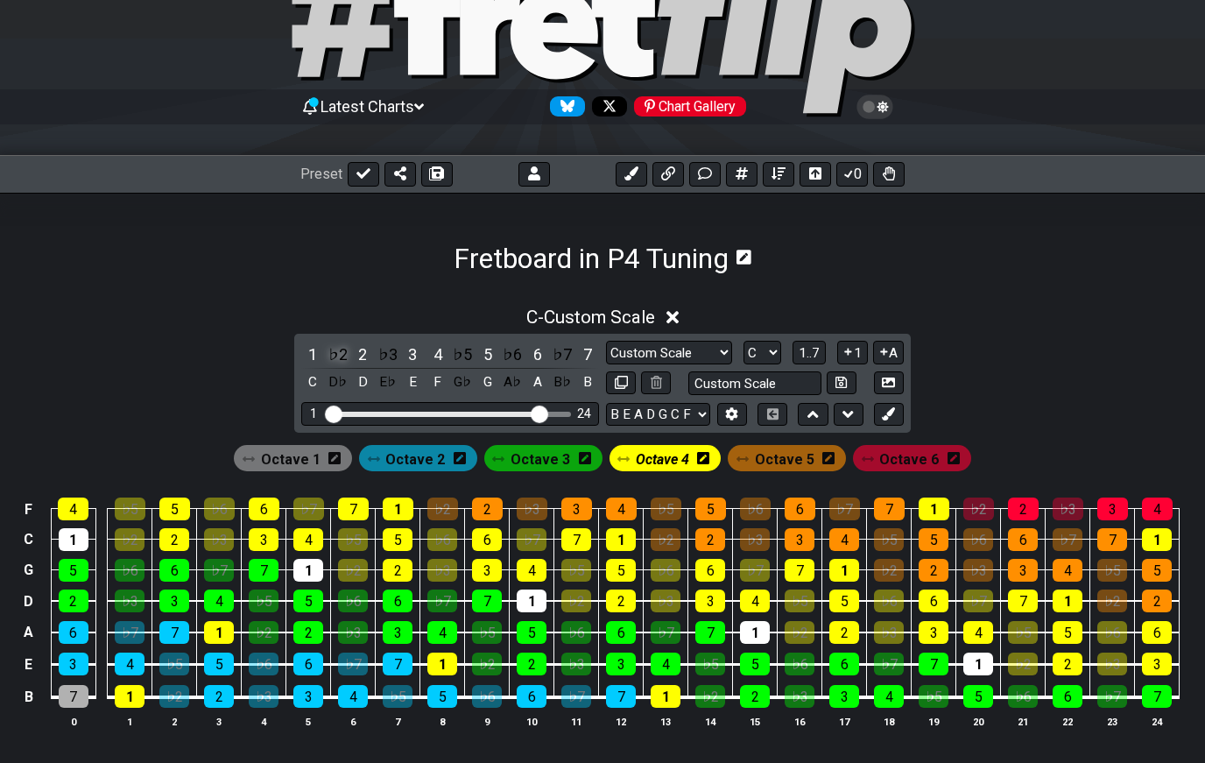
click at [331, 343] on div "♭2" at bounding box center [338, 354] width 23 height 24
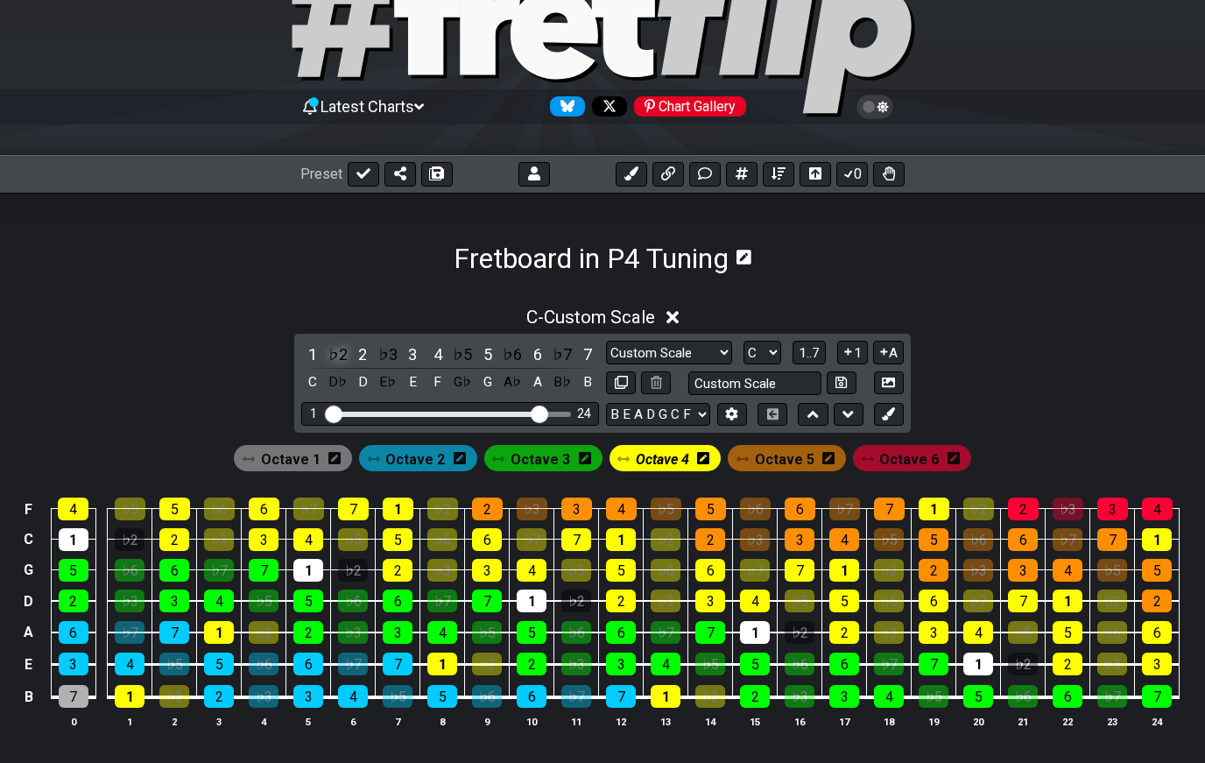
click at [345, 350] on div "♭2" at bounding box center [338, 354] width 23 height 24
click at [336, 355] on div "♭2" at bounding box center [338, 354] width 23 height 24
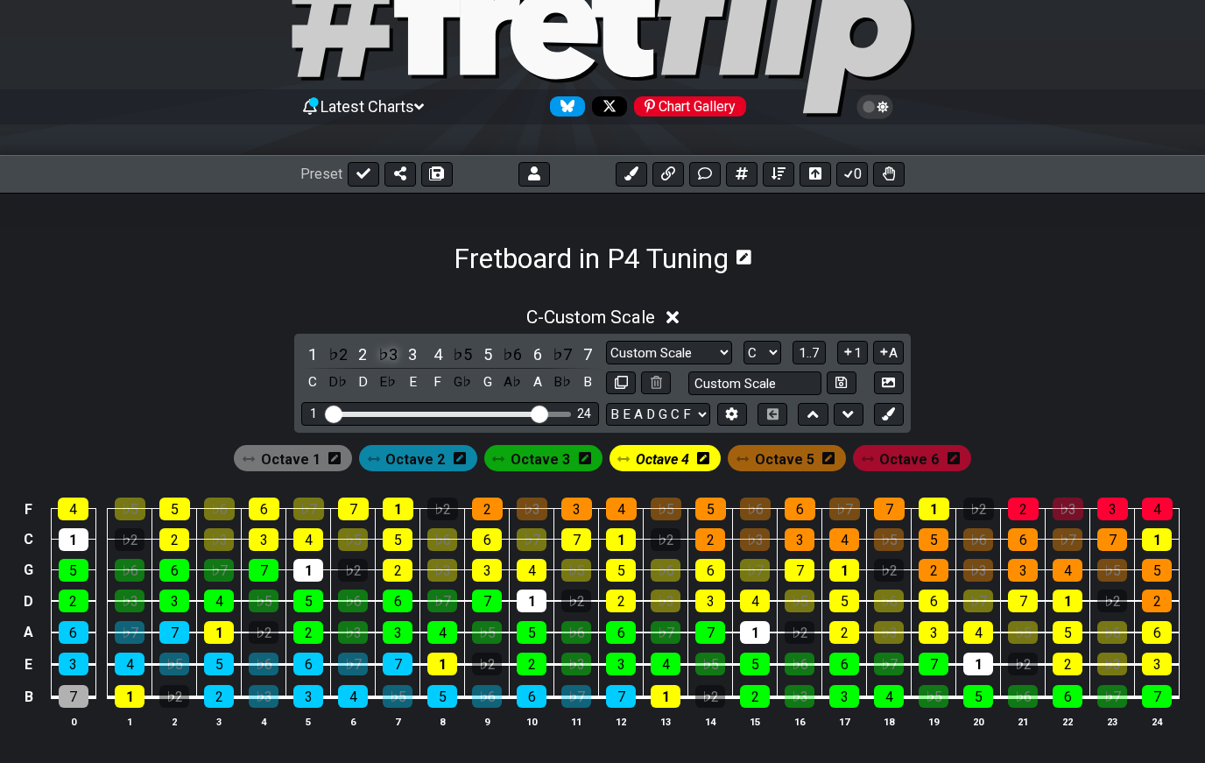
click at [393, 351] on div "♭3" at bounding box center [388, 354] width 23 height 24
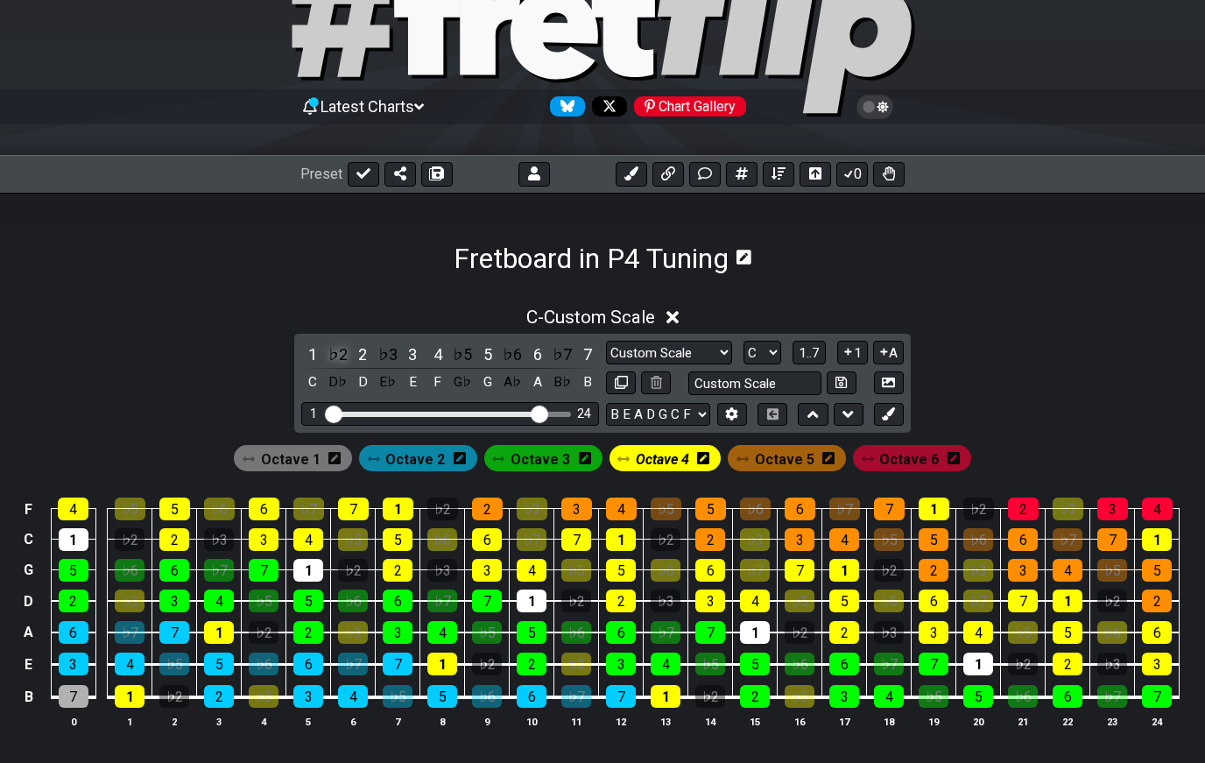
click at [339, 356] on div "♭2" at bounding box center [338, 354] width 23 height 24
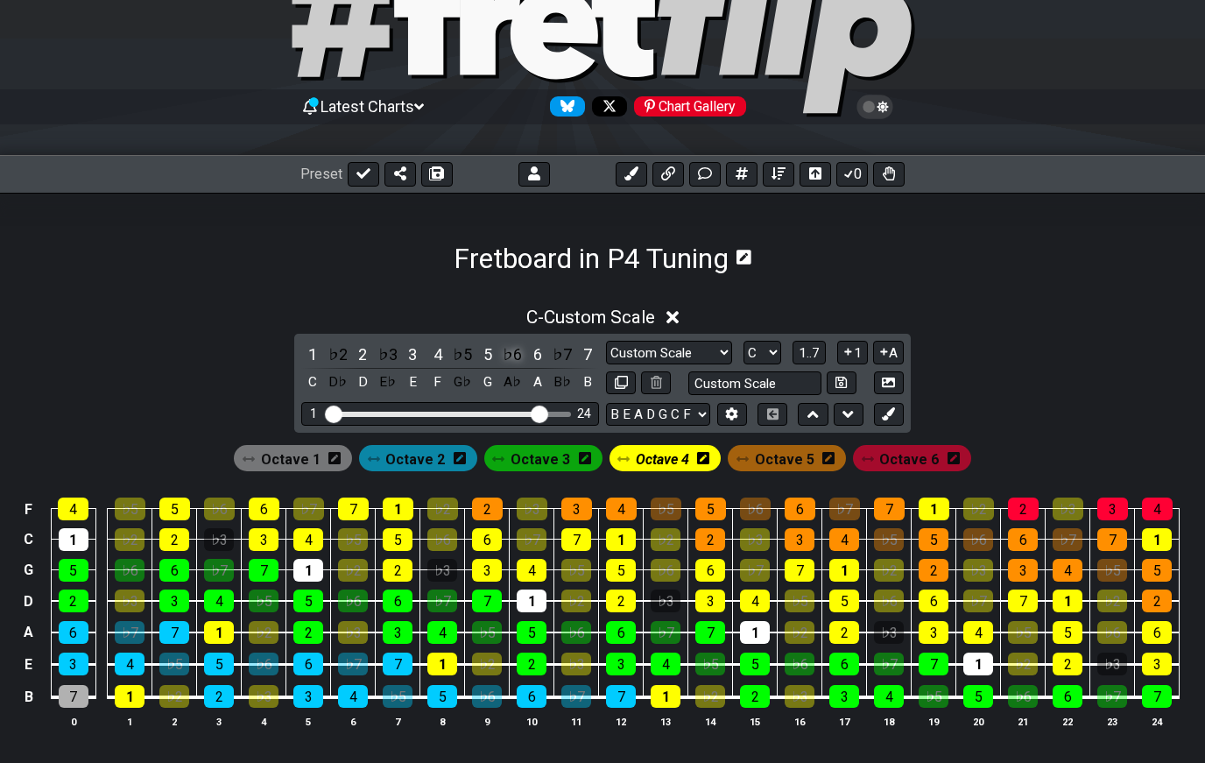
click at [501, 358] on div "♭6" at bounding box center [512, 354] width 23 height 24
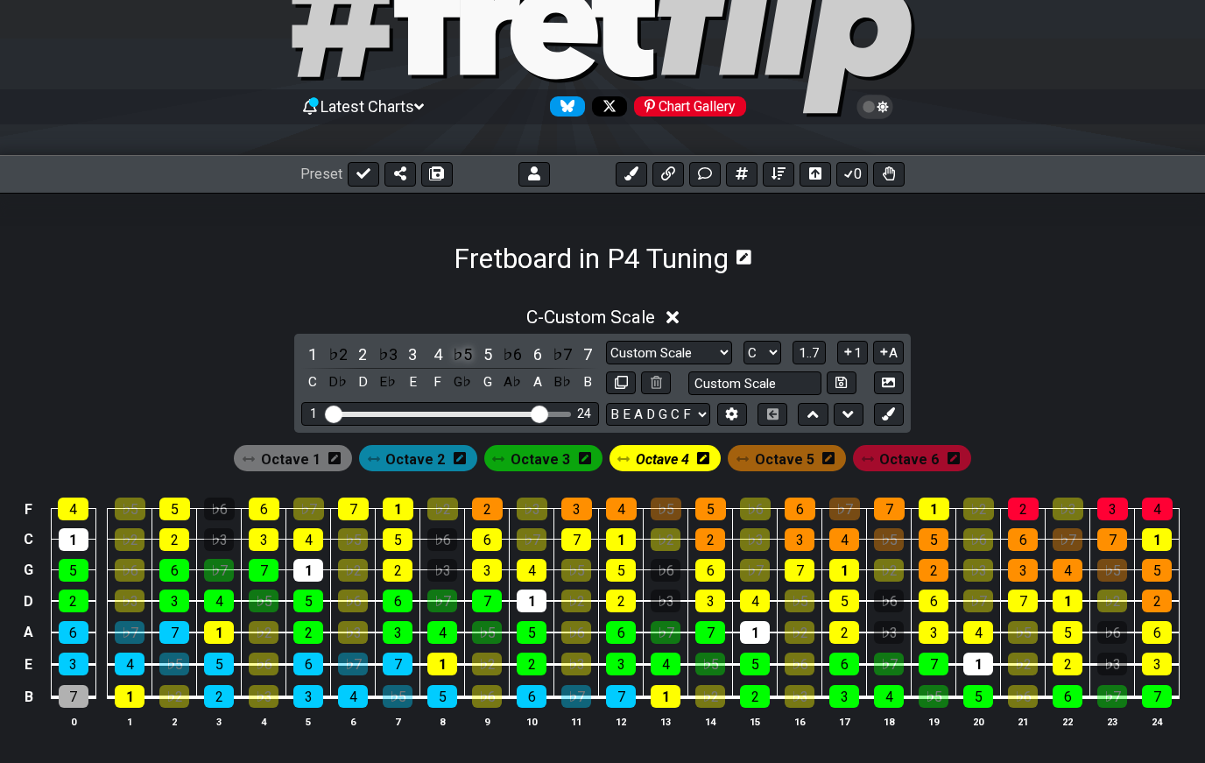
click at [455, 351] on div "♭5" at bounding box center [462, 354] width 23 height 24
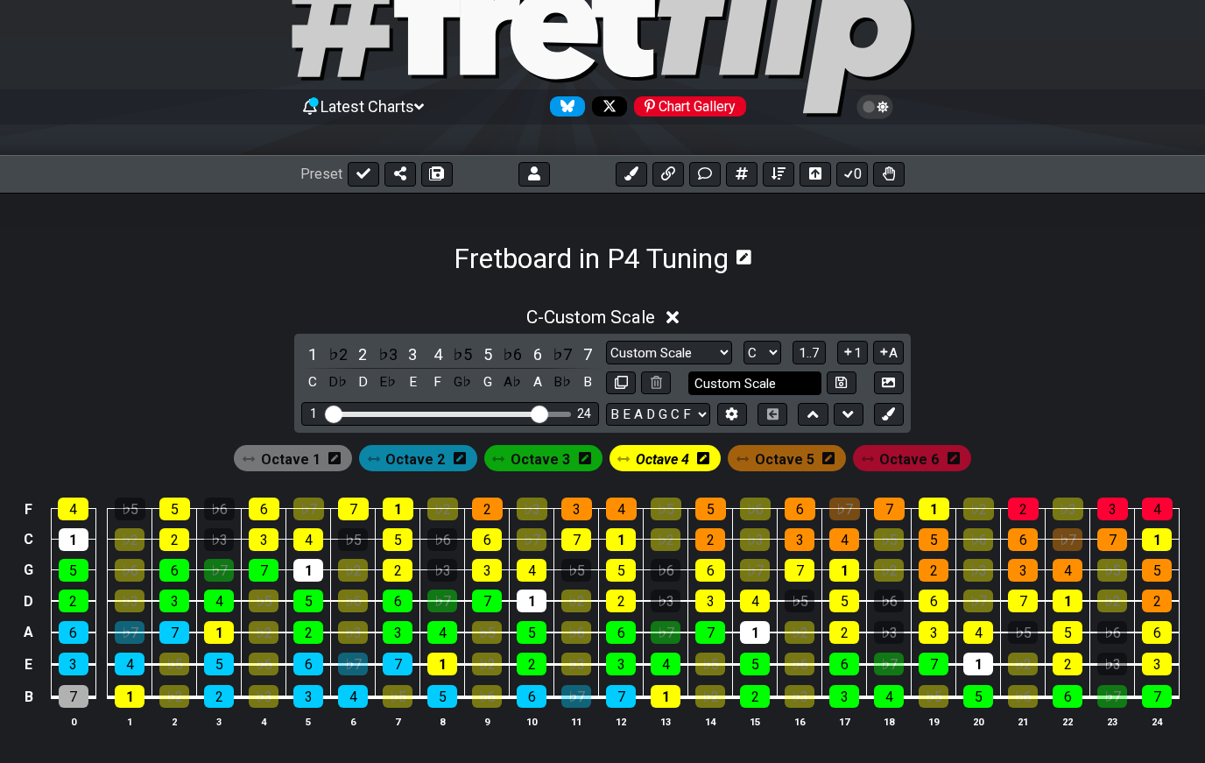
click at [715, 382] on input "Custom Scale" at bounding box center [754, 383] width 133 height 24
click at [559, 384] on div "B♭" at bounding box center [562, 382] width 23 height 24
type input "Custom Scale"
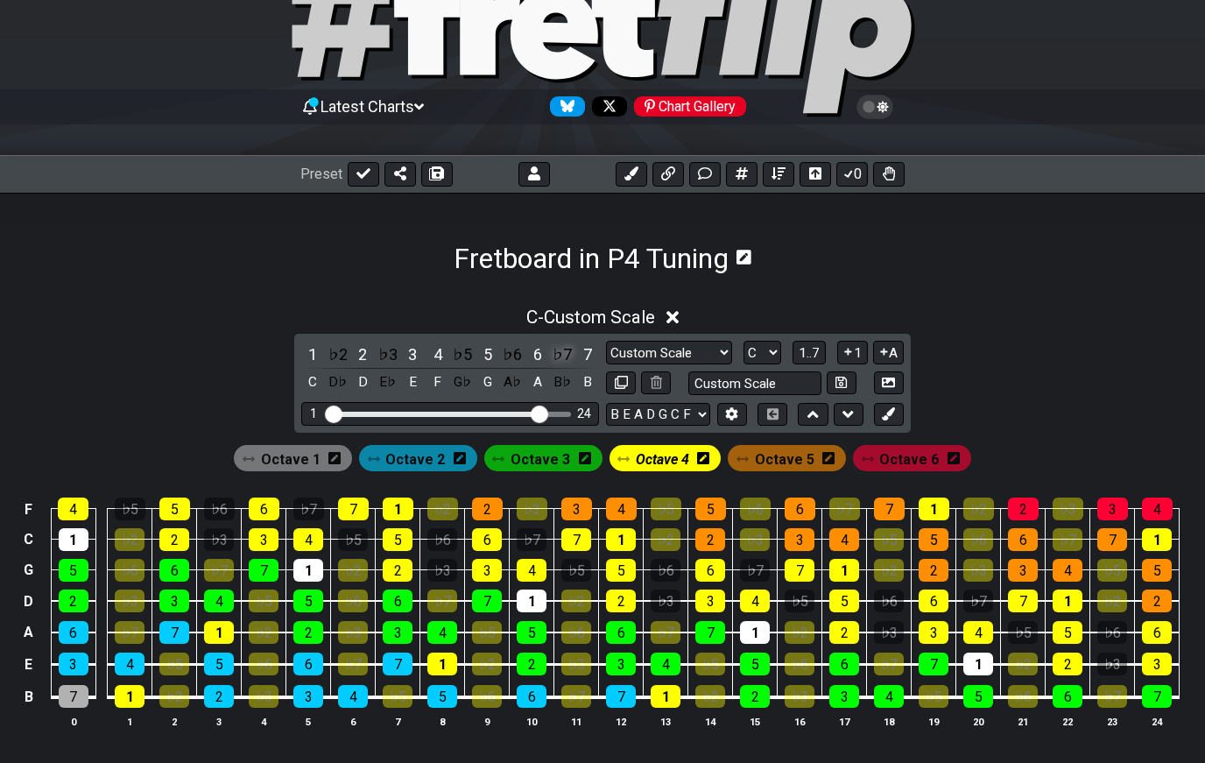
click at [553, 358] on div "♭7" at bounding box center [562, 354] width 23 height 24
click at [513, 356] on div "♭6" at bounding box center [512, 354] width 23 height 24
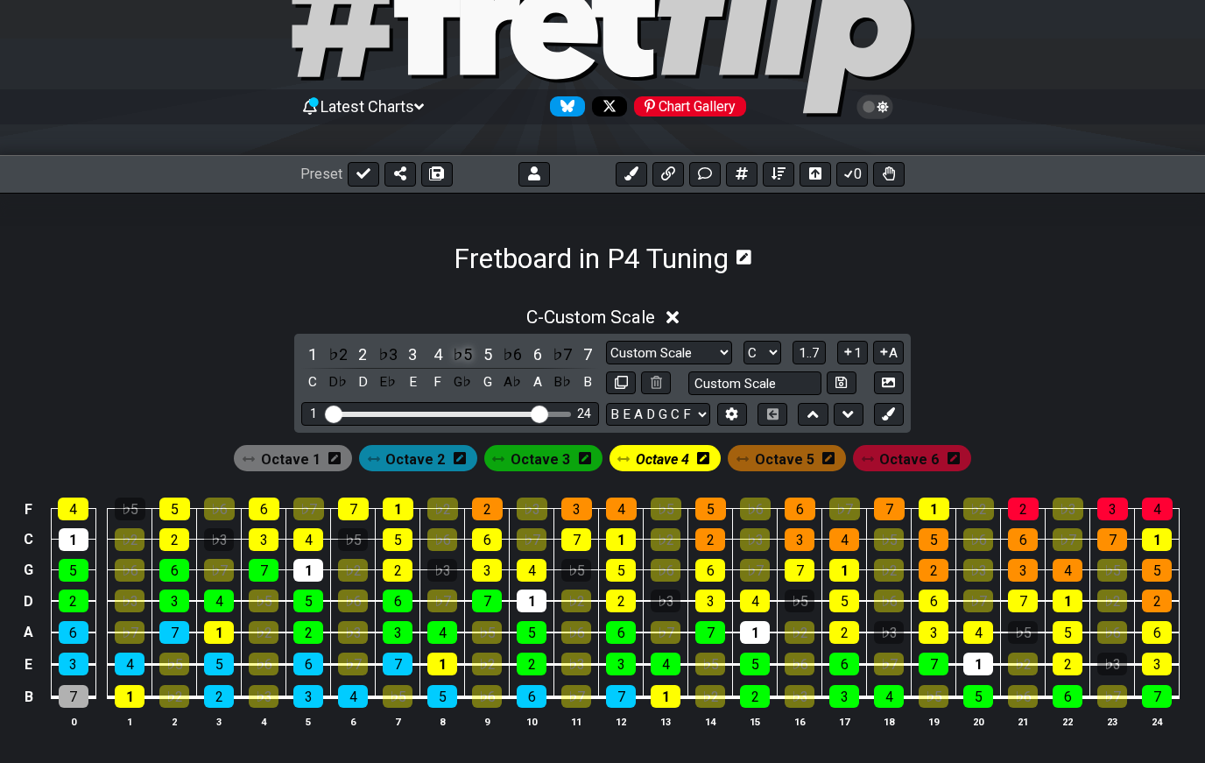
click at [461, 354] on div "♭5" at bounding box center [462, 354] width 23 height 24
click at [378, 351] on div "♭3" at bounding box center [388, 354] width 23 height 24
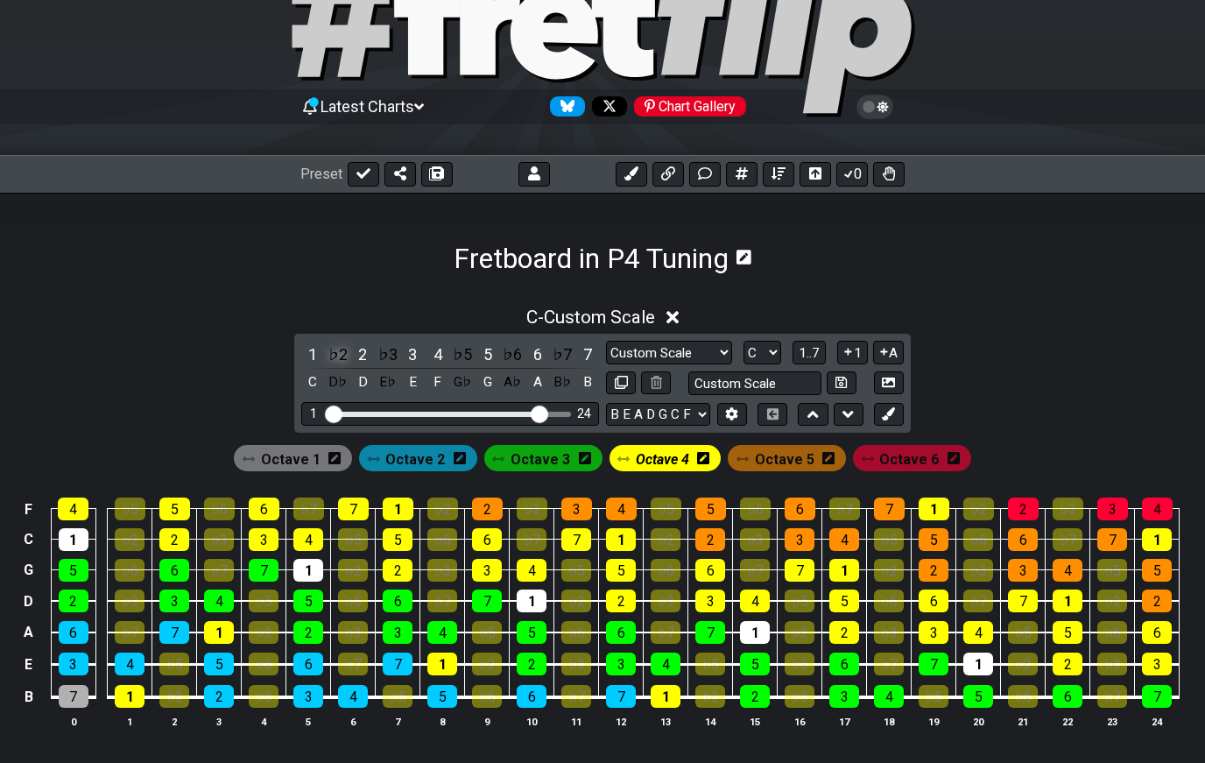
click at [346, 351] on div "♭2" at bounding box center [338, 354] width 23 height 24
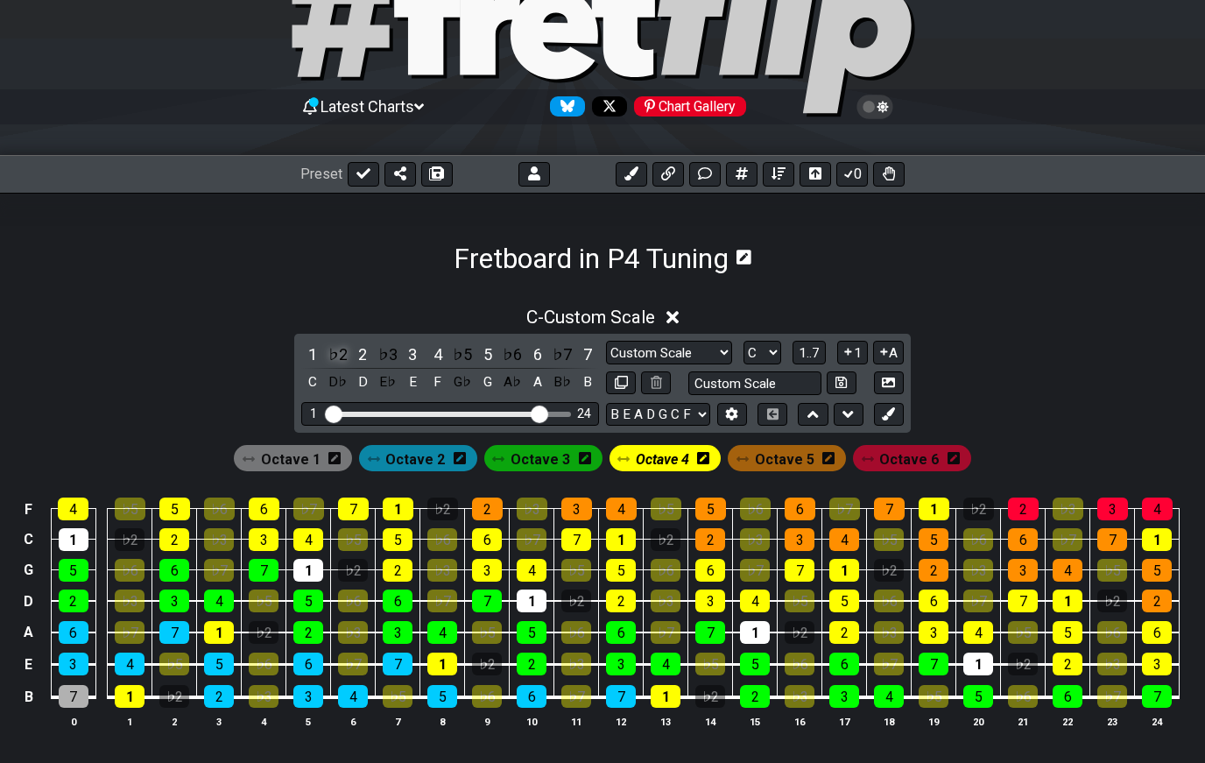
click at [336, 359] on div "♭2" at bounding box center [338, 354] width 23 height 24
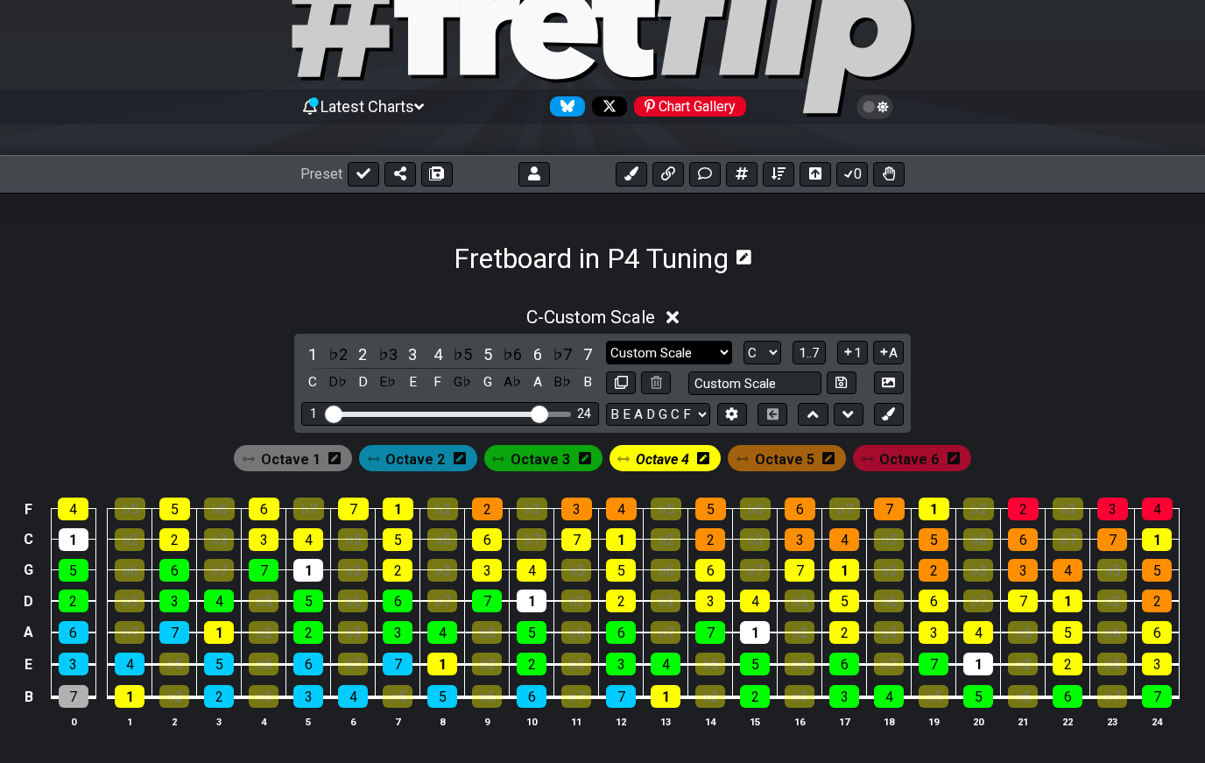
click at [631, 350] on select "Custom Scale Custom Scale Minor Pentatonic Major Pentatonic Minor Blues Major B…" at bounding box center [669, 353] width 126 height 24
click at [551, 384] on div "B♭" at bounding box center [562, 382] width 23 height 24
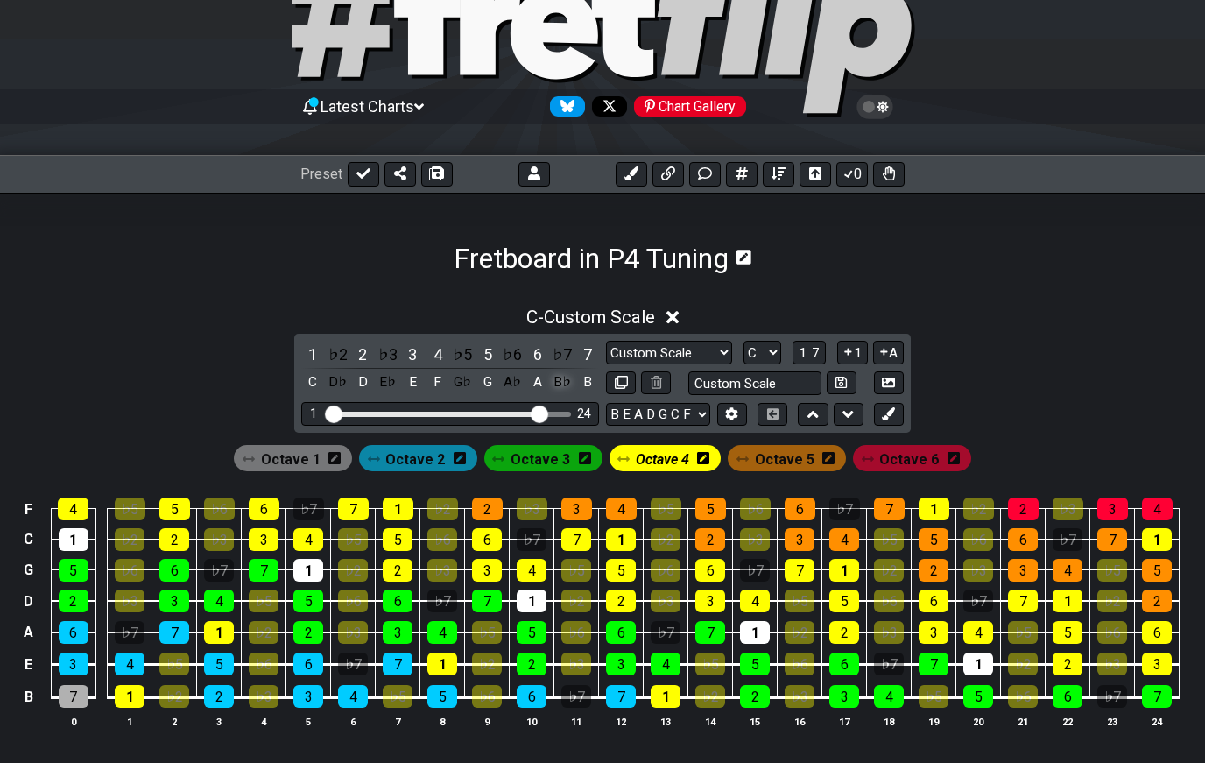
click at [552, 377] on div "B♭" at bounding box center [562, 382] width 23 height 24
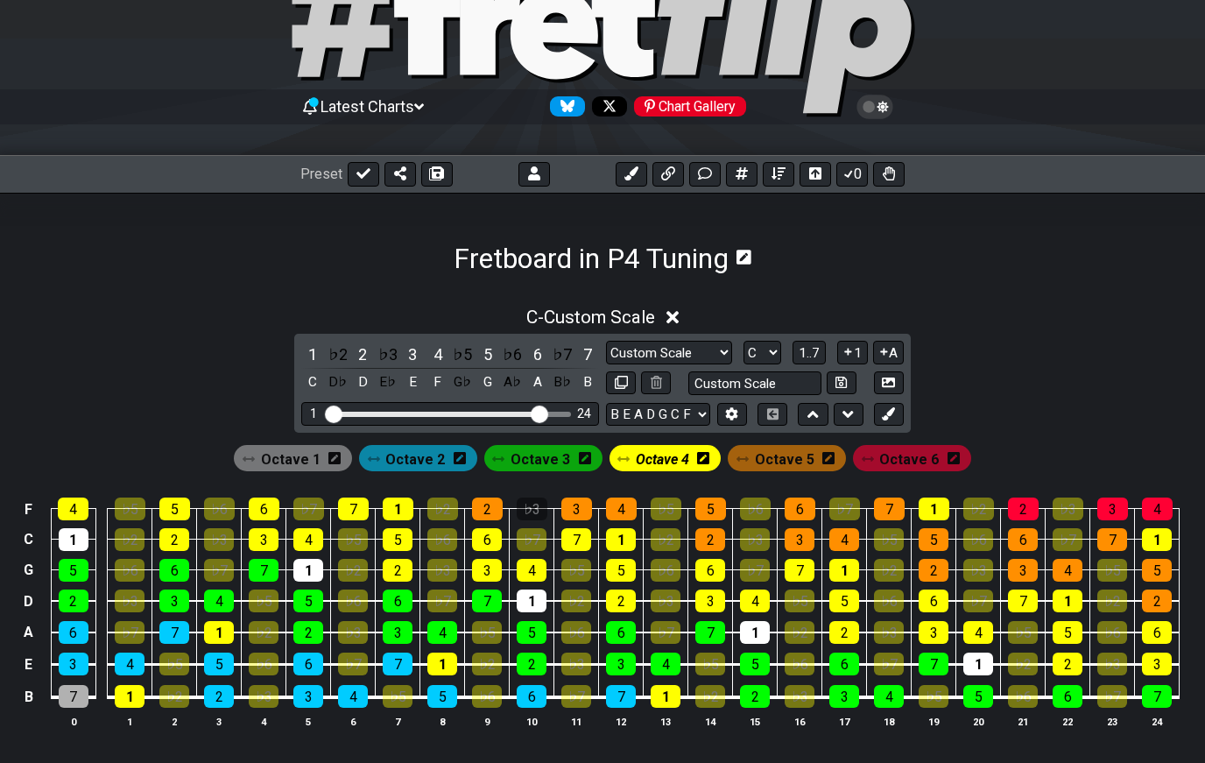
click at [535, 521] on td "♭7" at bounding box center [532, 524] width 45 height 31
click at [530, 511] on div "♭3" at bounding box center [532, 508] width 31 height 23
click at [756, 356] on select "A♭ A A♯ B♭ B C C♯ D♭ D D♯ E♭ E F F♯ G♭ G G♯" at bounding box center [762, 353] width 38 height 24
click at [451, 351] on div "♭5" at bounding box center [462, 354] width 23 height 24
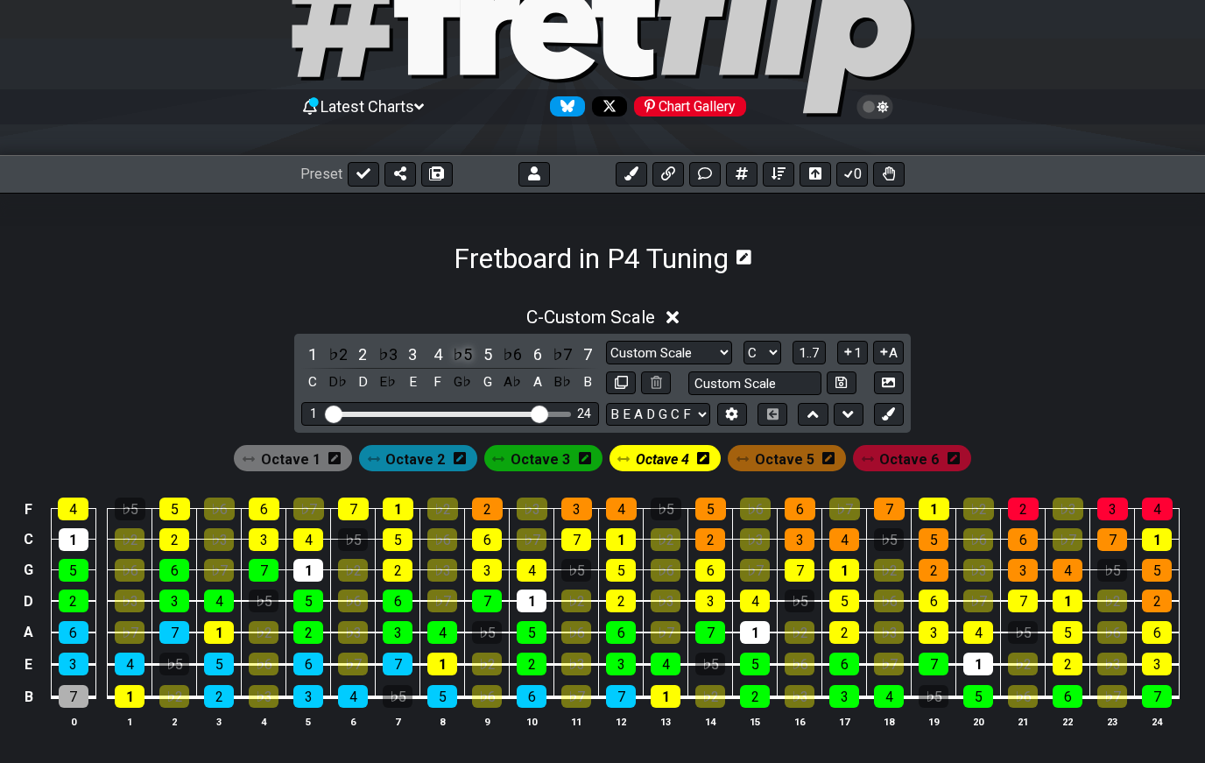
click at [453, 355] on div "♭5" at bounding box center [462, 354] width 23 height 24
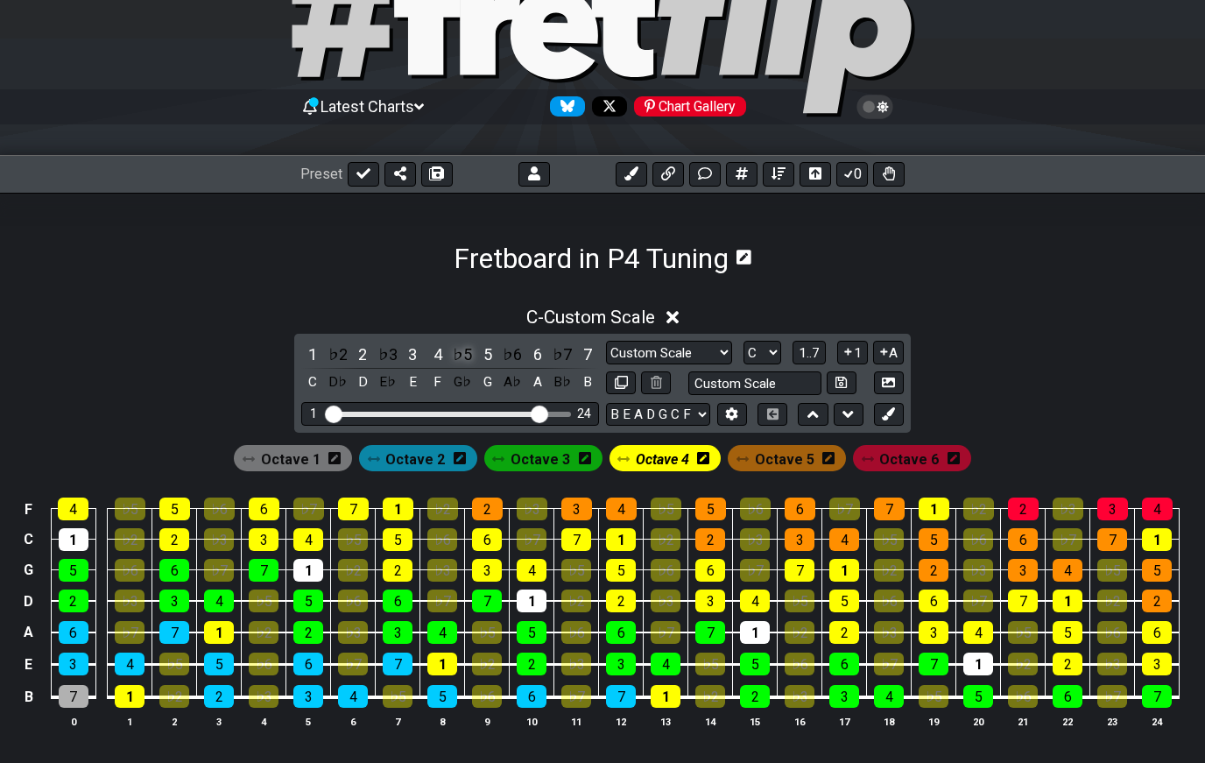
click at [460, 354] on div "♭5" at bounding box center [462, 354] width 23 height 24
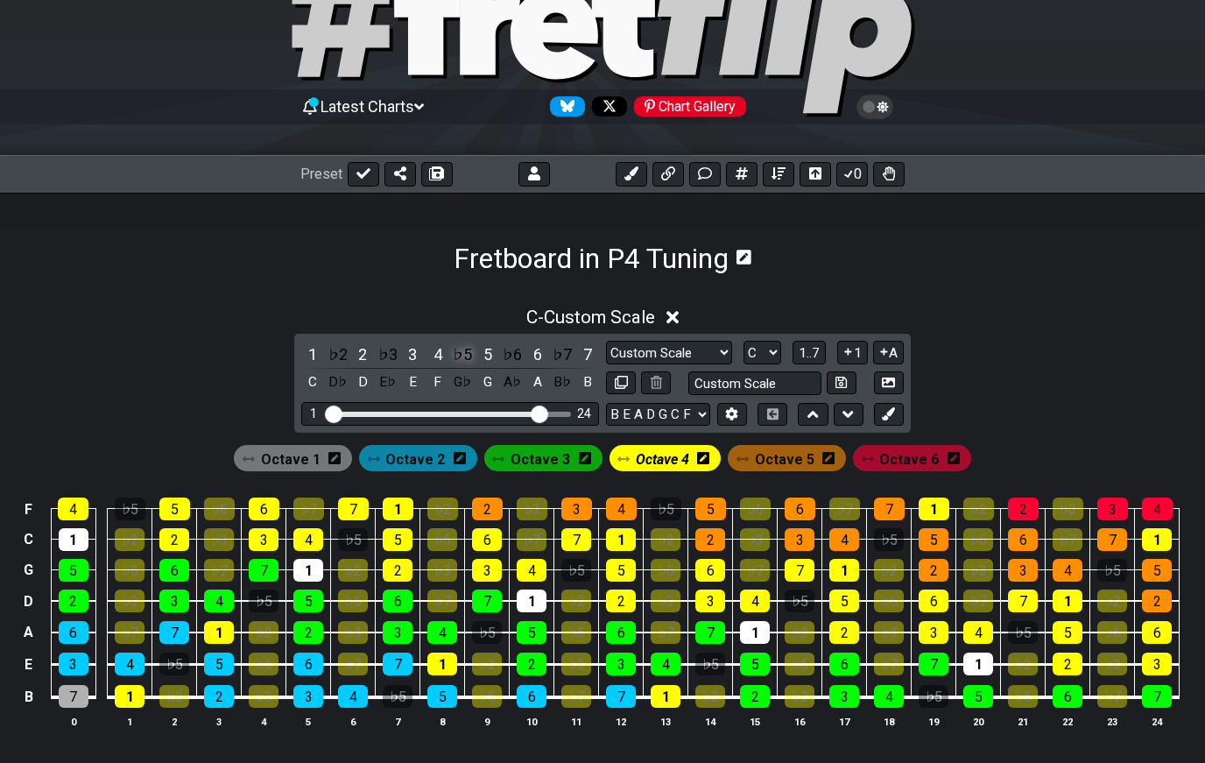
click at [455, 357] on div "♭5" at bounding box center [462, 354] width 23 height 24
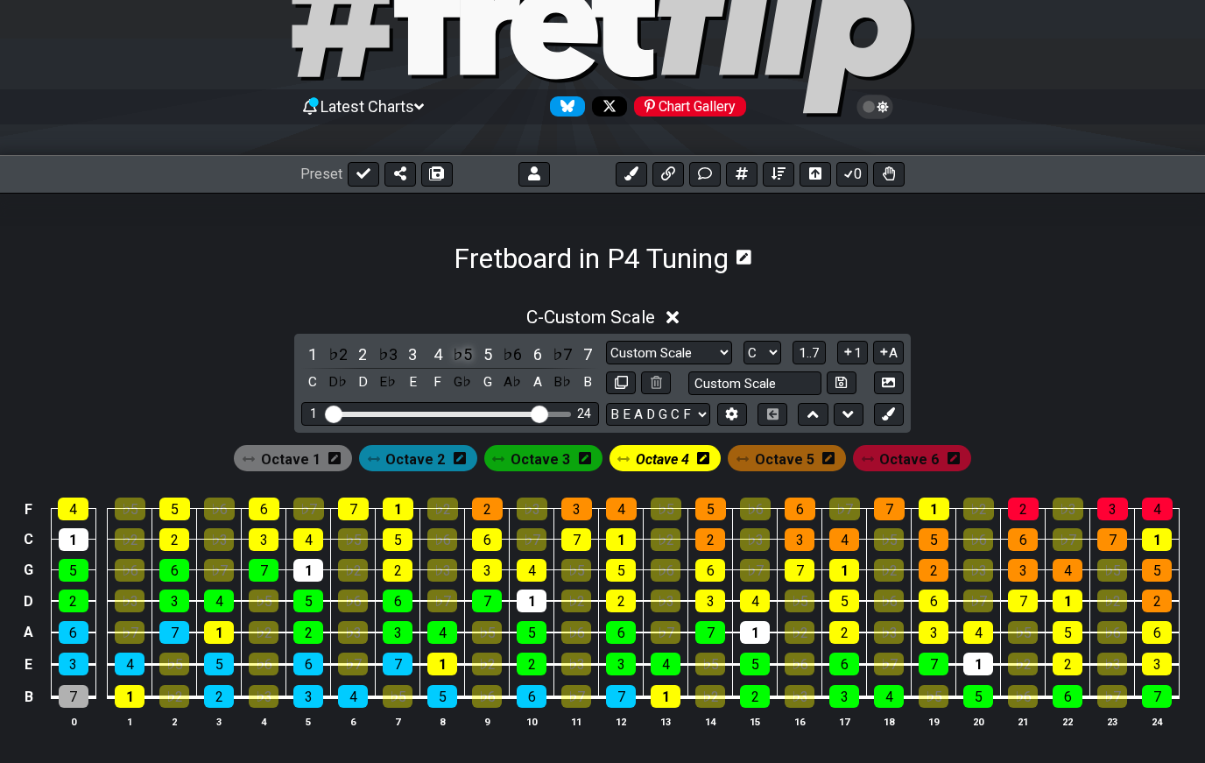
click at [451, 361] on div "♭5" at bounding box center [462, 354] width 23 height 24
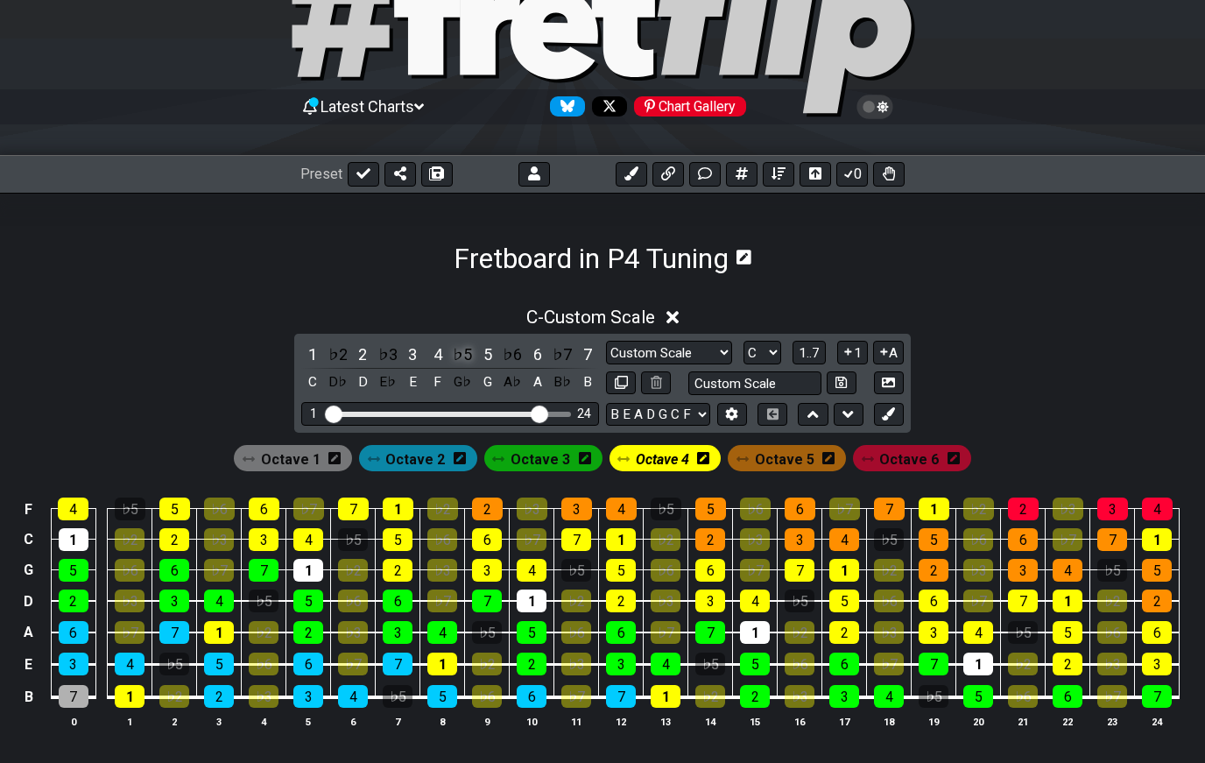
click at [462, 357] on div "♭5" at bounding box center [462, 354] width 23 height 24
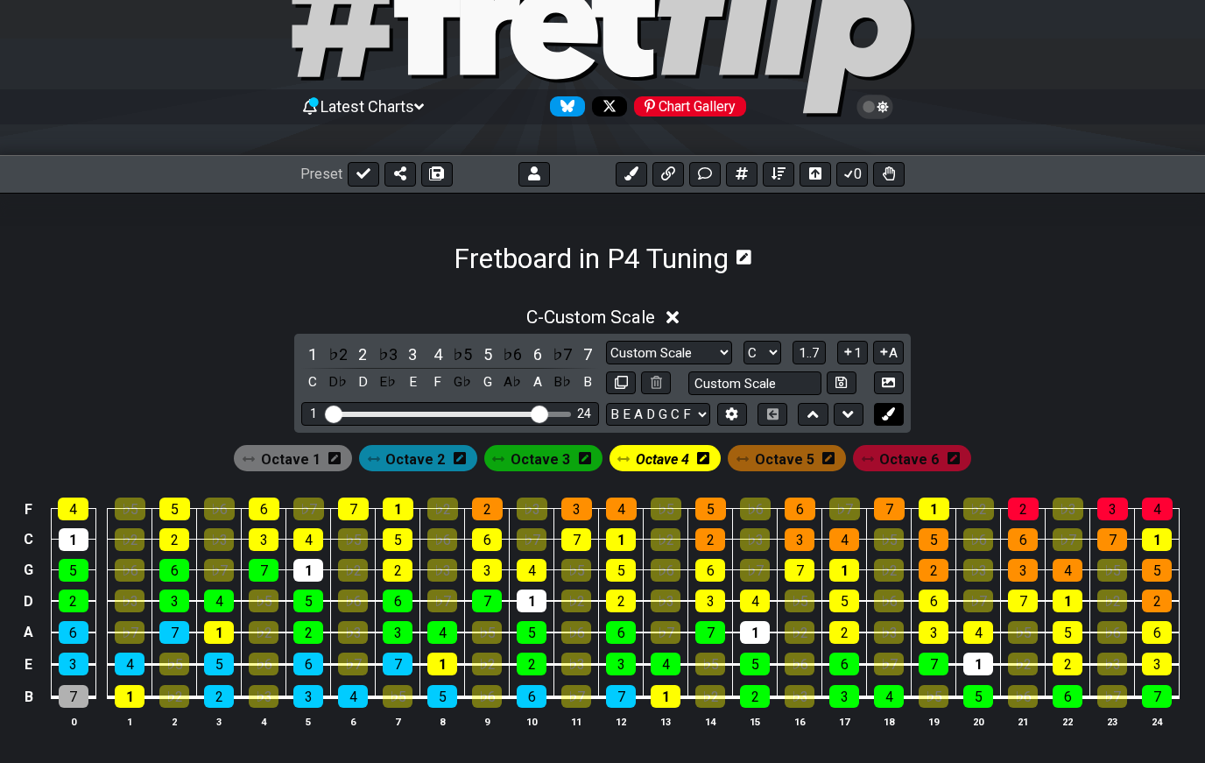
click at [890, 419] on icon at bounding box center [888, 413] width 13 height 13
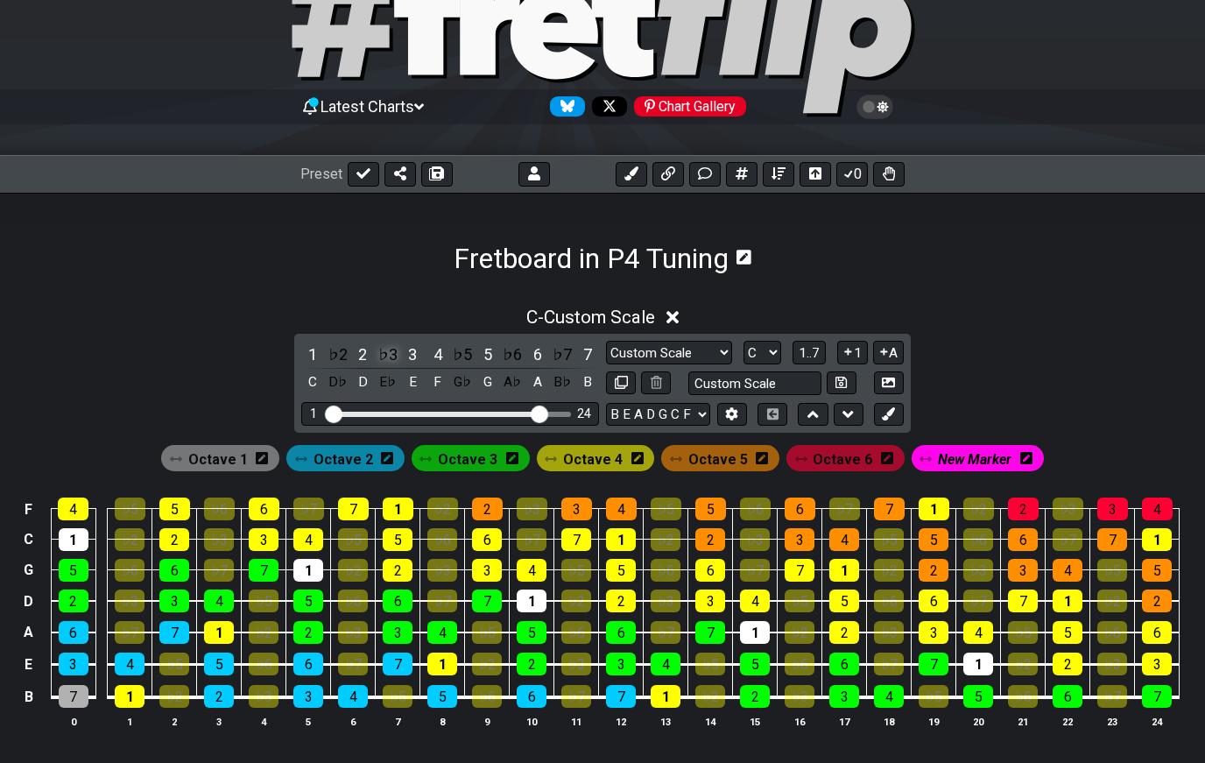
click at [379, 347] on div "♭3" at bounding box center [388, 354] width 23 height 24
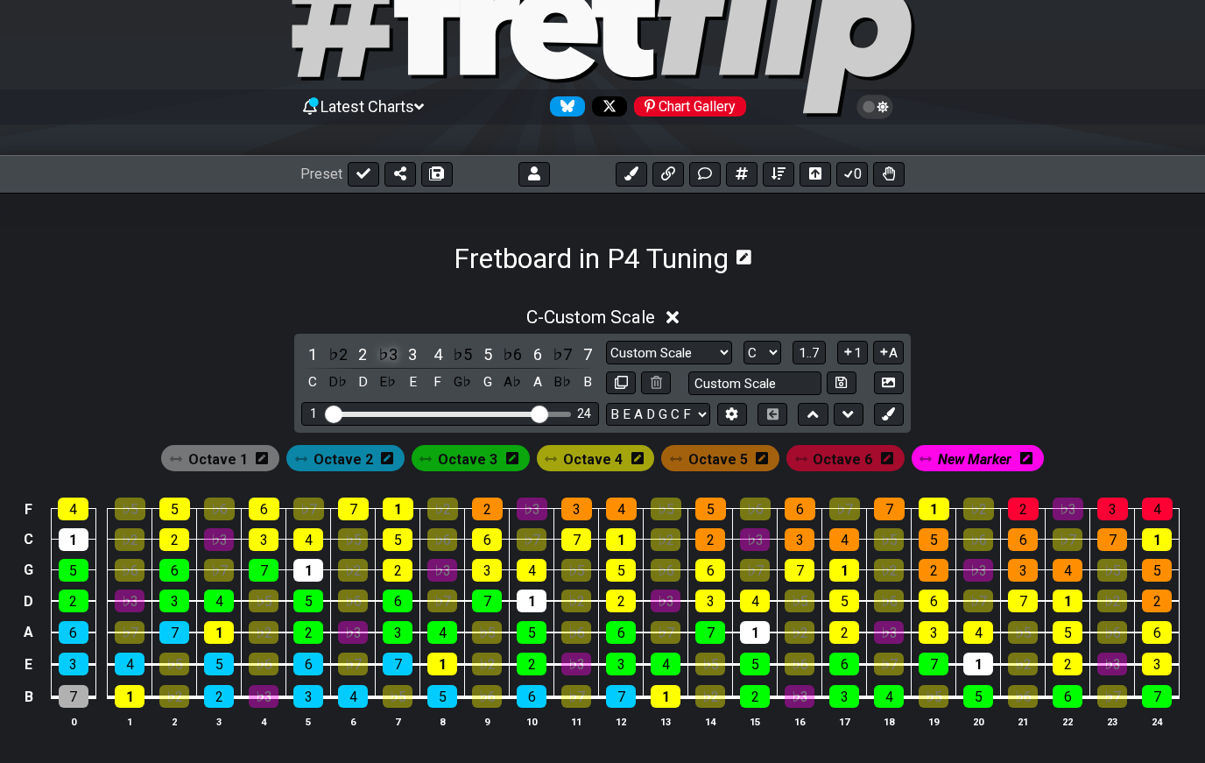
click at [387, 358] on div "♭3" at bounding box center [388, 354] width 23 height 24
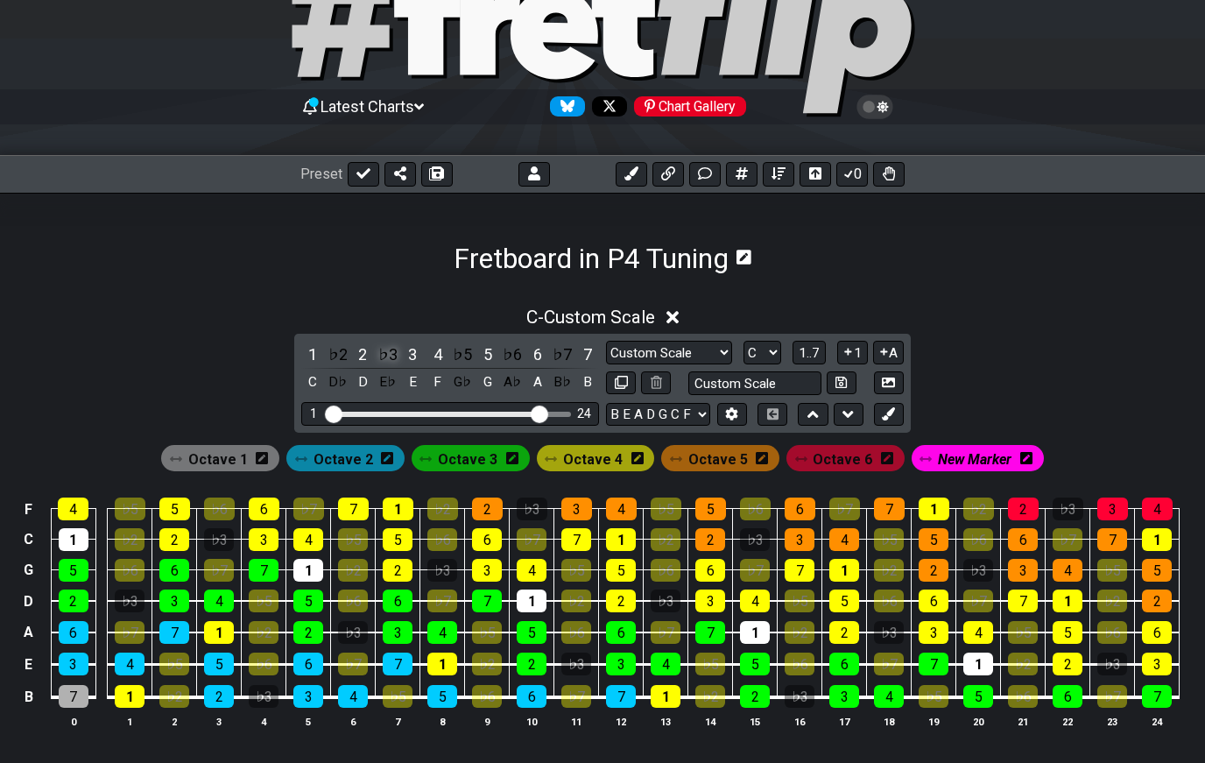
click at [884, 412] on icon at bounding box center [888, 413] width 13 height 13
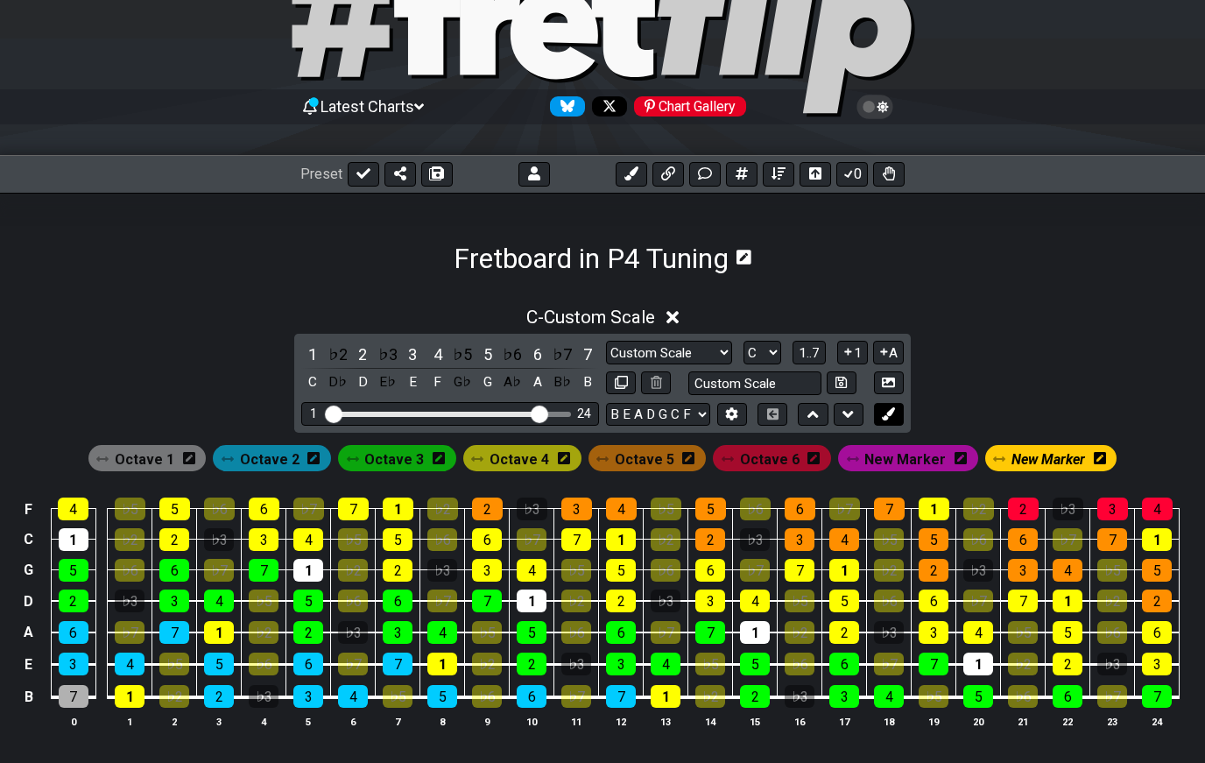
scroll to position [0, 0]
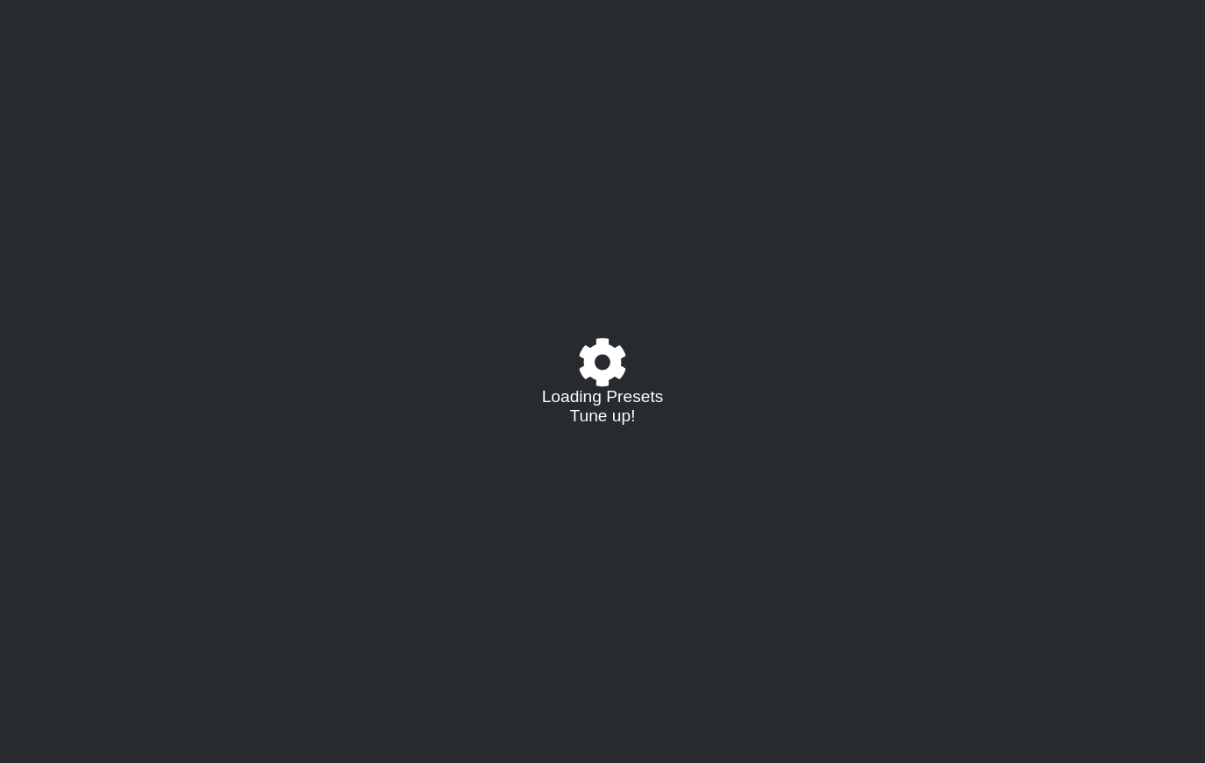
select select "/022EF8BK2"
select select "C"
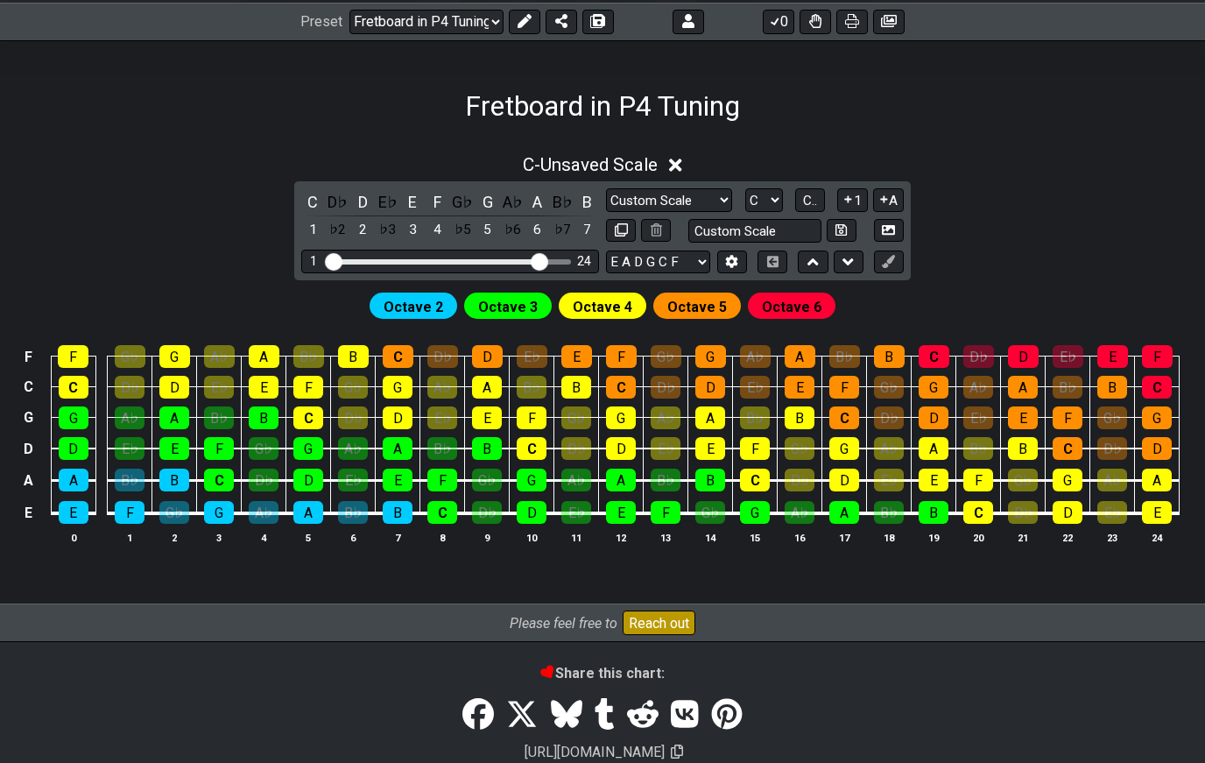
scroll to position [243, 0]
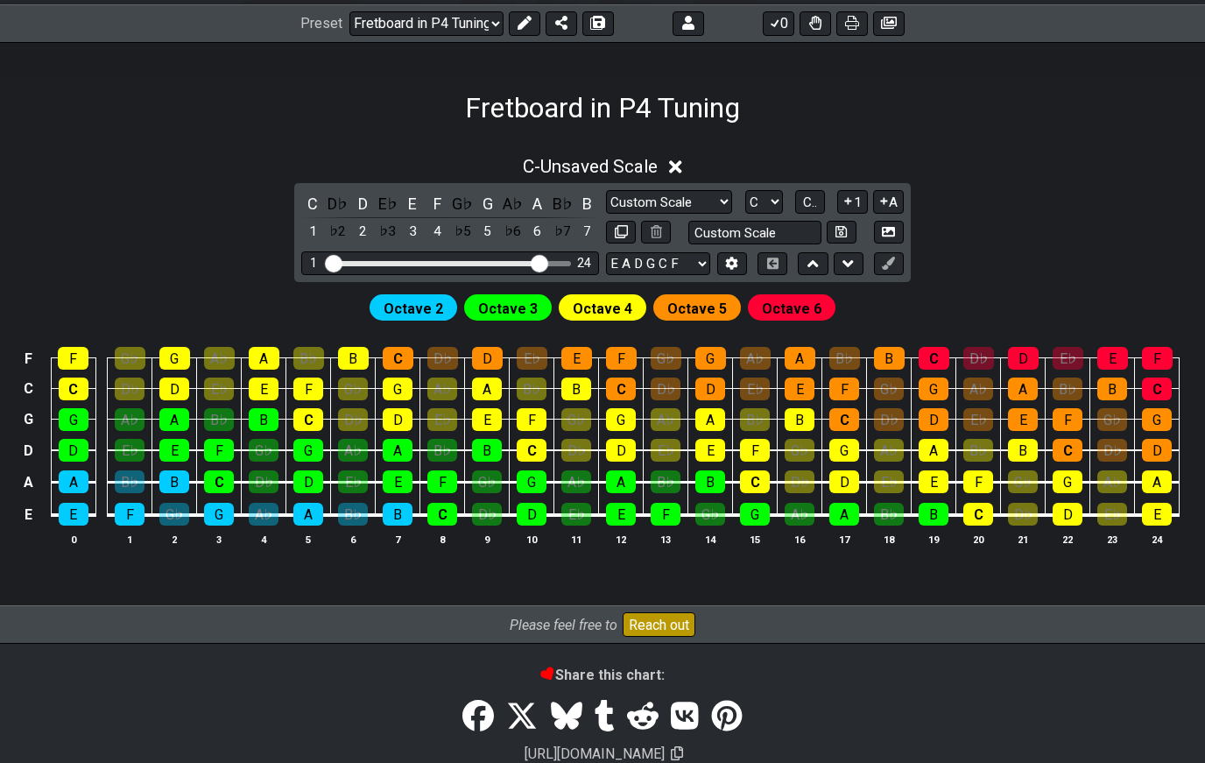
click at [514, 26] on button at bounding box center [525, 23] width 32 height 25
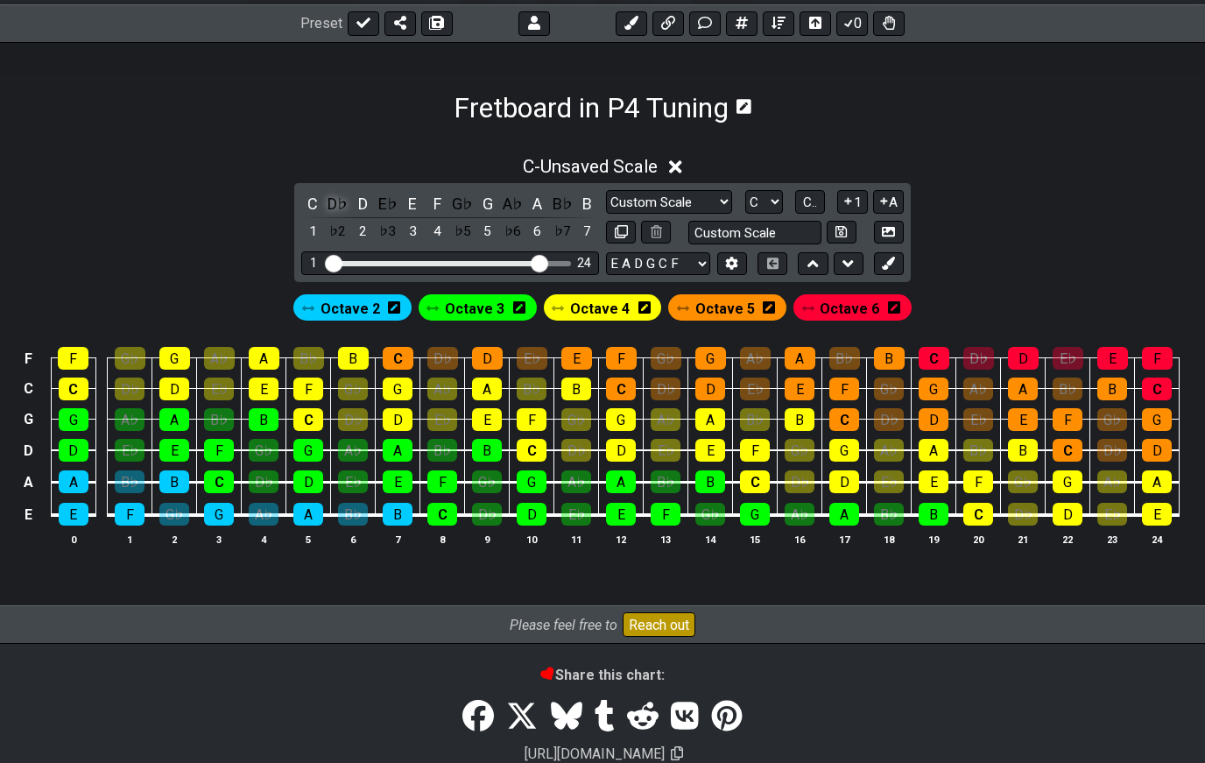
click at [333, 206] on div "D♭" at bounding box center [338, 204] width 23 height 24
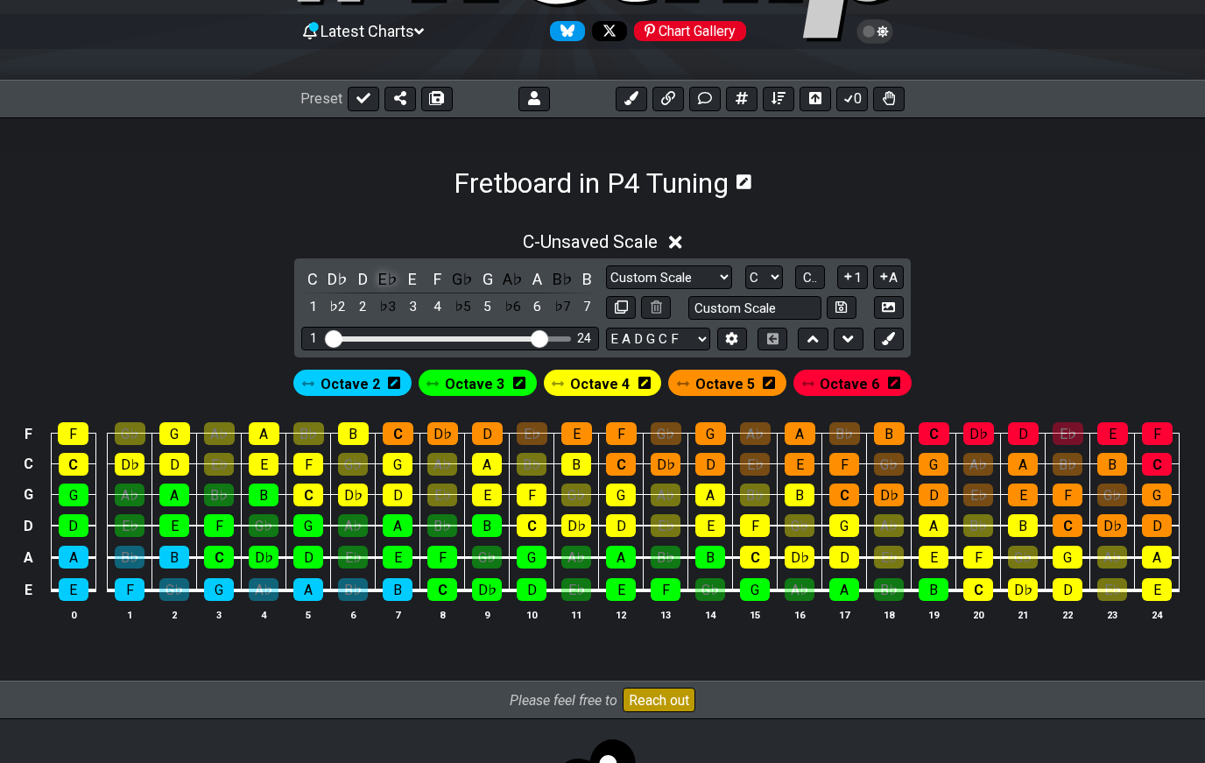
click at [390, 273] on div "E♭" at bounding box center [388, 279] width 23 height 24
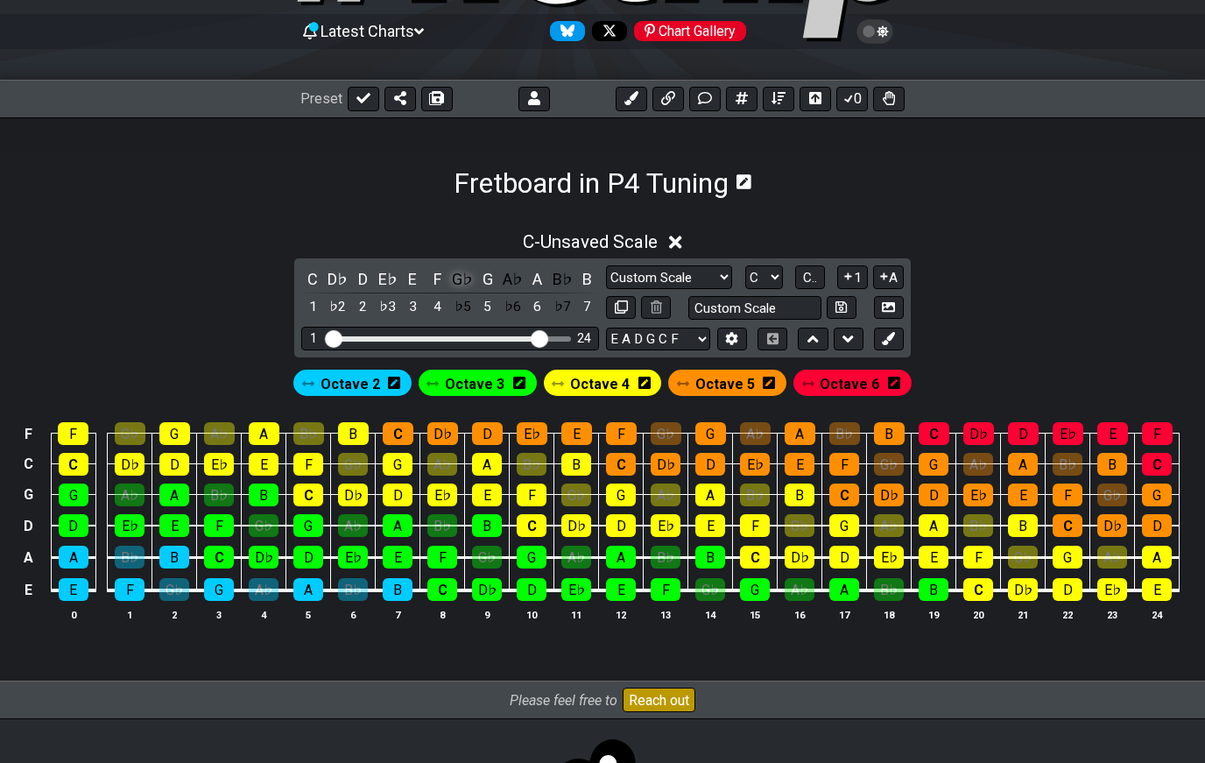
click at [461, 278] on div "G♭" at bounding box center [462, 279] width 23 height 24
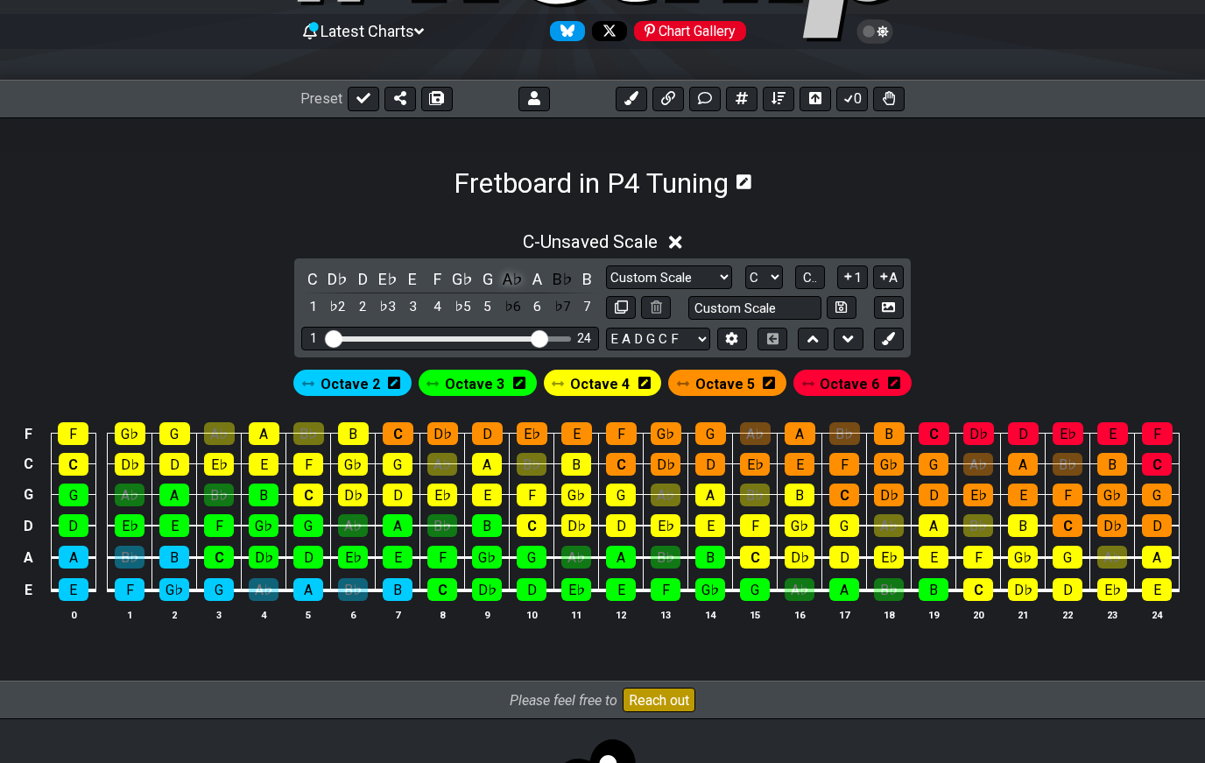
click at [513, 281] on div "A♭" at bounding box center [512, 279] width 23 height 24
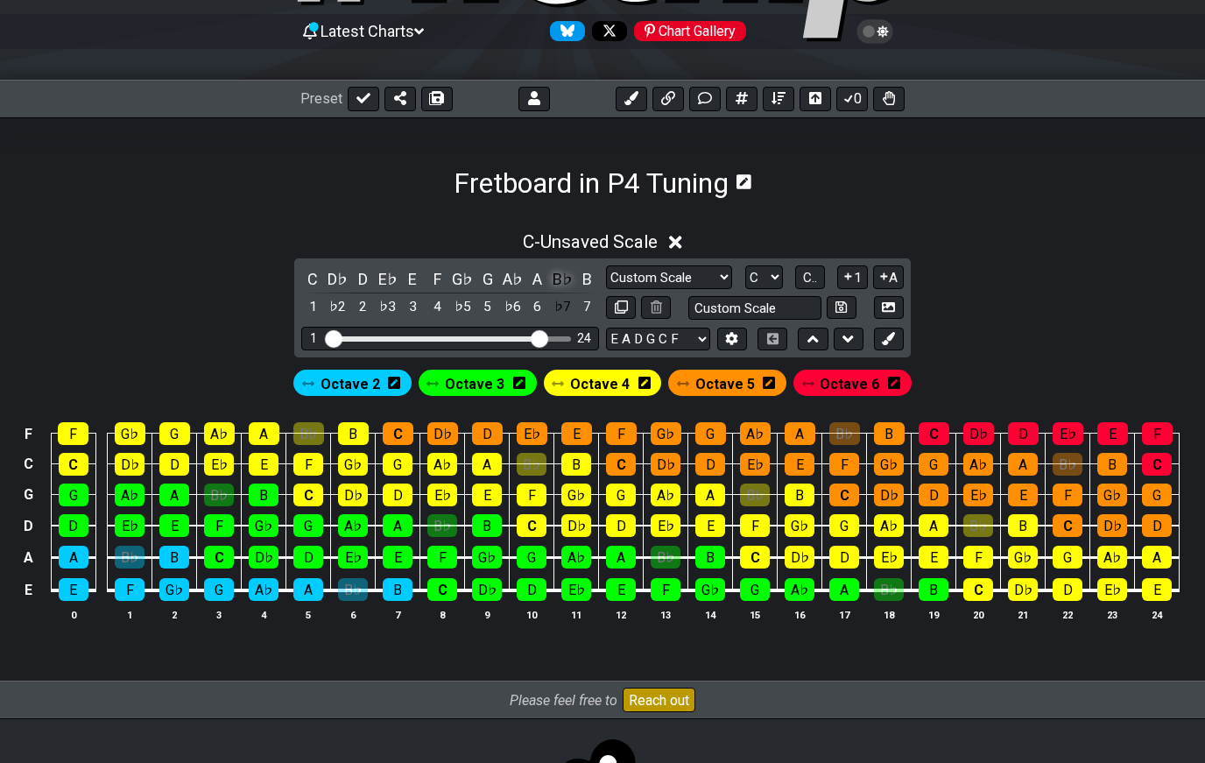
click at [564, 282] on div "B♭" at bounding box center [562, 279] width 23 height 24
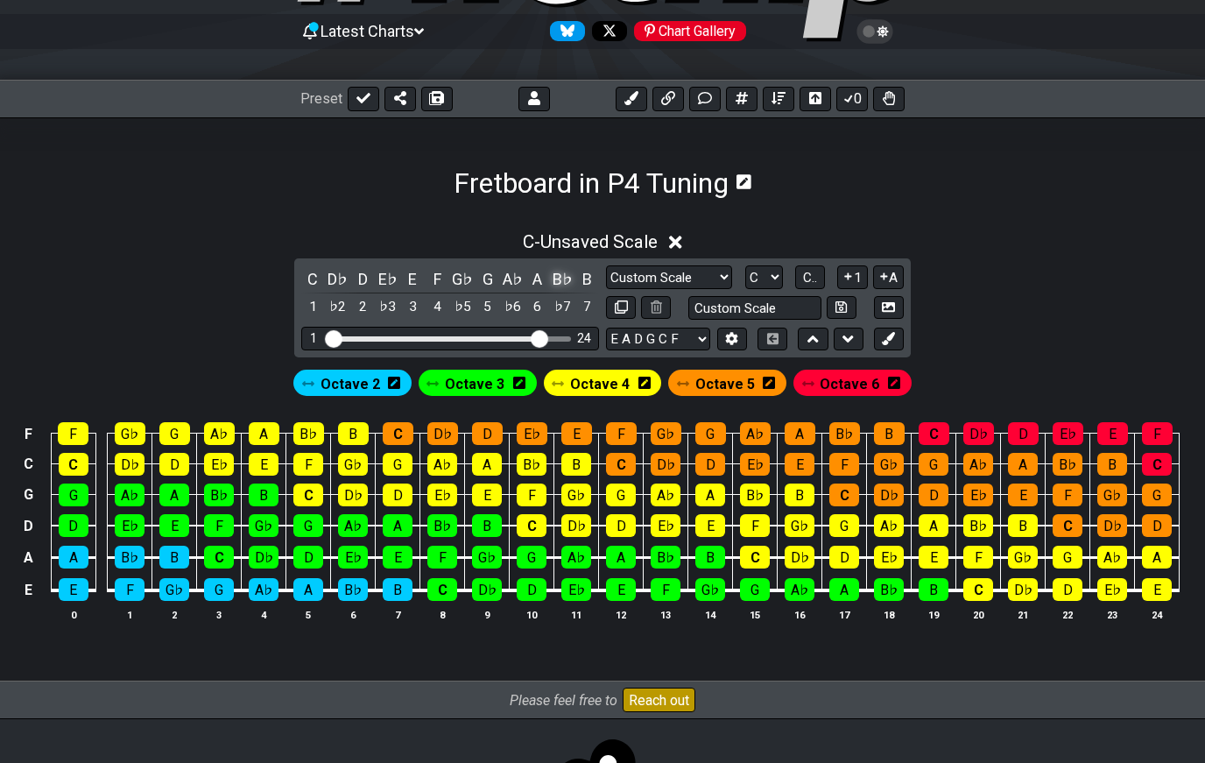
click at [807, 285] on span "C.." at bounding box center [810, 278] width 14 height 16
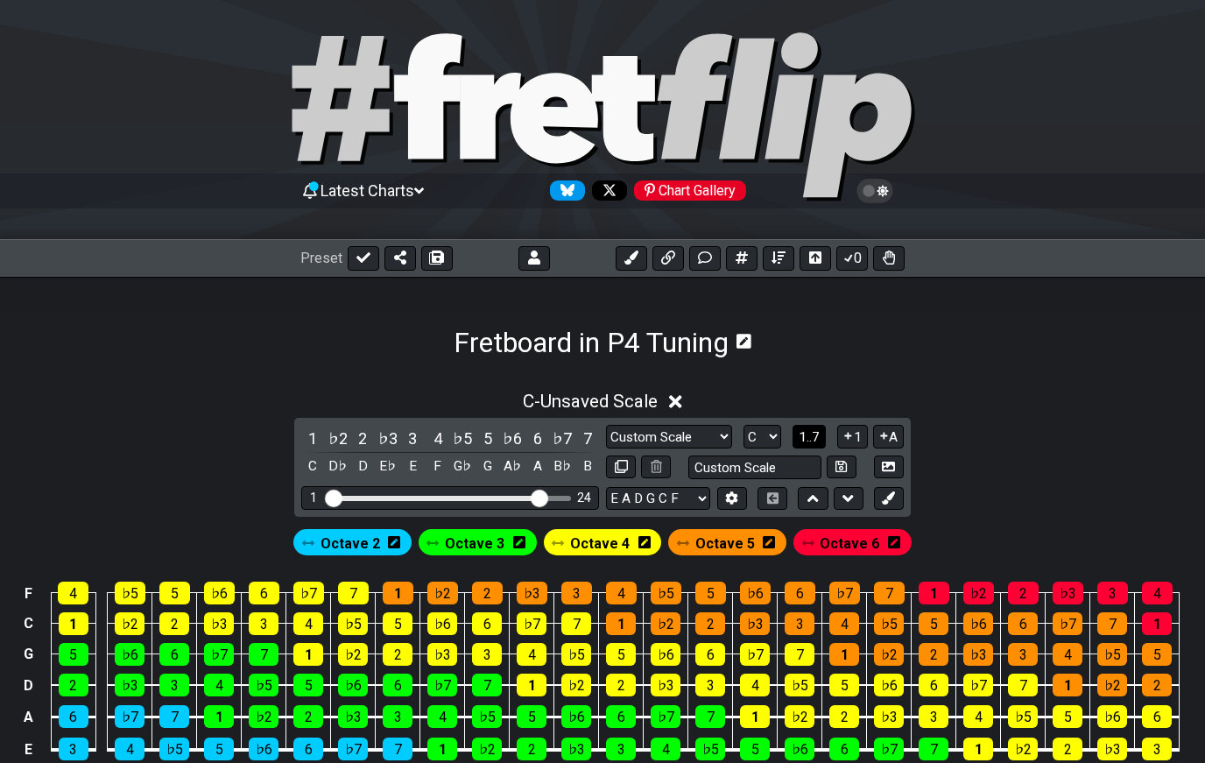
scroll to position [0, 0]
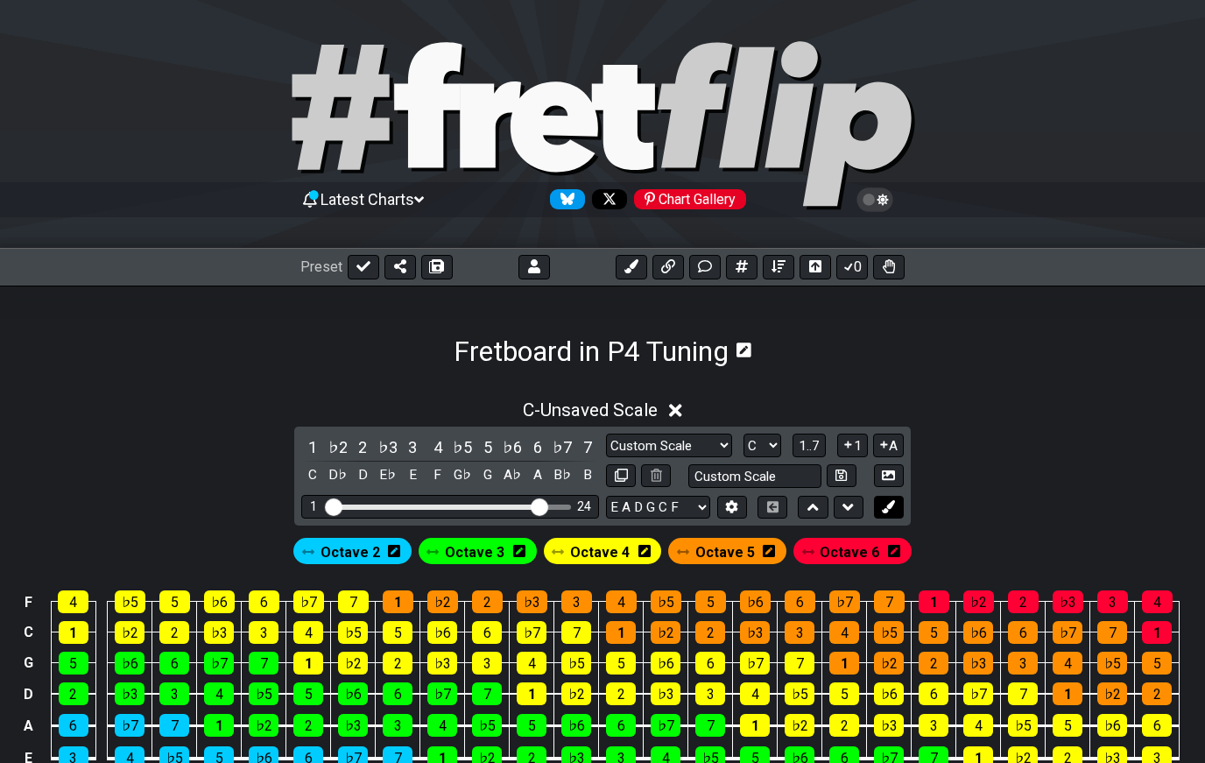
click at [898, 507] on button at bounding box center [889, 508] width 30 height 24
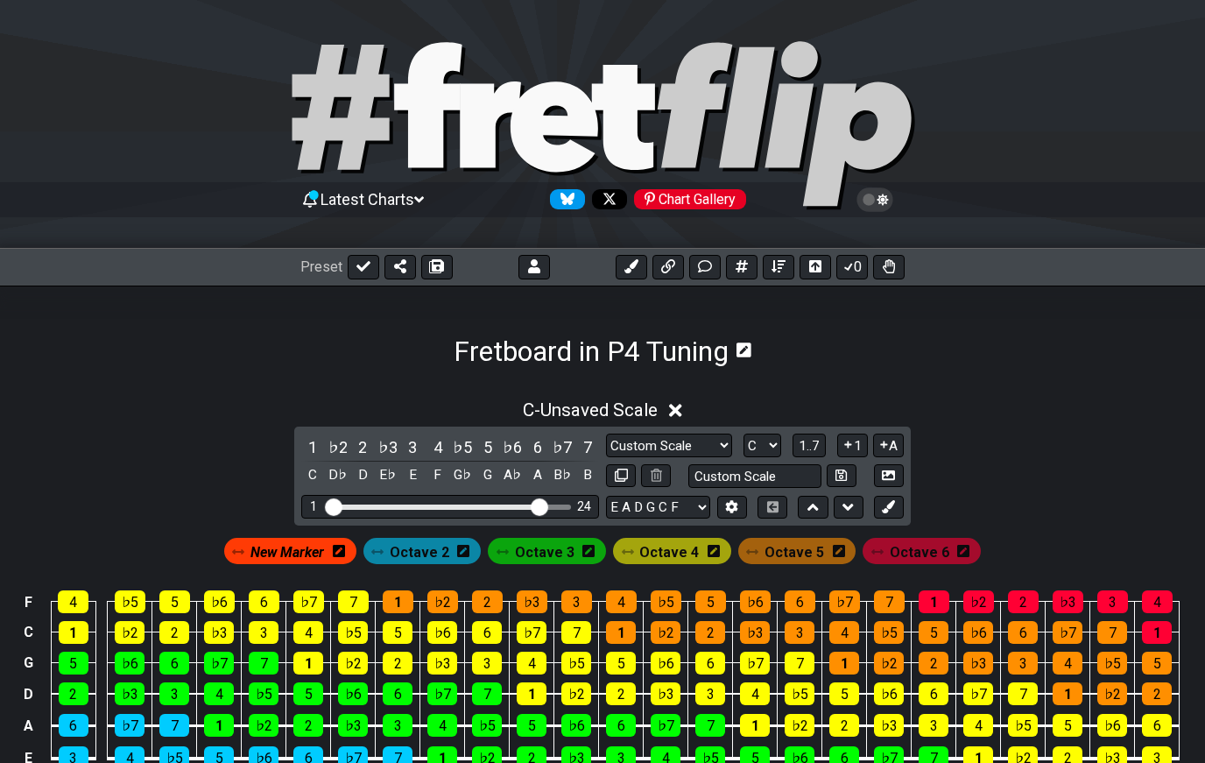
click at [345, 563] on icon at bounding box center [339, 551] width 12 height 25
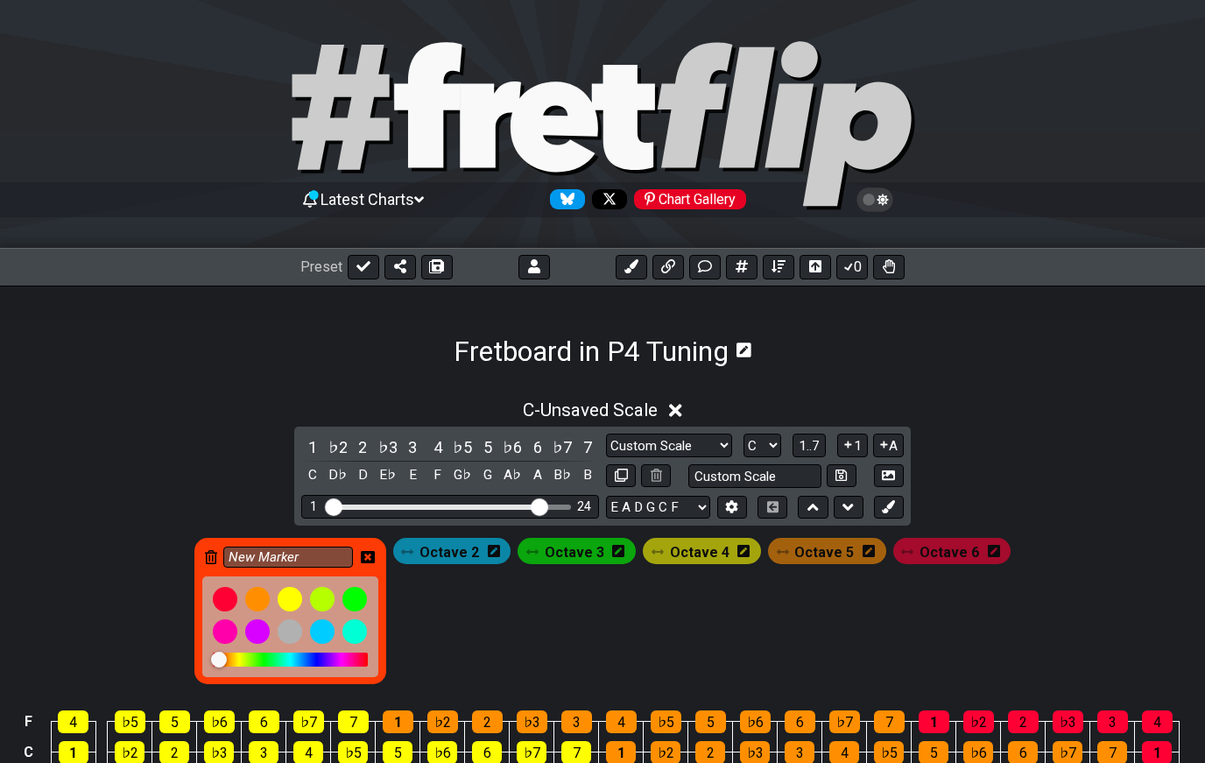
click at [314, 578] on div at bounding box center [290, 626] width 176 height 101
click at [321, 557] on input "New Marker" at bounding box center [288, 557] width 130 height 22
type input "N"
type input "Octave 1"
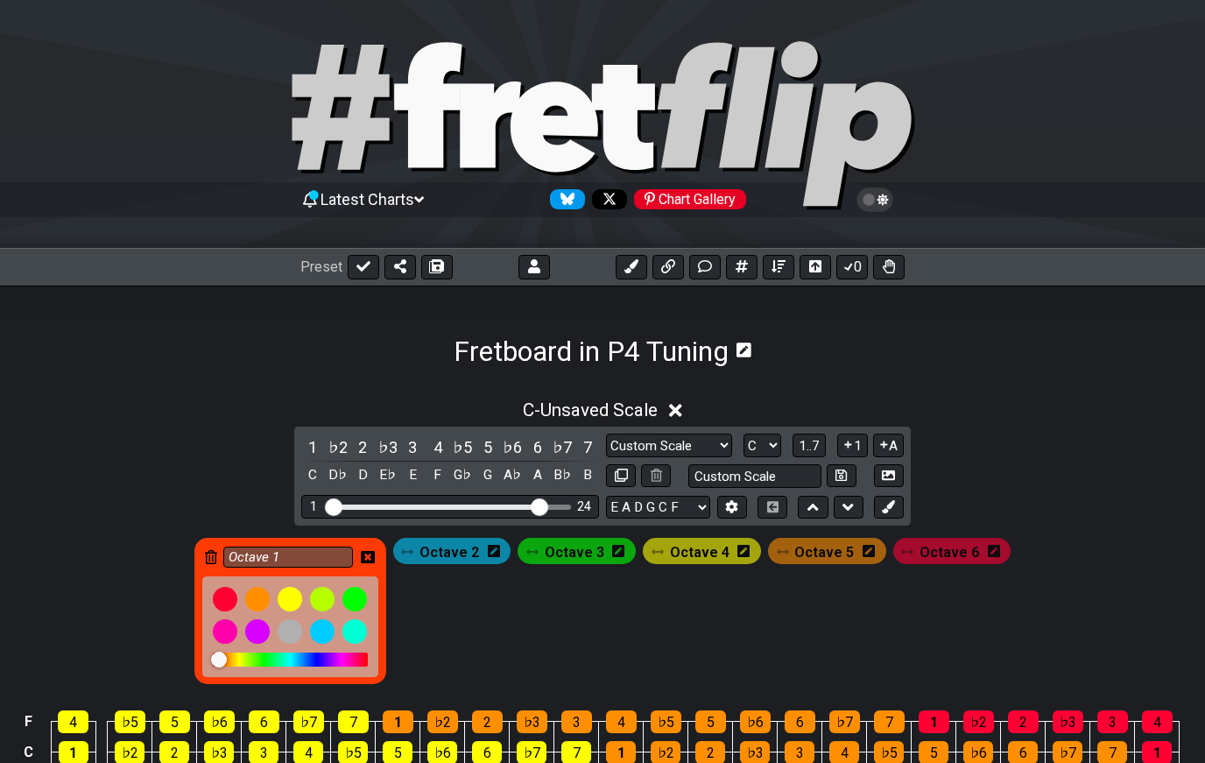
click at [302, 643] on div at bounding box center [290, 631] width 25 height 25
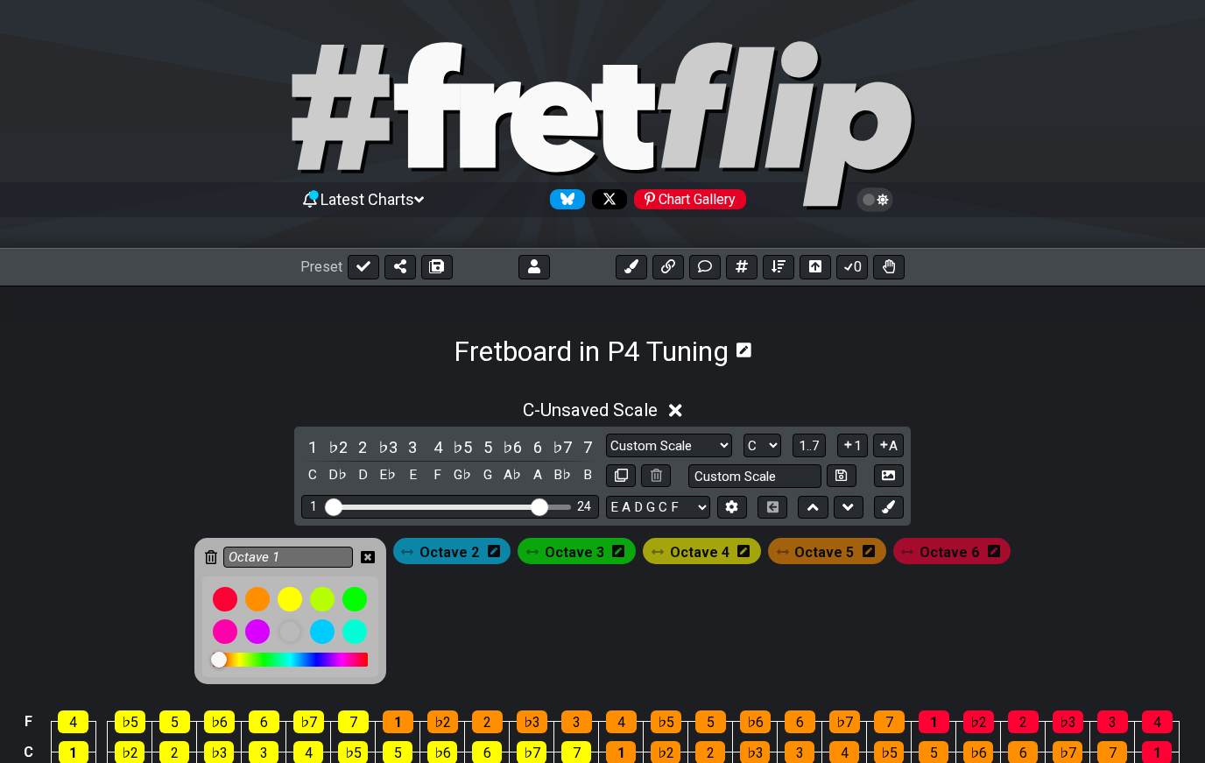
click at [375, 559] on icon at bounding box center [368, 557] width 14 height 14
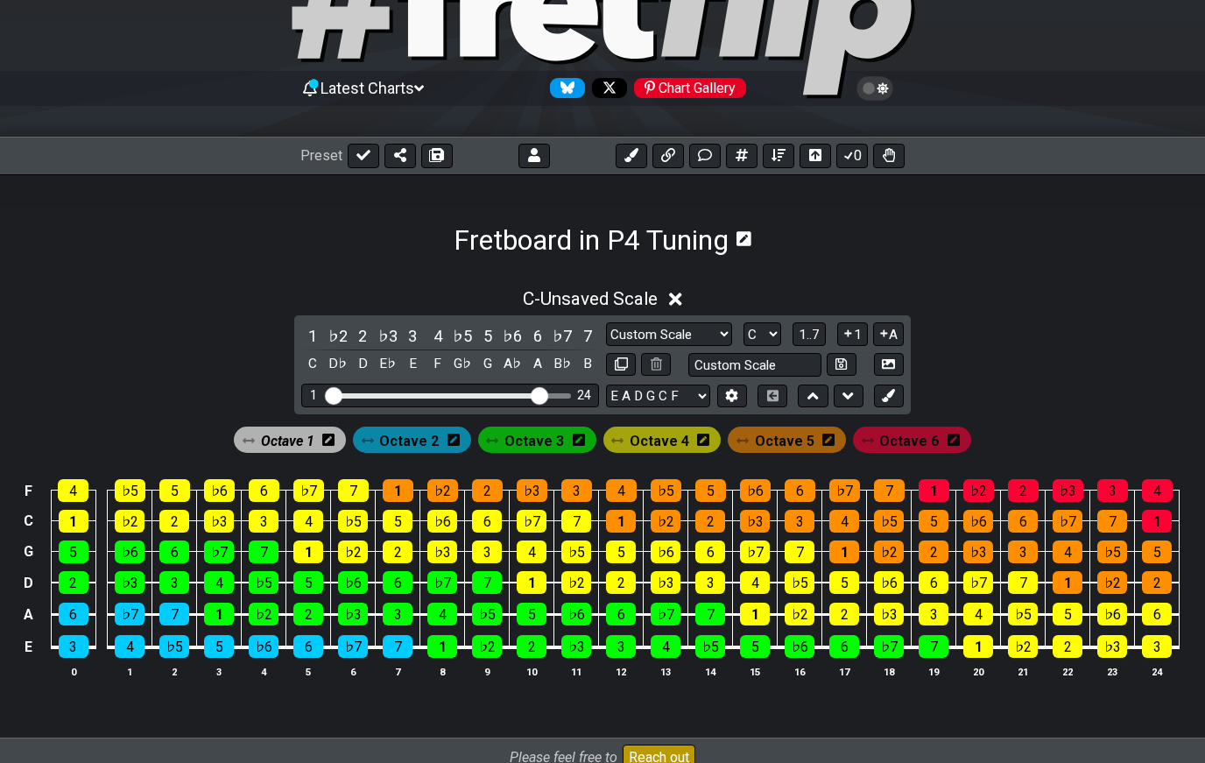
scroll to position [148, 0]
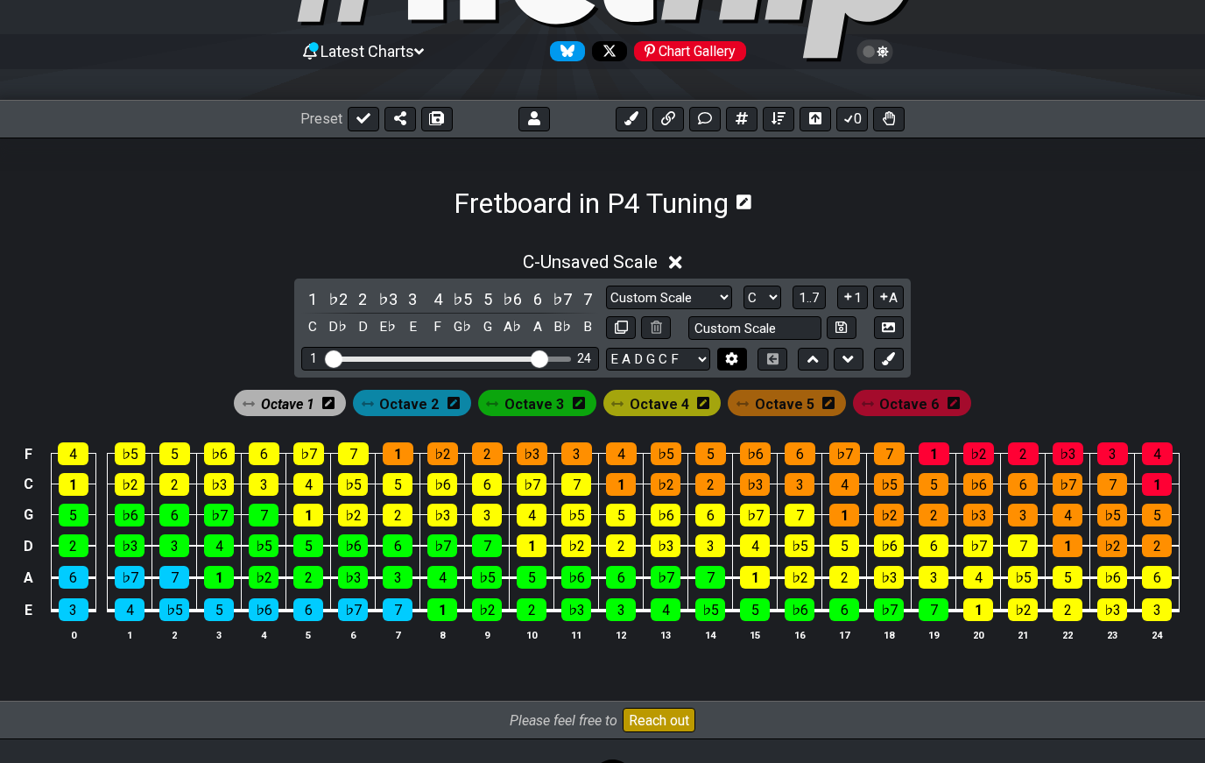
click at [729, 360] on icon at bounding box center [732, 358] width 12 height 13
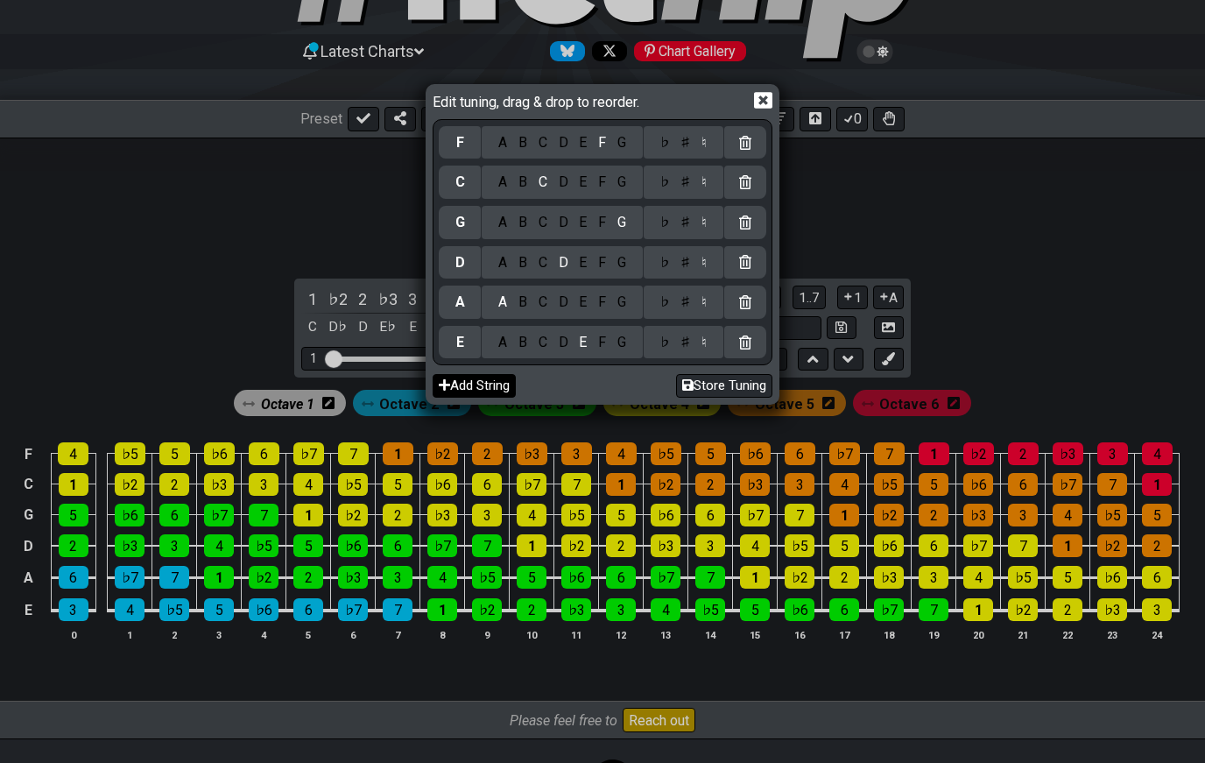
click at [456, 382] on button "Add String" at bounding box center [474, 386] width 83 height 24
select select "B E A D G C F"
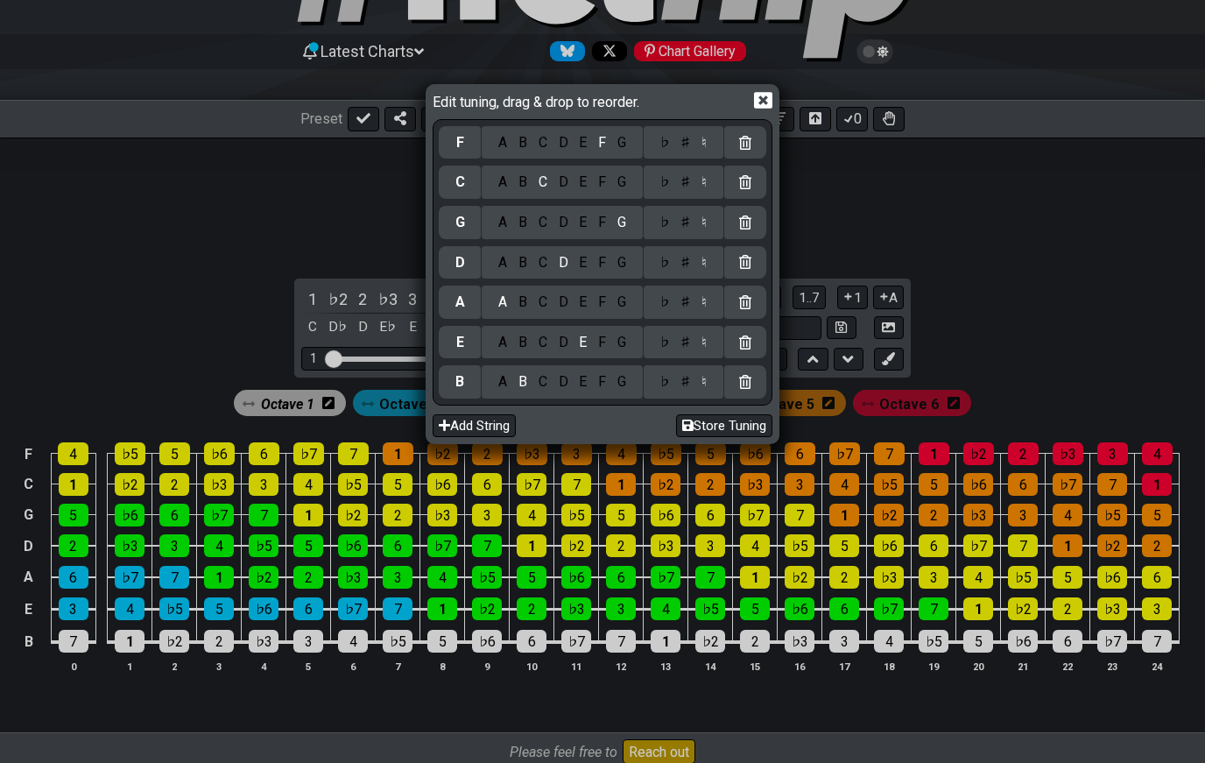
click at [766, 109] on icon at bounding box center [763, 101] width 18 height 17
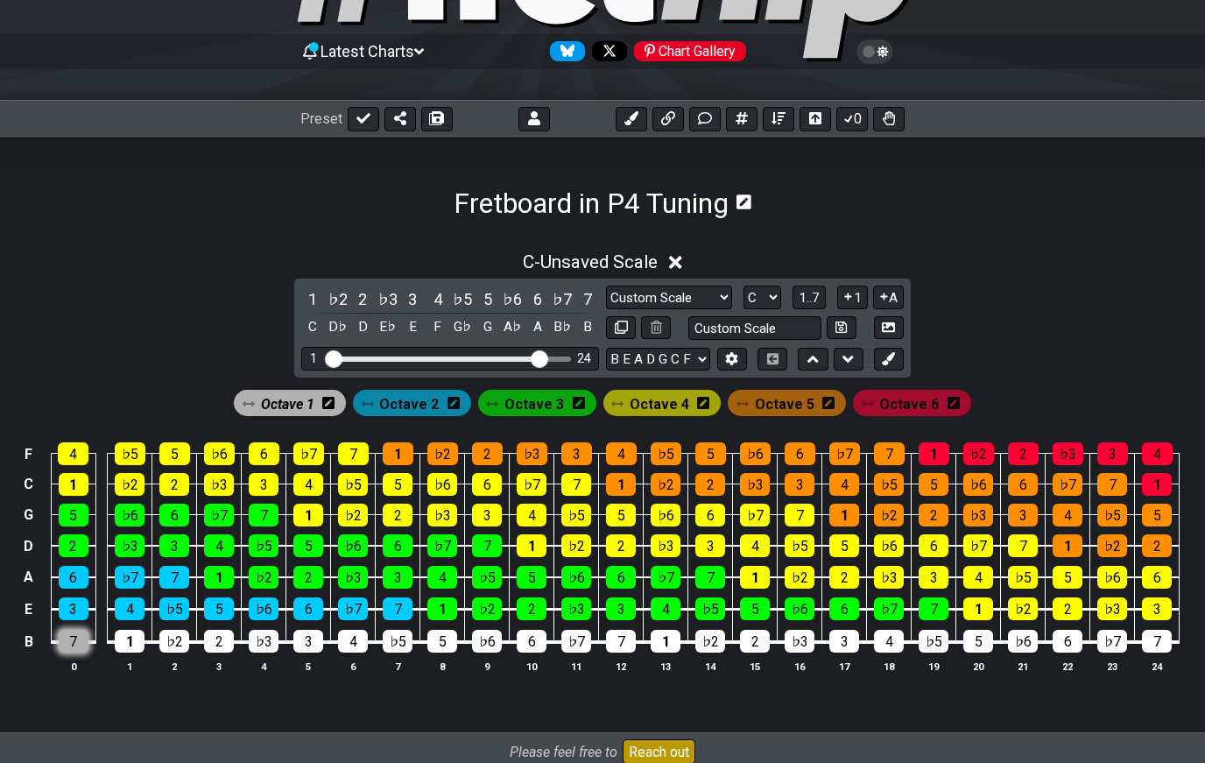
click at [79, 641] on div "7" at bounding box center [74, 641] width 30 height 23
click at [408, 399] on span "Octave 2" at bounding box center [409, 403] width 60 height 25
click at [134, 645] on div "1" at bounding box center [130, 641] width 30 height 23
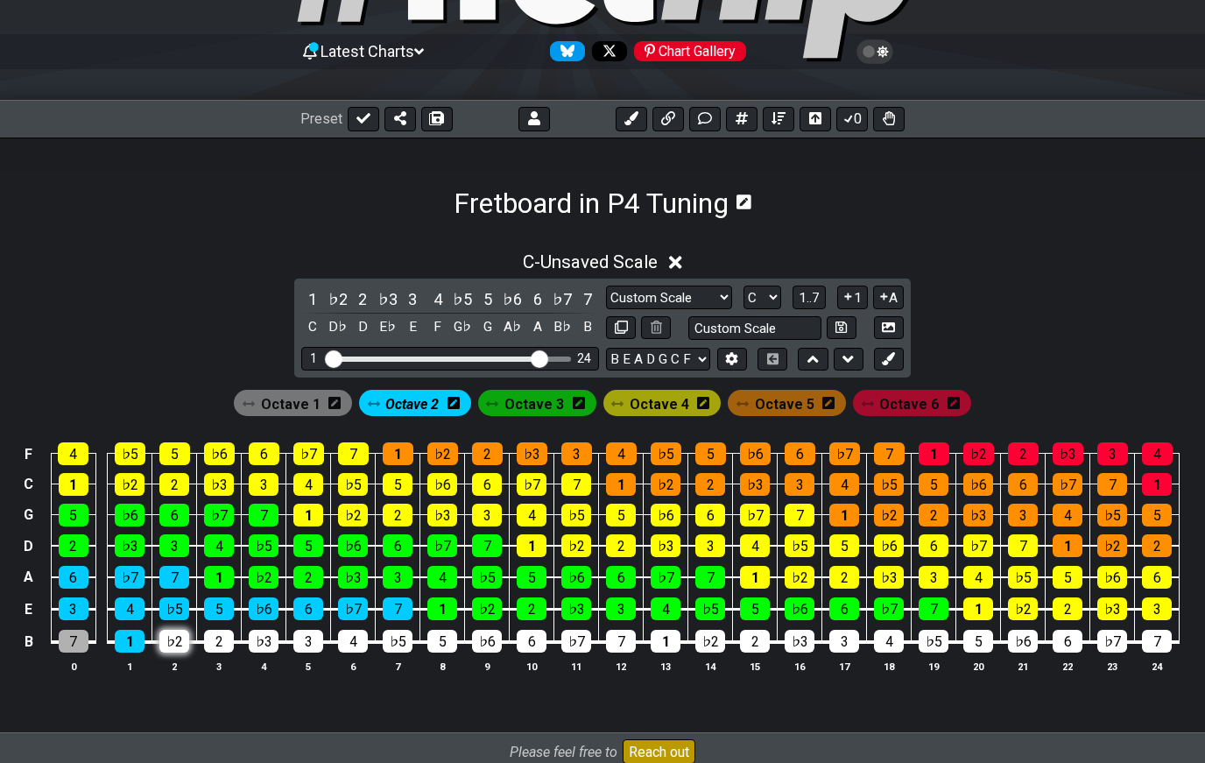
click at [179, 647] on div "♭2" at bounding box center [174, 641] width 30 height 23
click at [618, 638] on div "7" at bounding box center [621, 641] width 30 height 23
click at [518, 648] on div "6" at bounding box center [532, 641] width 30 height 23
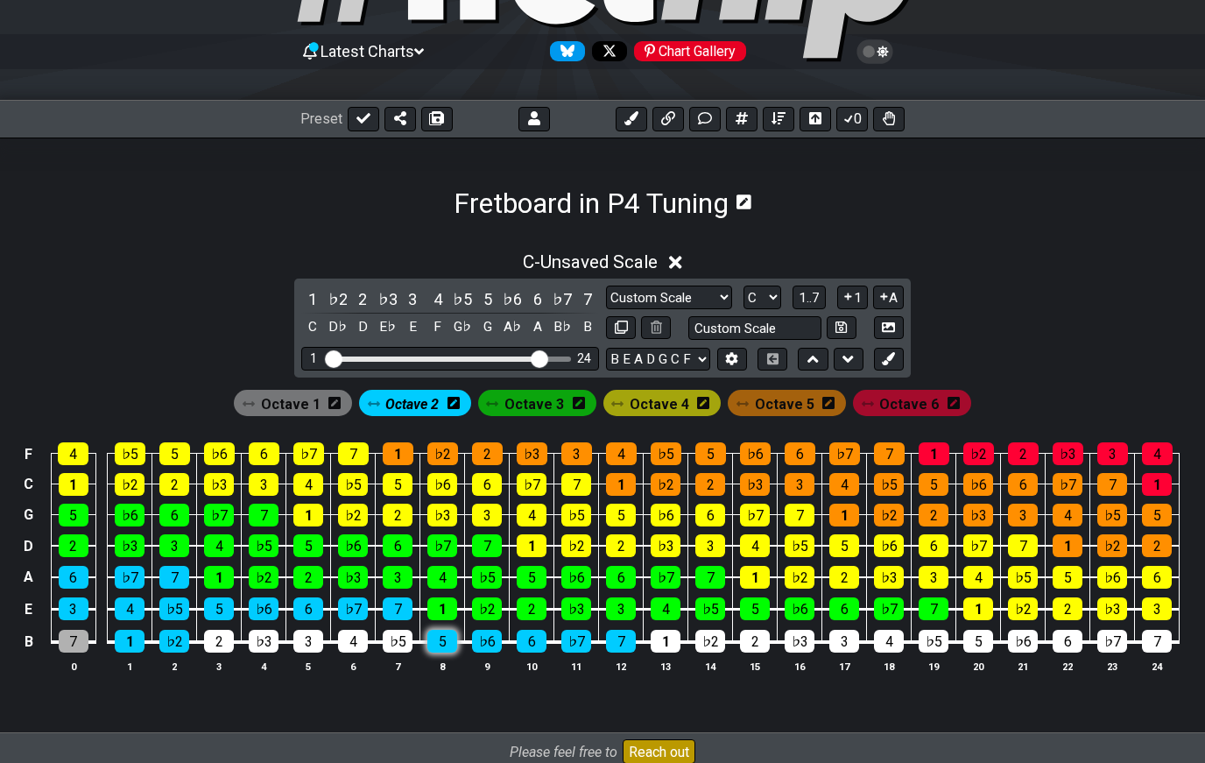
click at [434, 638] on div "5" at bounding box center [442, 641] width 30 height 23
click at [388, 652] on div "♭5" at bounding box center [398, 641] width 30 height 23
click at [343, 642] on div "4" at bounding box center [353, 641] width 30 height 23
click at [301, 640] on div "3" at bounding box center [308, 641] width 30 height 23
click at [259, 644] on div "♭3" at bounding box center [264, 641] width 30 height 23
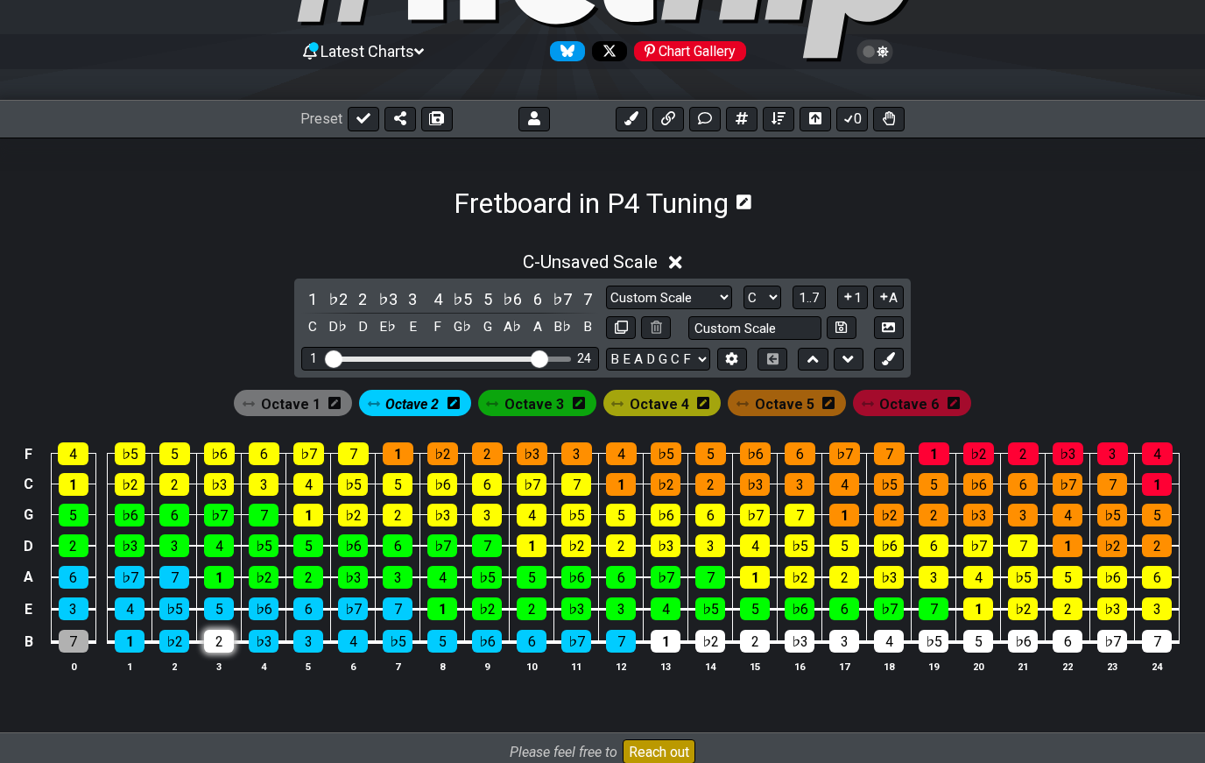
click at [214, 644] on div "2" at bounding box center [219, 641] width 30 height 23
click at [526, 406] on span "Octave 3" at bounding box center [534, 403] width 60 height 25
click at [666, 652] on div "1" at bounding box center [666, 641] width 30 height 23
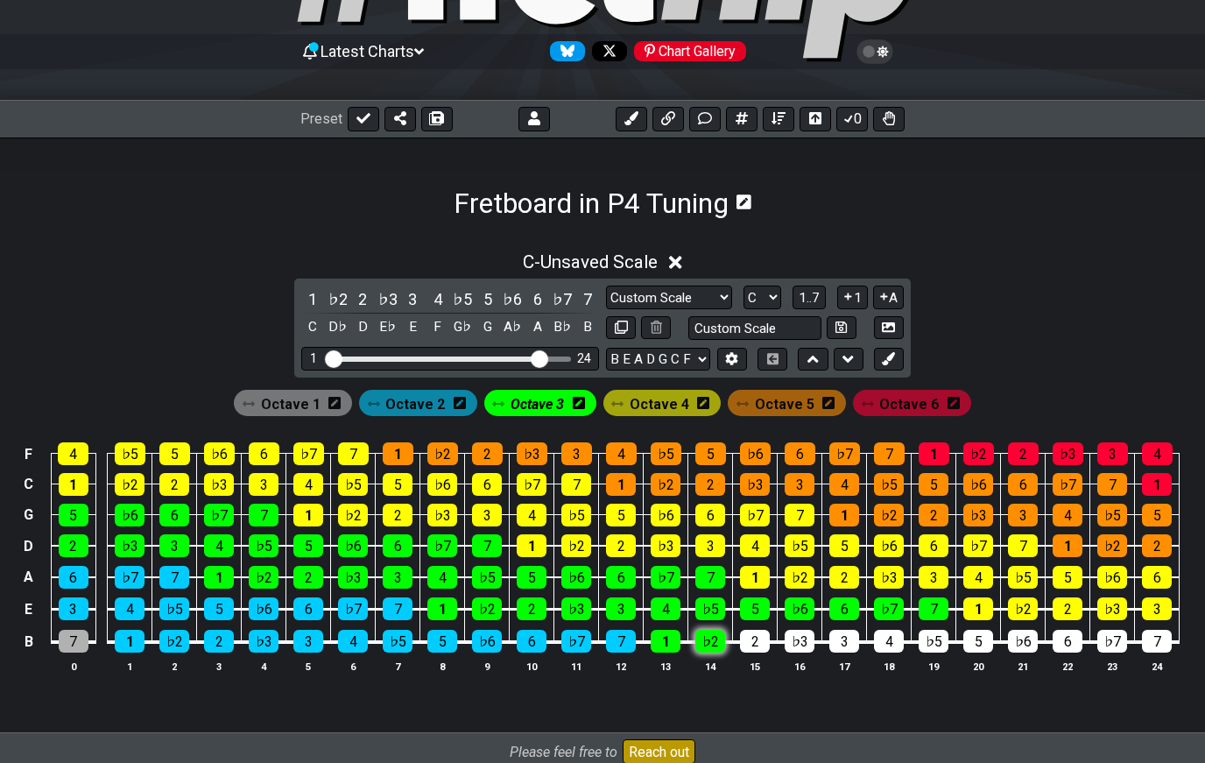
click at [710, 645] on div "♭2" at bounding box center [710, 641] width 30 height 23
click at [757, 650] on div "2" at bounding box center [755, 641] width 30 height 23
click at [802, 651] on div "♭3" at bounding box center [800, 641] width 30 height 23
click at [850, 657] on th "17" at bounding box center [844, 666] width 45 height 18
click at [889, 643] on div "4" at bounding box center [889, 641] width 30 height 23
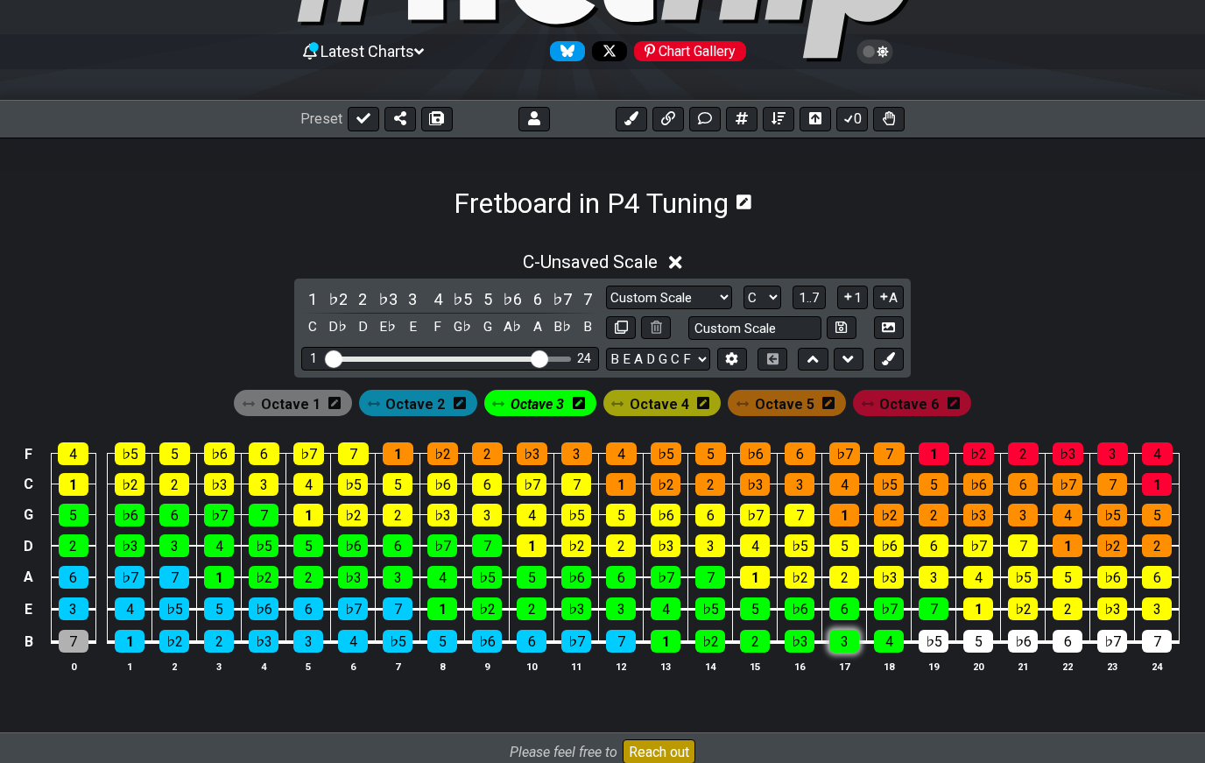
click at [849, 649] on div "3" at bounding box center [844, 641] width 30 height 23
click at [928, 636] on div "♭5" at bounding box center [934, 641] width 30 height 23
click at [979, 641] on div "5" at bounding box center [978, 641] width 30 height 23
click at [1031, 648] on div "♭6" at bounding box center [1023, 641] width 30 height 23
click at [1072, 641] on div "6" at bounding box center [1068, 641] width 30 height 23
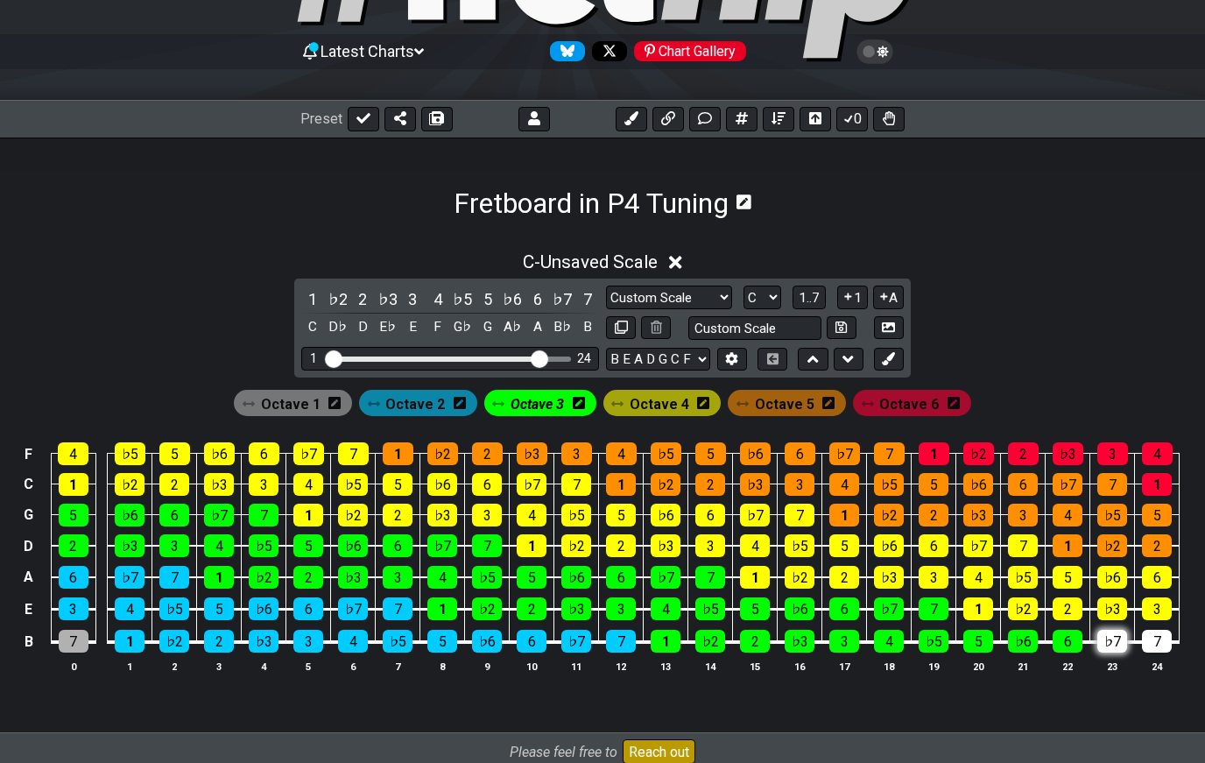
click at [1111, 647] on div "♭7" at bounding box center [1112, 641] width 30 height 23
click at [1156, 649] on div "7" at bounding box center [1157, 641] width 30 height 23
click at [358, 115] on icon at bounding box center [363, 118] width 14 height 14
select select "/022EF8BK2"
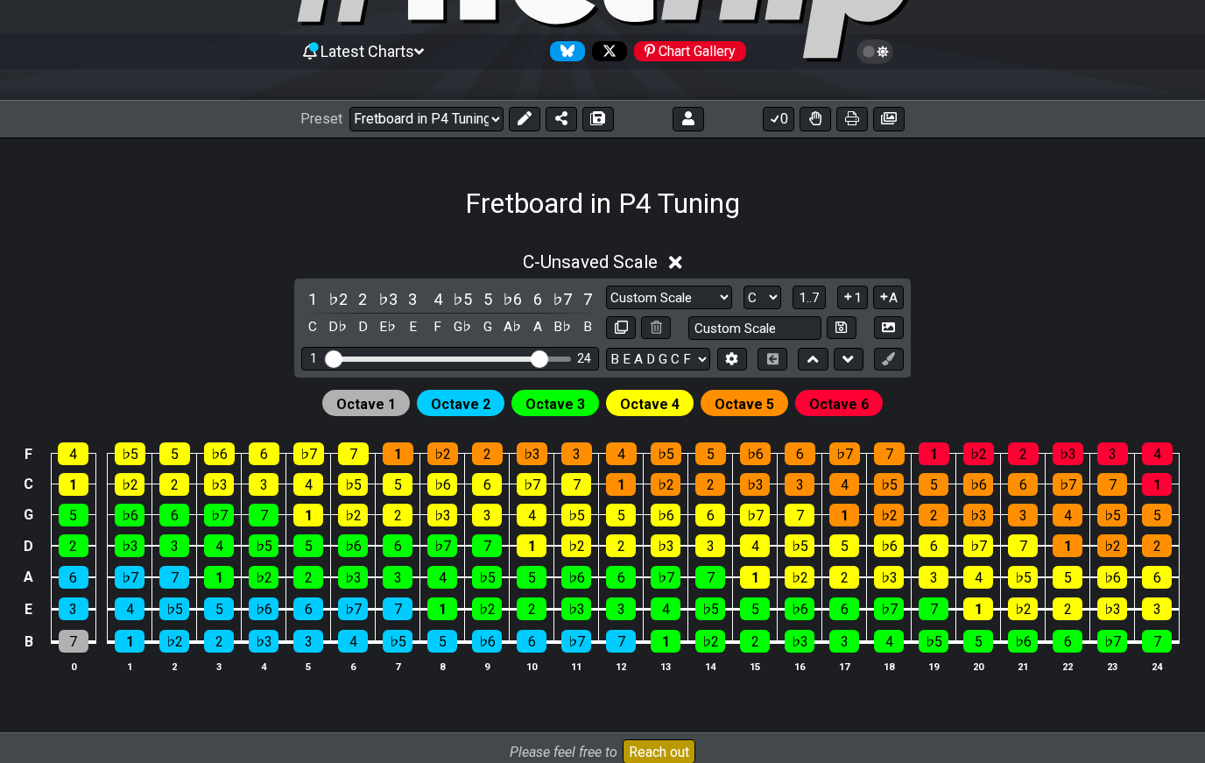
click at [871, 60] on icon at bounding box center [874, 51] width 37 height 25
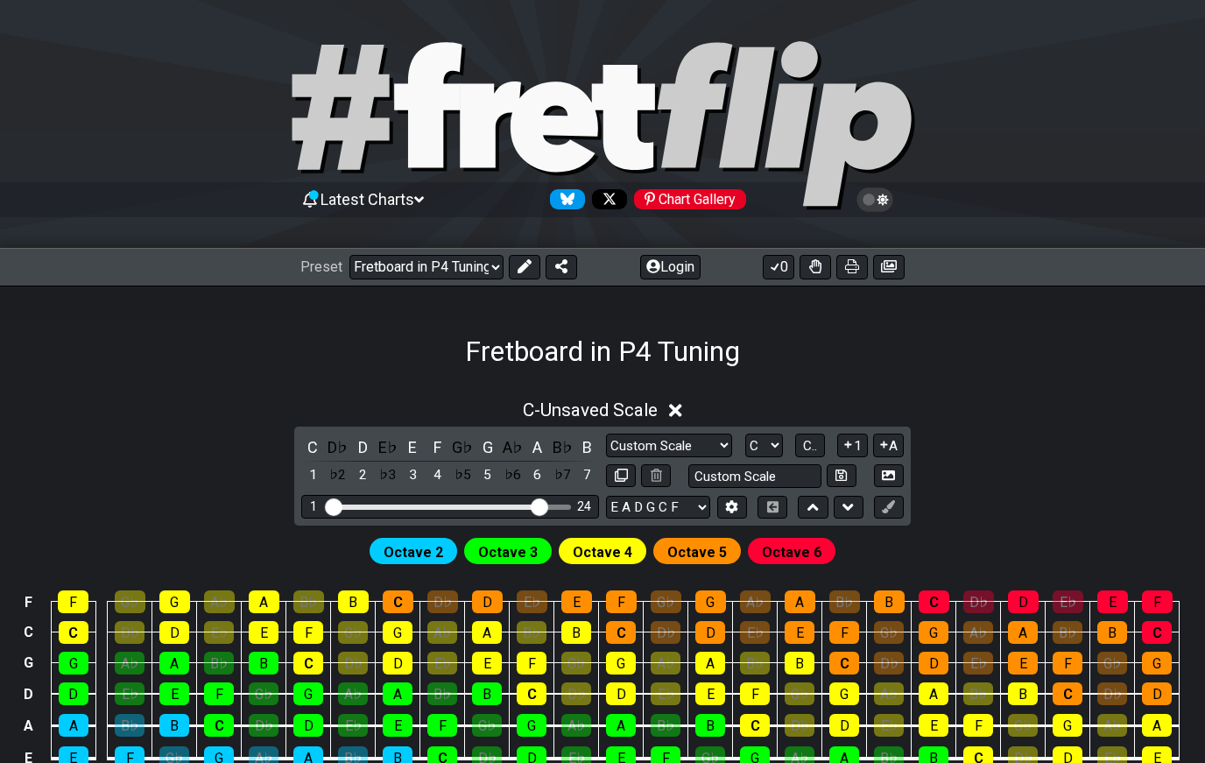
select select "/022EF8BK2"
select select "C"
